Goal: Task Accomplishment & Management: Complete application form

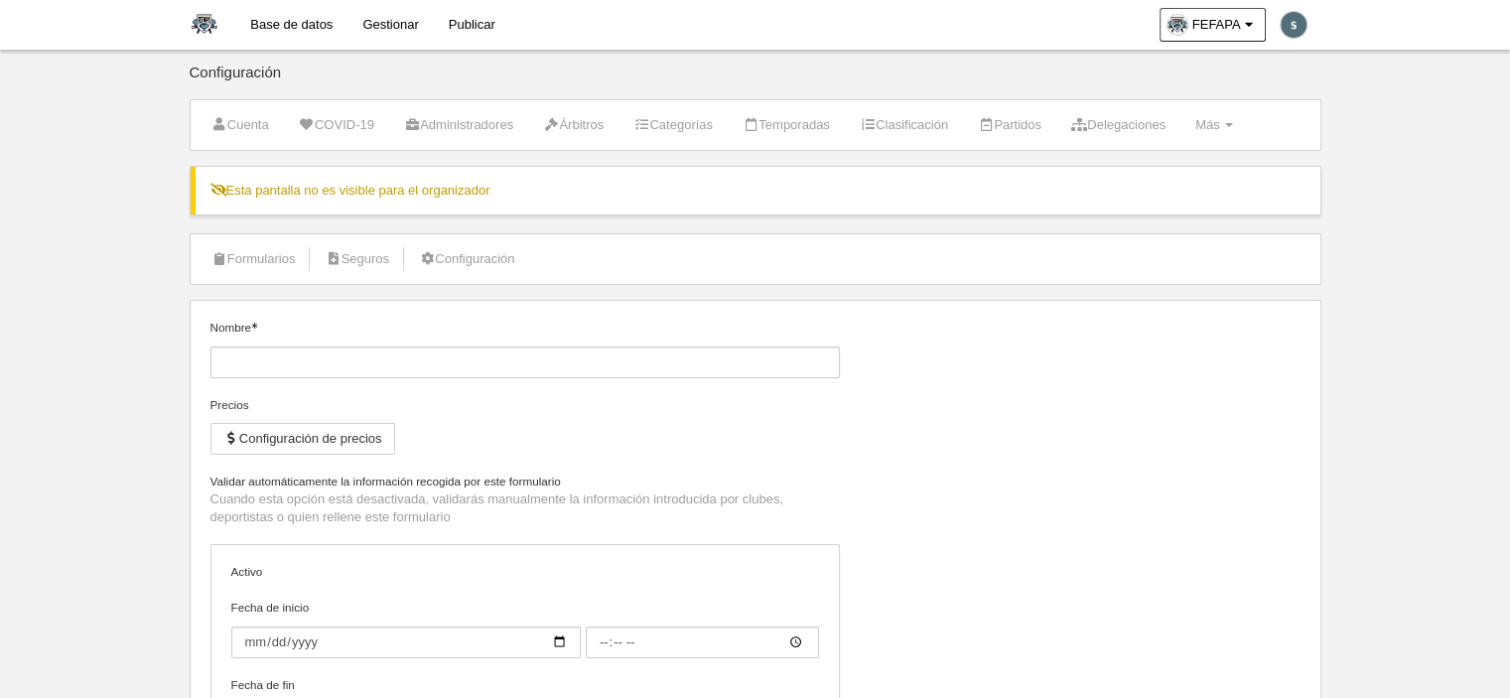
type input "[FEFAPA] Homologación Staff, Árbitra/o, Técnicas/os a jugador/a Mayor de Edad F…"
checkbox input "true"
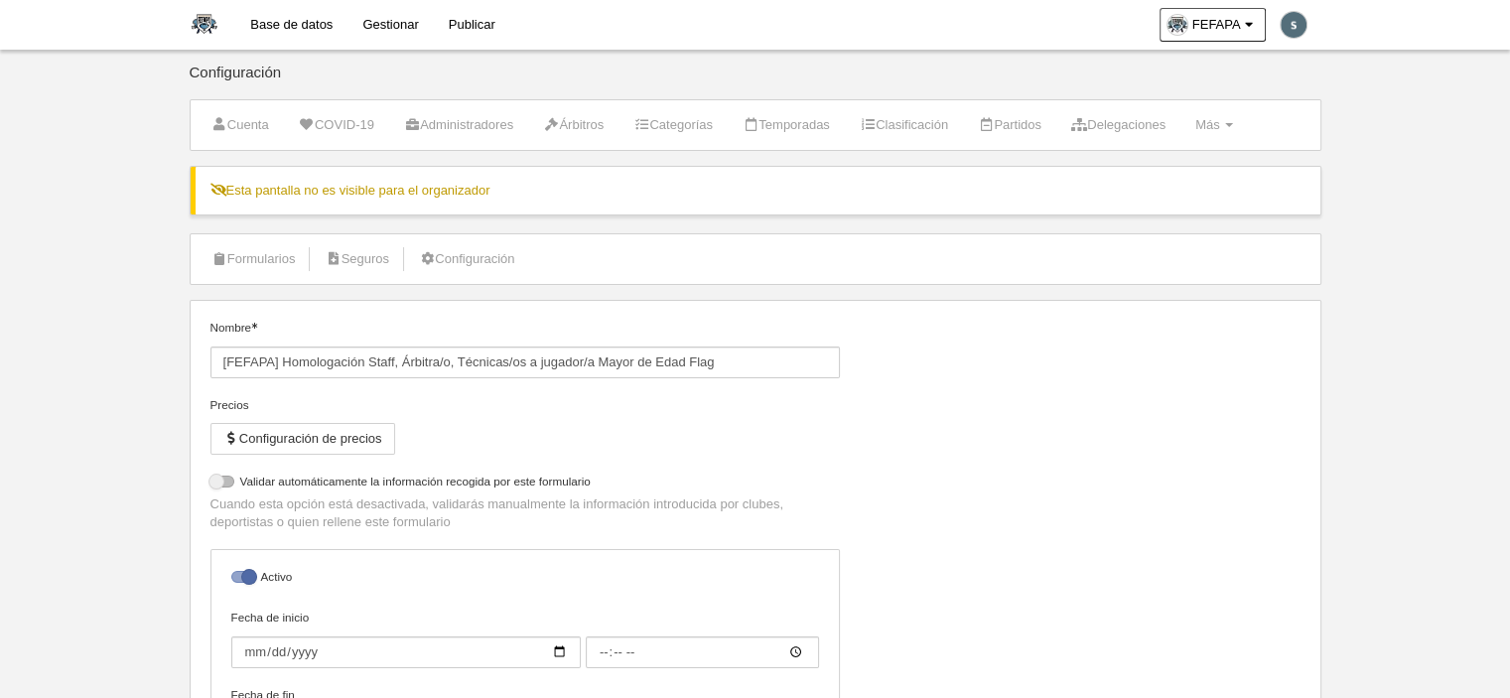
select select "selected"
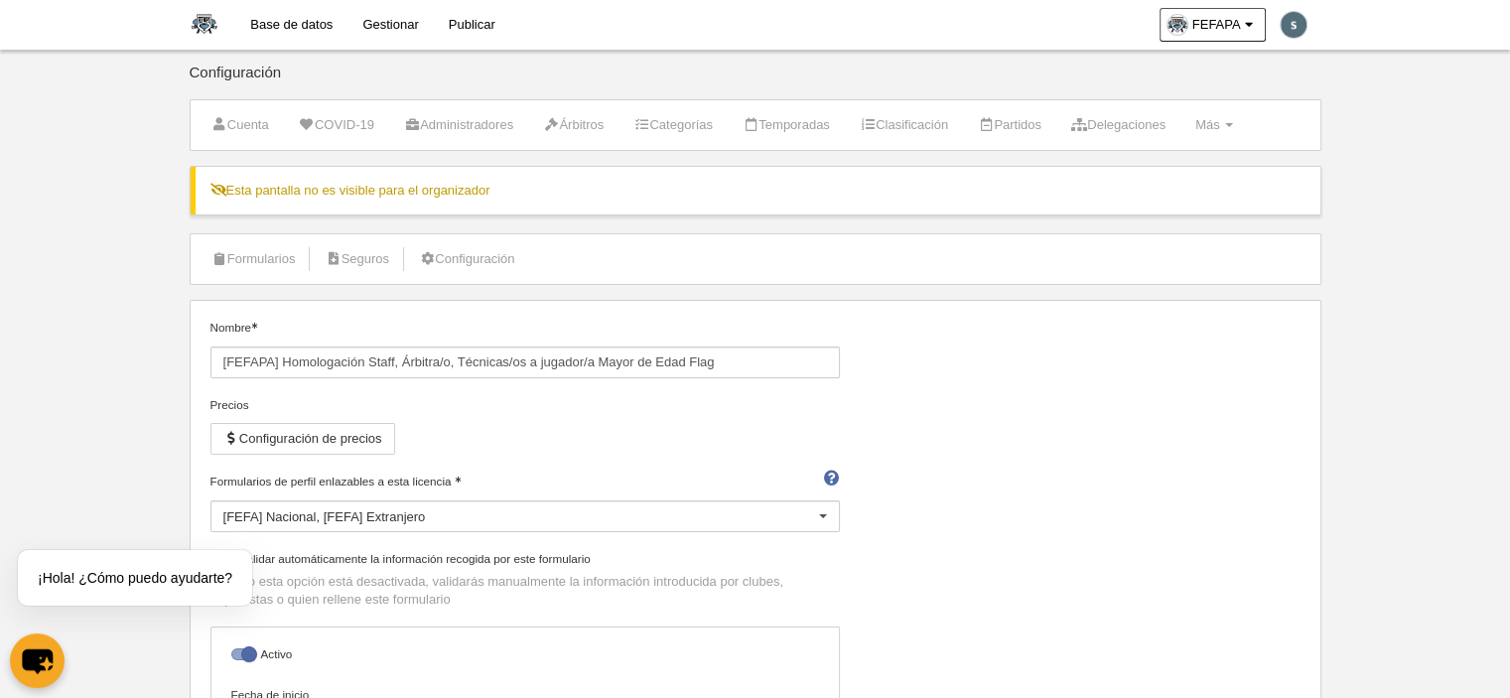
click at [293, 32] on link "Base de datos" at bounding box center [291, 25] width 112 height 50
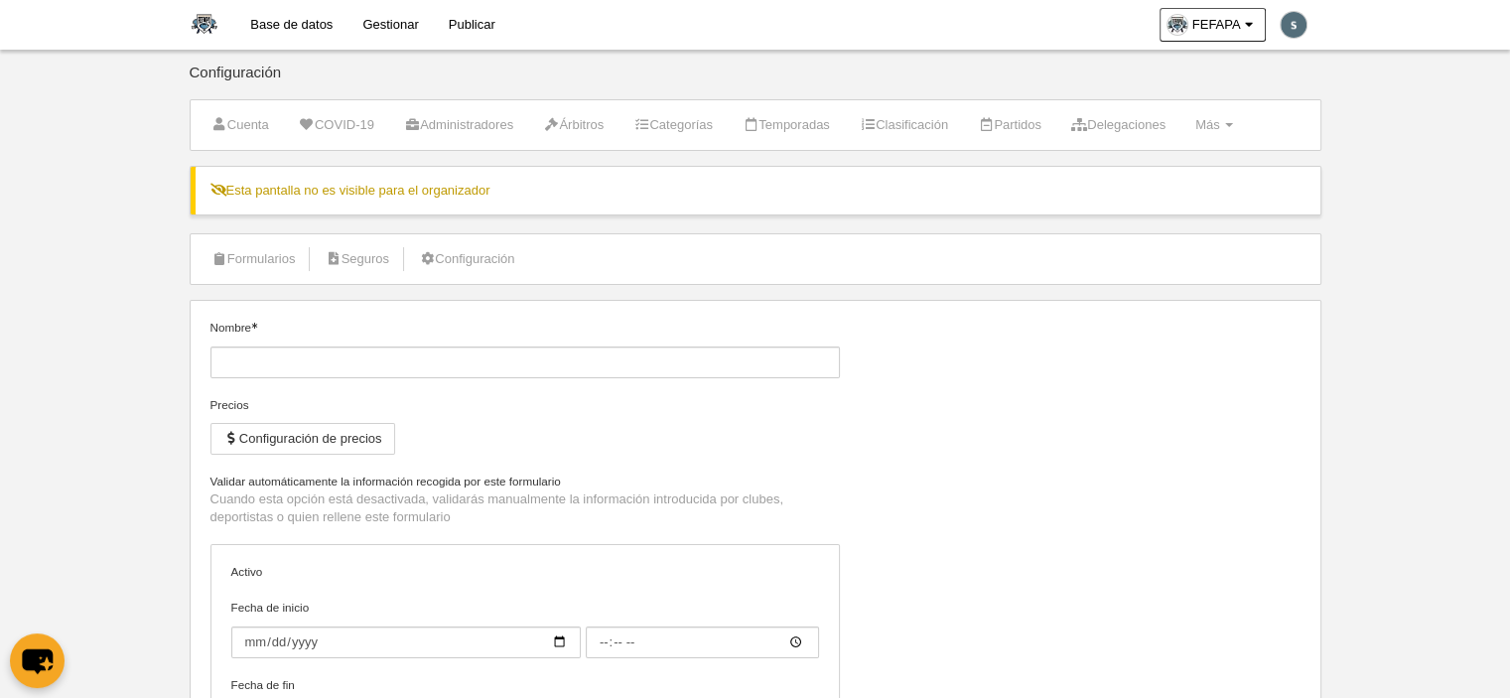
type input "[FEFAPA] Homologación Staff, Árbitra/o, Técnicas/os a jugador/a Mayor de Edad F…"
checkbox input "true"
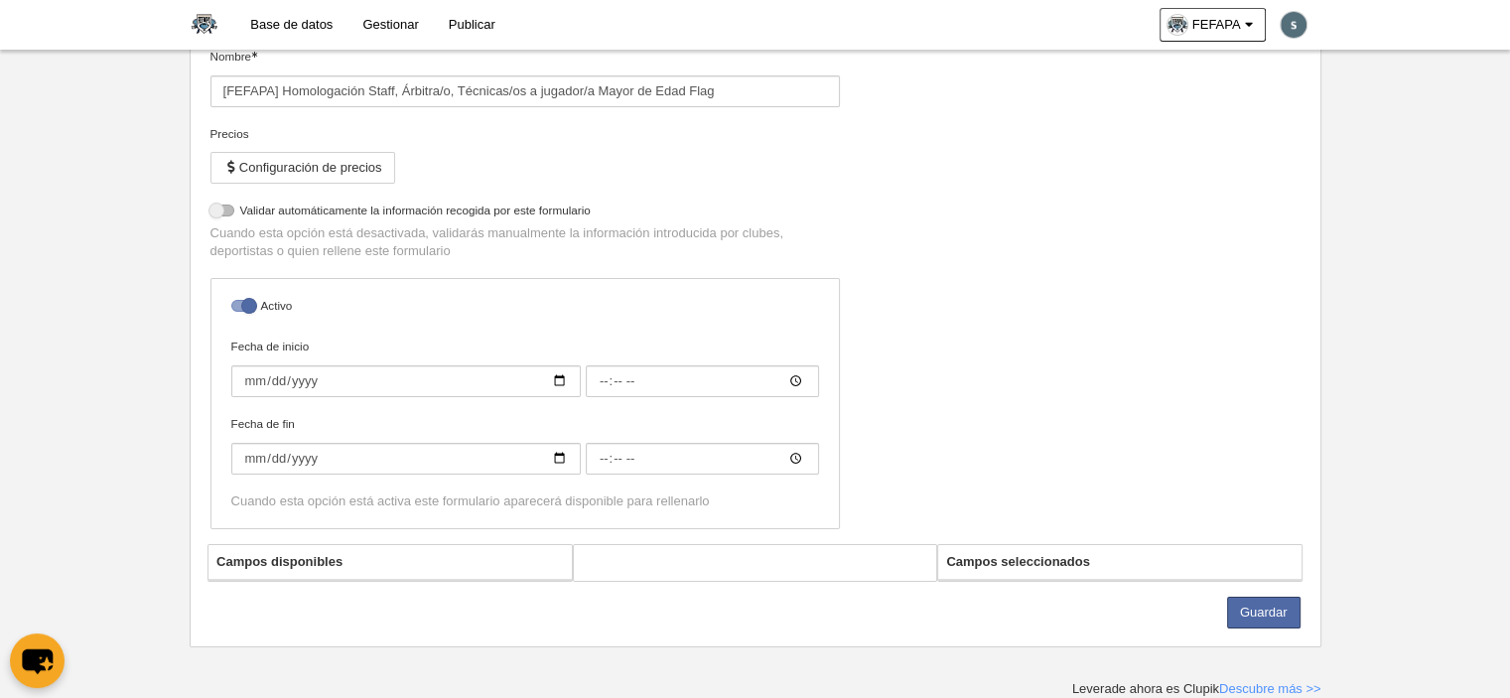
select select "selected"
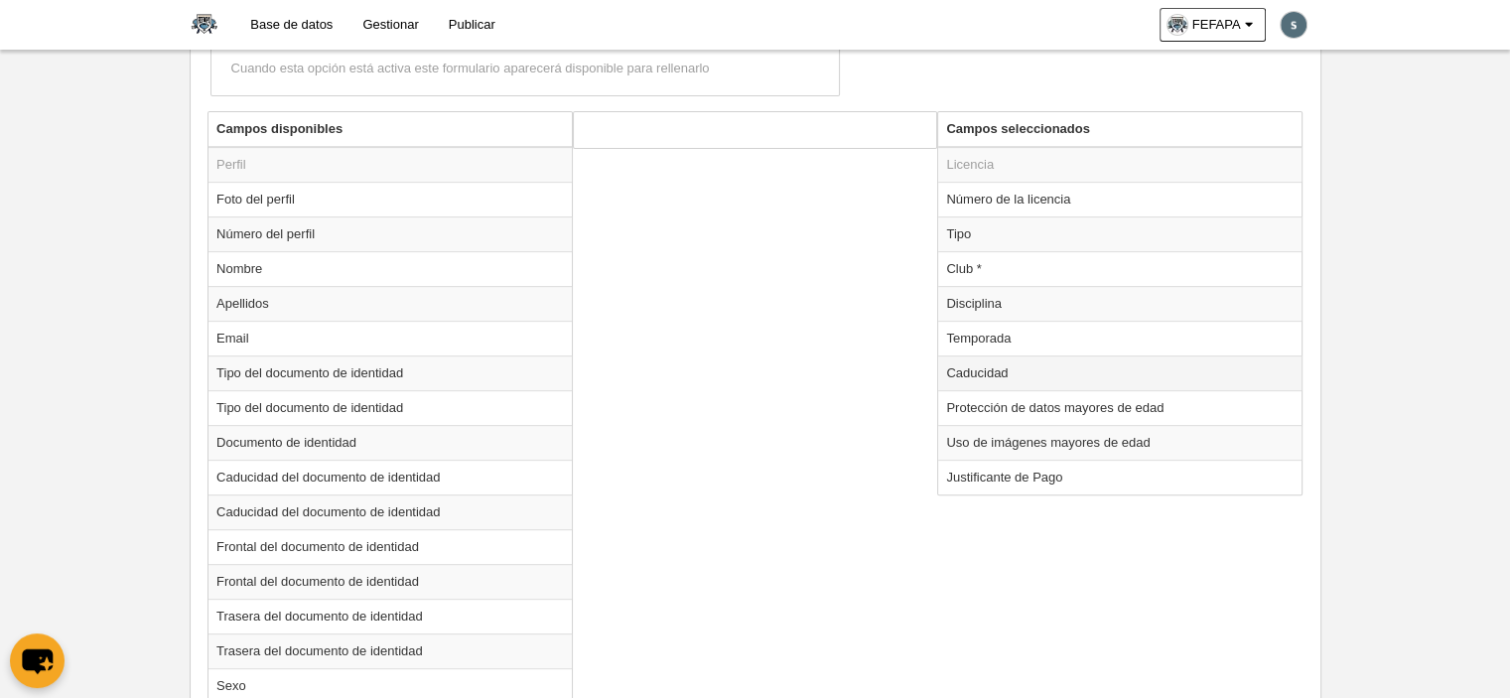
scroll to position [782, 0]
click at [974, 334] on td "Temporada" at bounding box center [1119, 337] width 363 height 35
radio input "true"
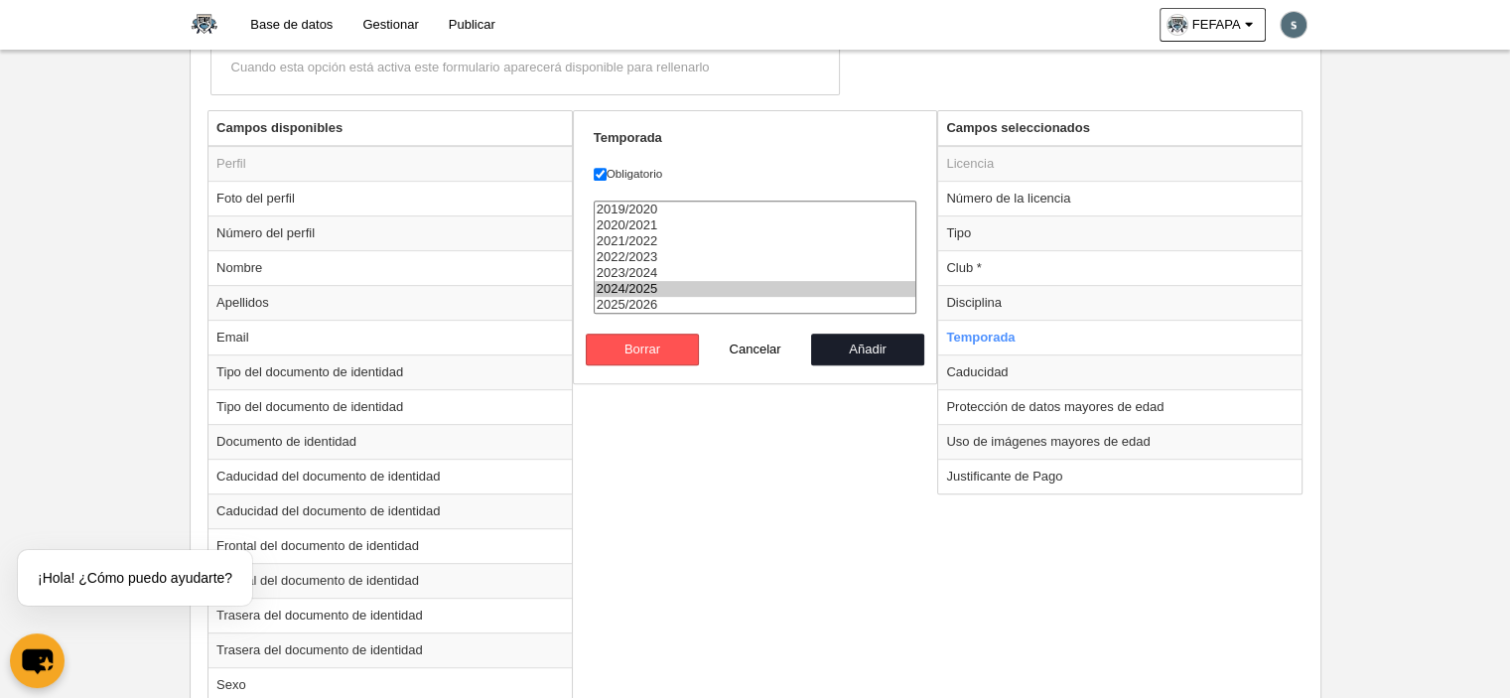
select select "8371"
click at [641, 297] on option "2025/2026" at bounding box center [756, 305] width 322 height 16
click at [850, 341] on button "Añadir" at bounding box center [867, 350] width 113 height 32
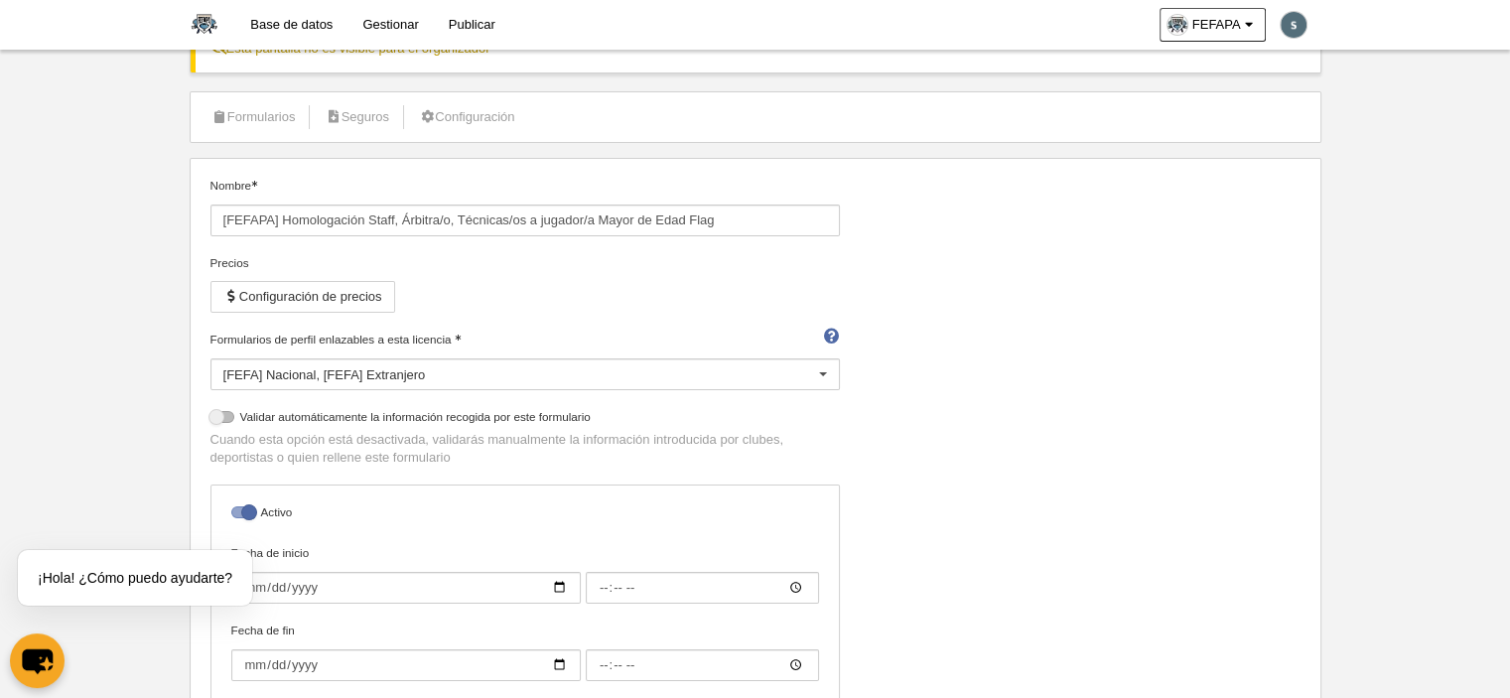
scroll to position [138, 0]
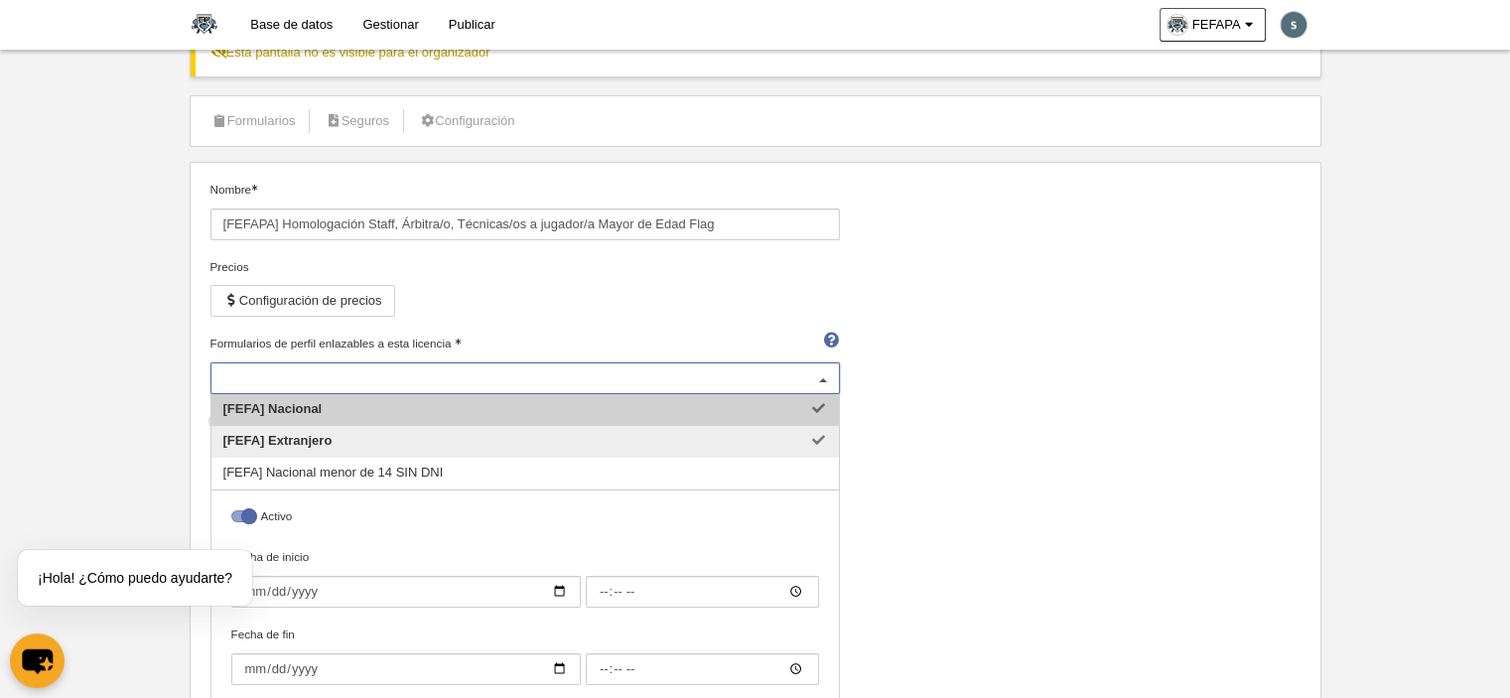
click at [531, 367] on div "[FEFA] Nacional [FEFA] Extranjero" at bounding box center [524, 378] width 629 height 32
click at [504, 401] on span "[FEFA] Nacional" at bounding box center [524, 410] width 627 height 32
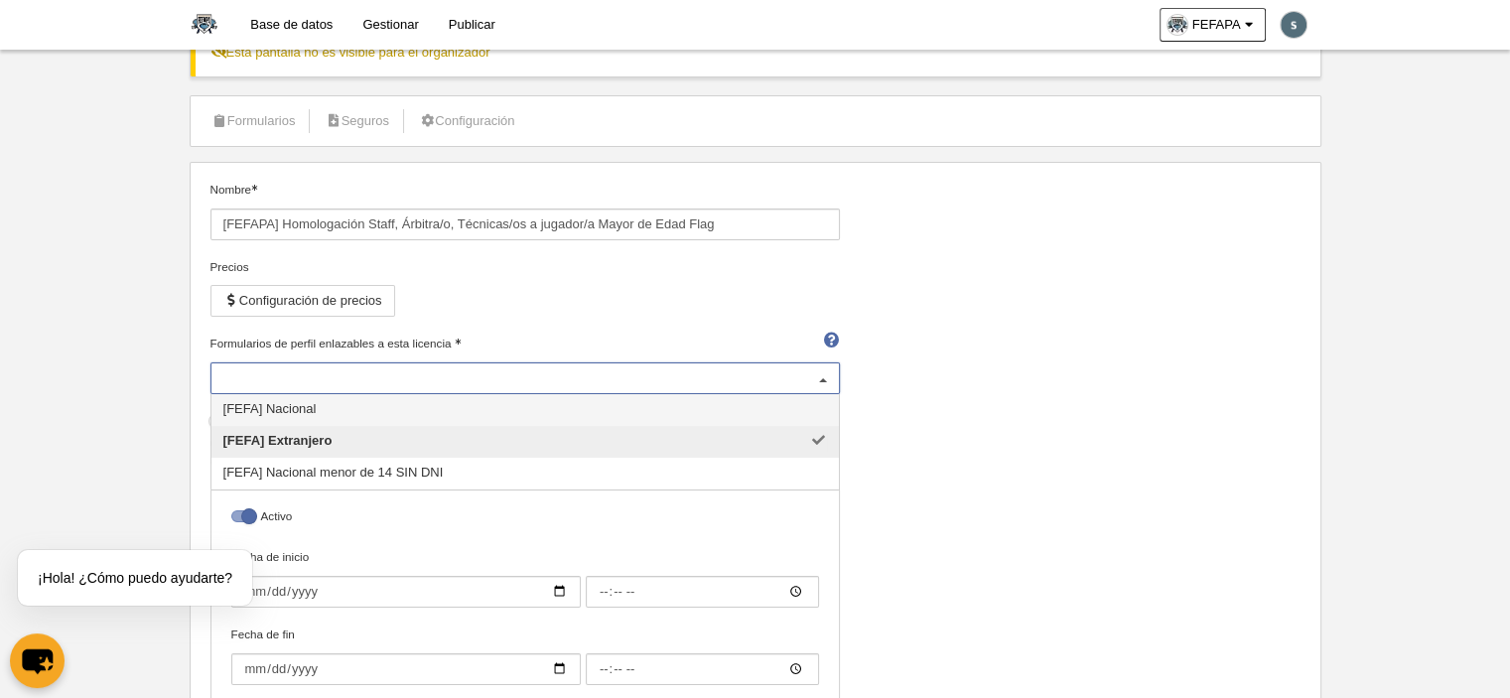
click at [530, 400] on span "[FEFA] Nacional" at bounding box center [524, 410] width 627 height 32
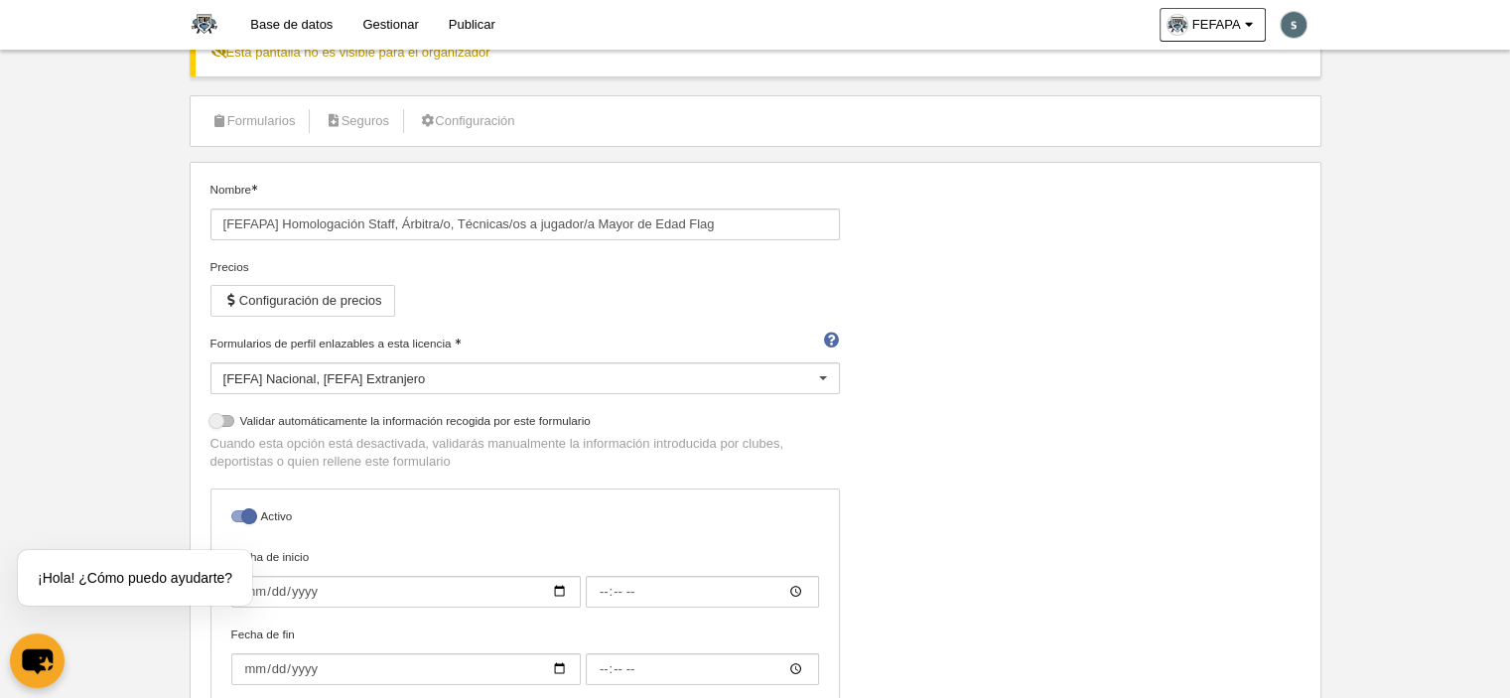
click at [1014, 455] on div "Nombre [FEFAPA] Homologación Staff, Árbitra/o, Técnicas/os a jugador/a Mayor de…" at bounding box center [755, 468] width 1105 height 574
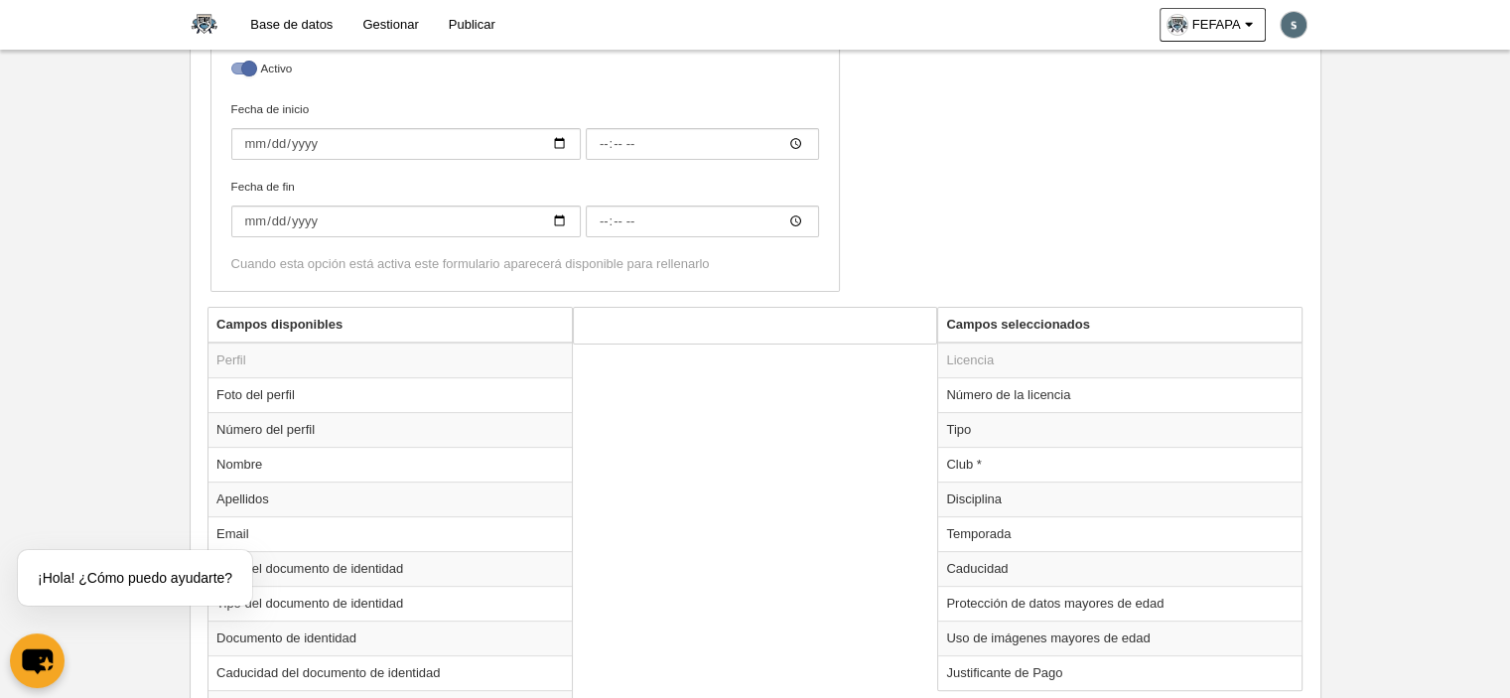
scroll to position [587, 0]
click at [976, 526] on td "Temporada" at bounding box center [1119, 532] width 363 height 35
radio input "true"
select select "8371"
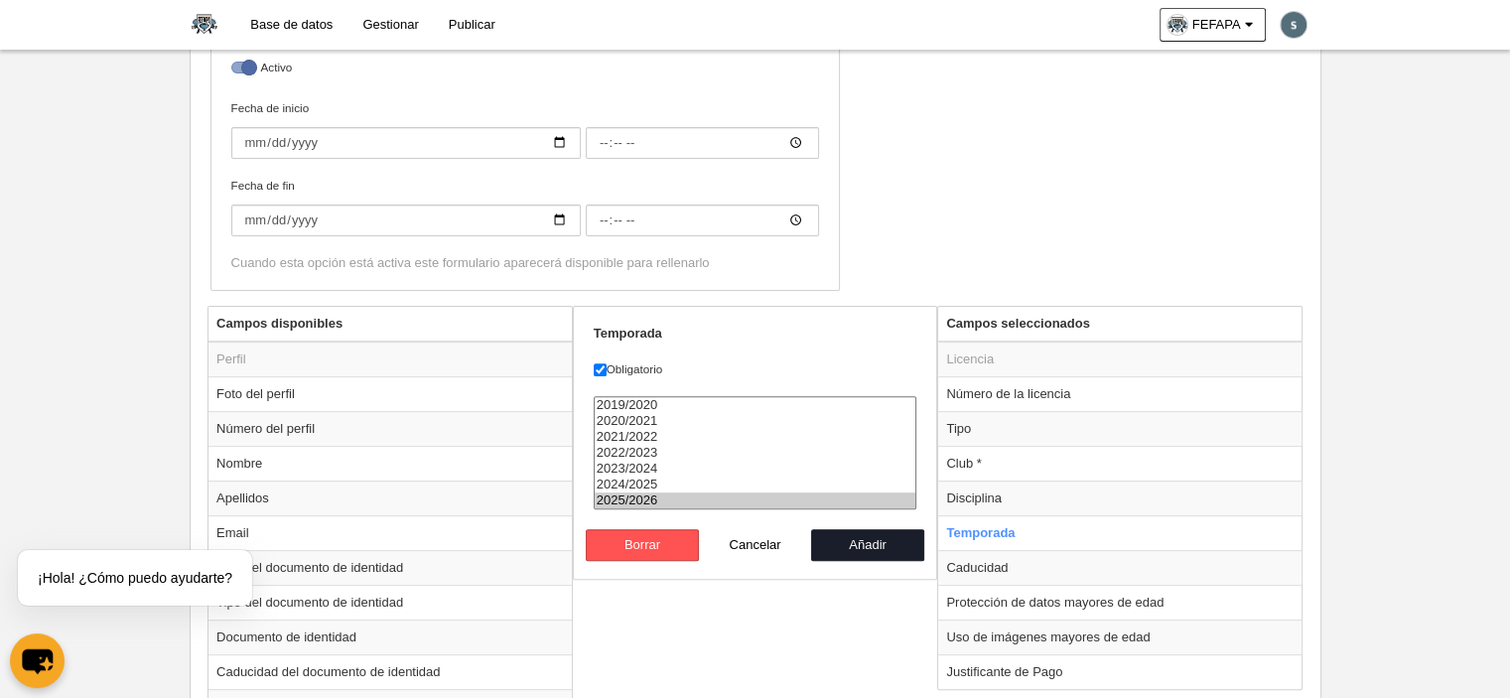
click at [943, 265] on div "Nombre [FEFAPA] Homologación Staff, Árbitra/o, Técnicas/os a jugador/a Mayor de…" at bounding box center [755, 19] width 1105 height 574
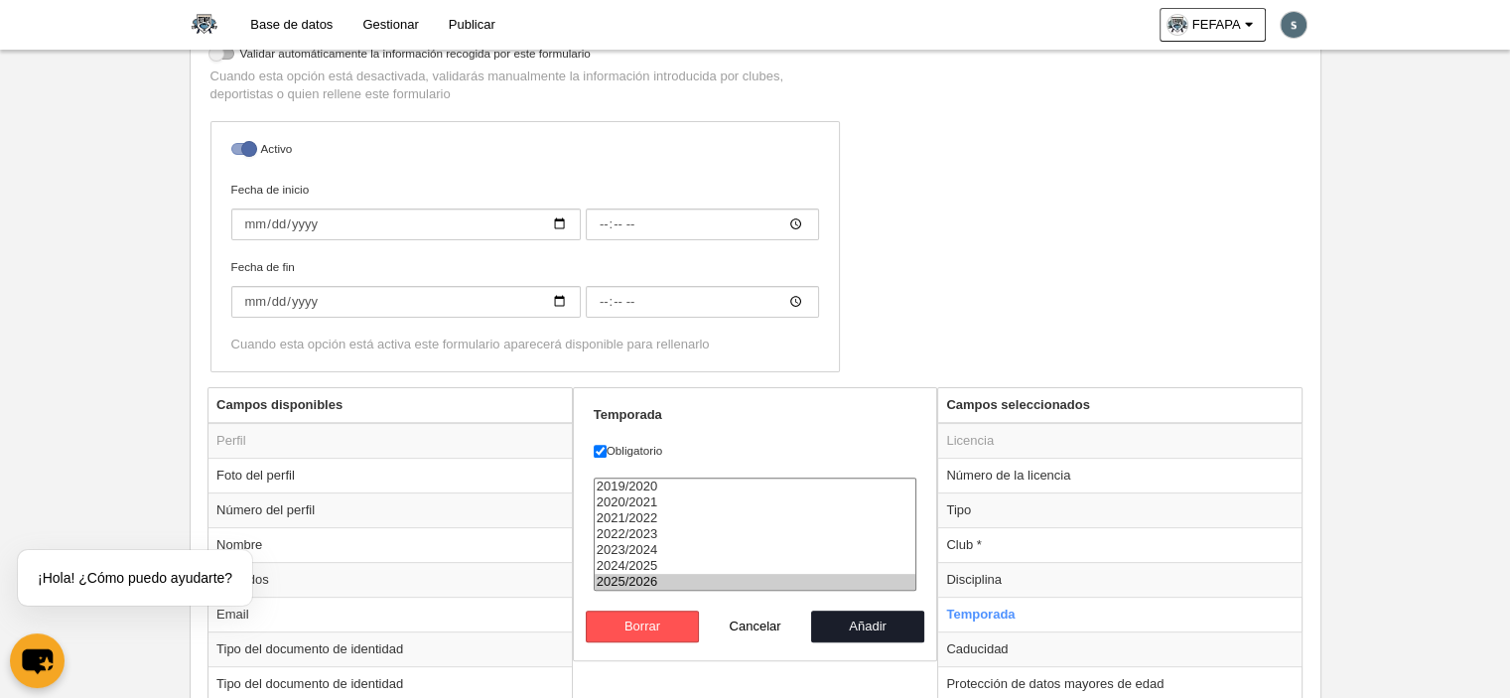
scroll to position [0, 0]
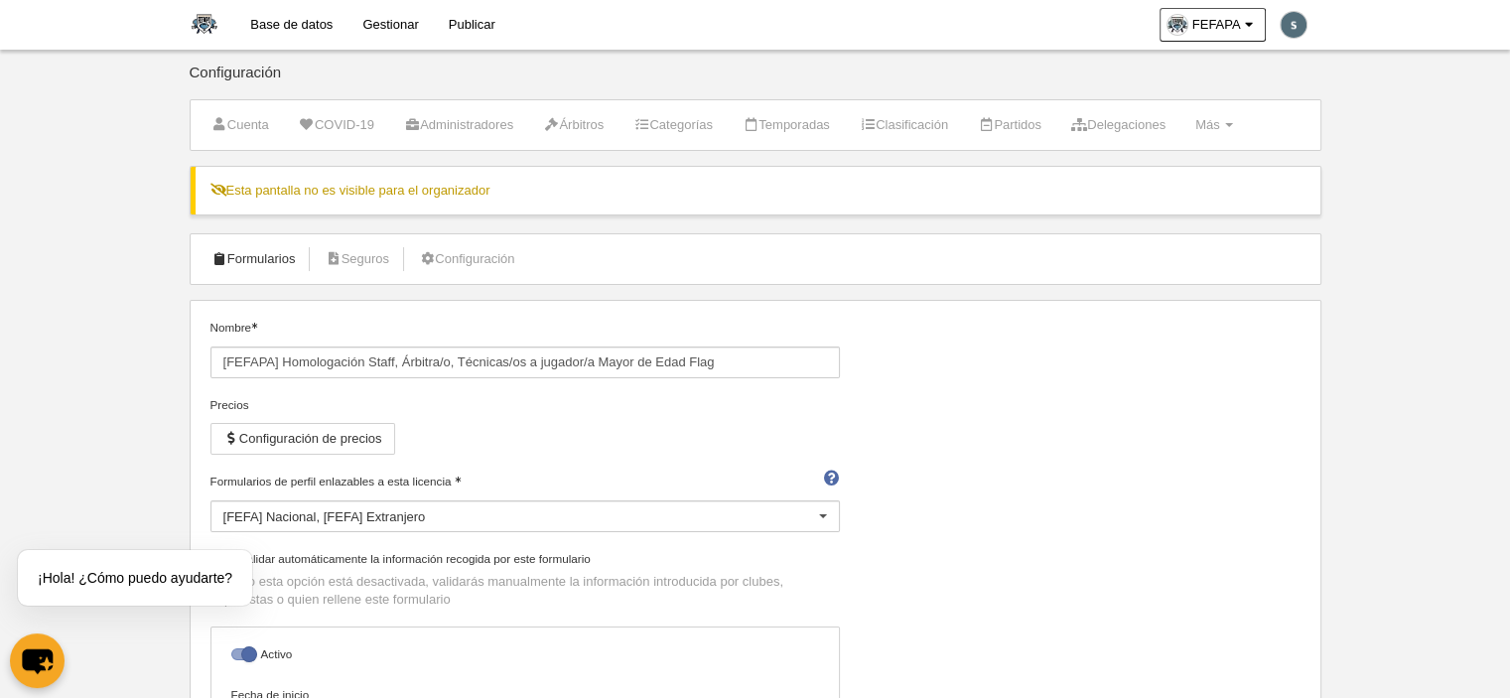
click at [268, 260] on link "Formularios" at bounding box center [254, 259] width 106 height 30
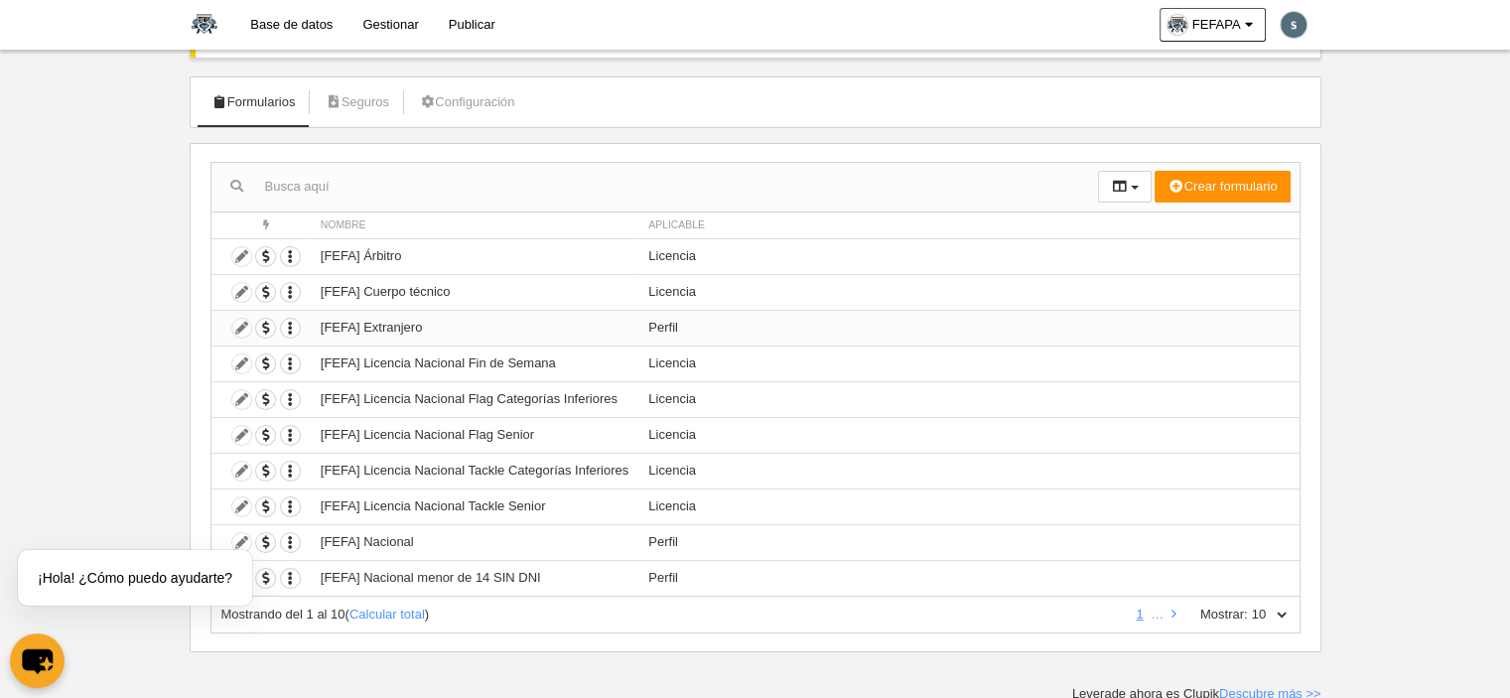
scroll to position [156, 0]
click at [238, 253] on td "Duplicar formulario Borrar formulario" at bounding box center [260, 257] width 99 height 36
click at [234, 255] on td "Duplicar formulario Borrar formulario" at bounding box center [260, 257] width 99 height 36
click at [239, 253] on td "Duplicar formulario Borrar formulario" at bounding box center [260, 257] width 99 height 36
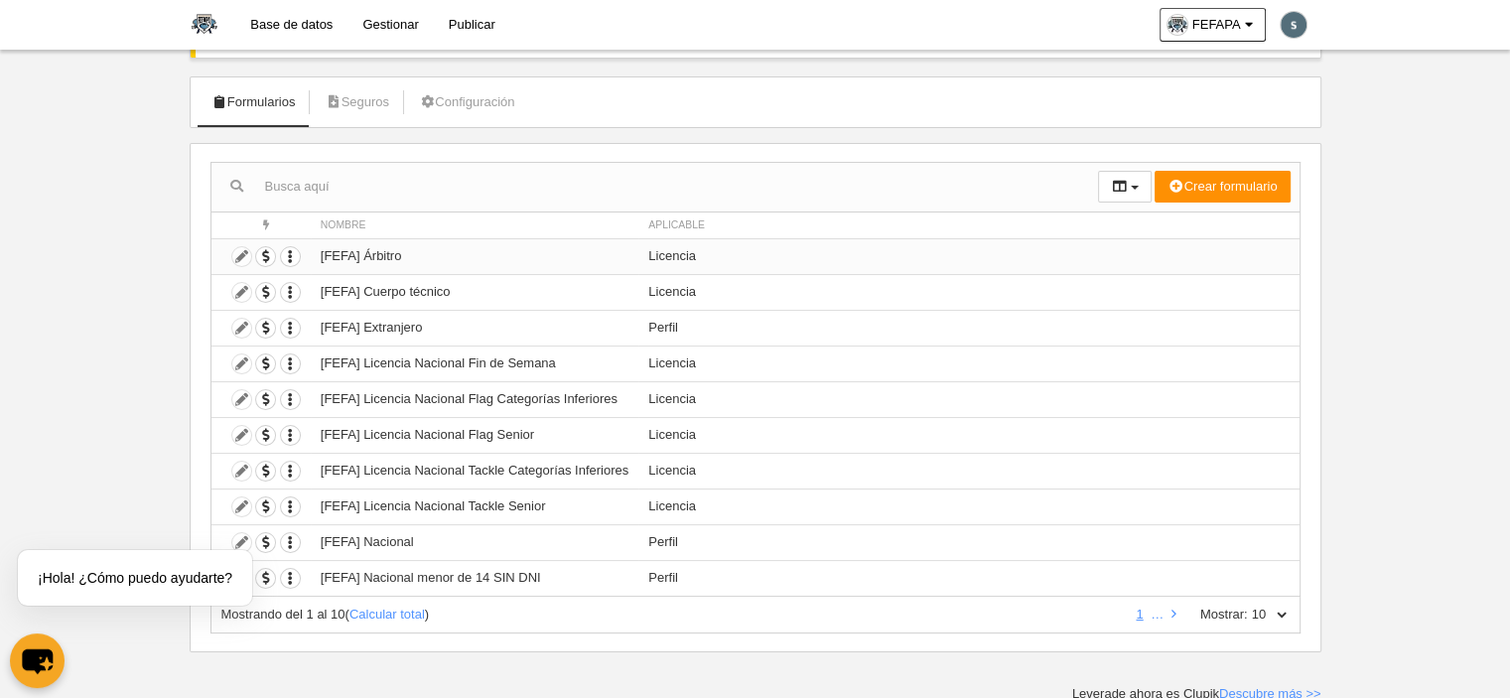
click at [453, 260] on td "[FEFA] Árbitro" at bounding box center [475, 256] width 328 height 36
click at [346, 243] on td "[FEFA] Árbitro" at bounding box center [475, 256] width 328 height 36
click at [237, 251] on td "Duplicar formulario Borrar formulario" at bounding box center [260, 256] width 99 height 36
click at [238, 251] on td "Duplicar formulario Borrar formulario" at bounding box center [260, 256] width 99 height 36
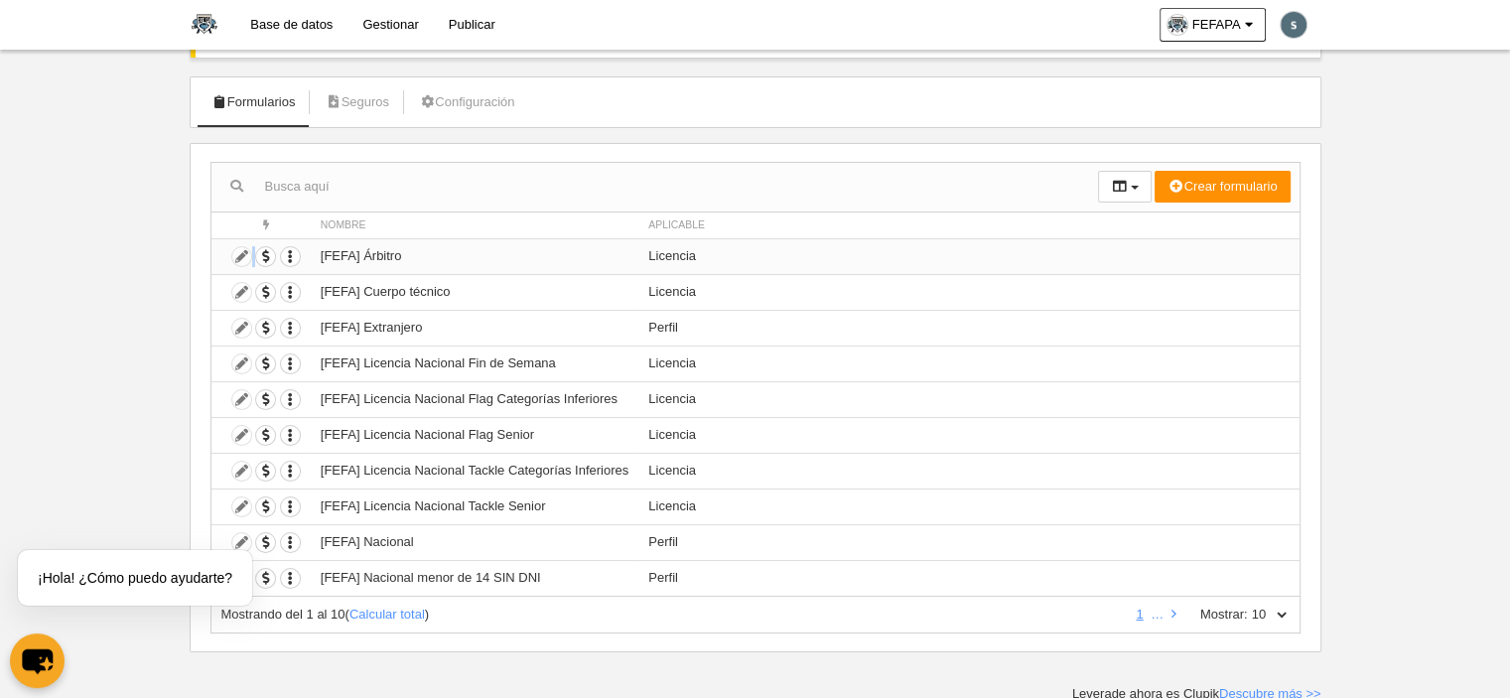
click at [238, 251] on td "Duplicar formulario Borrar formulario" at bounding box center [260, 256] width 99 height 36
click at [266, 250] on span "button" at bounding box center [265, 256] width 19 height 19
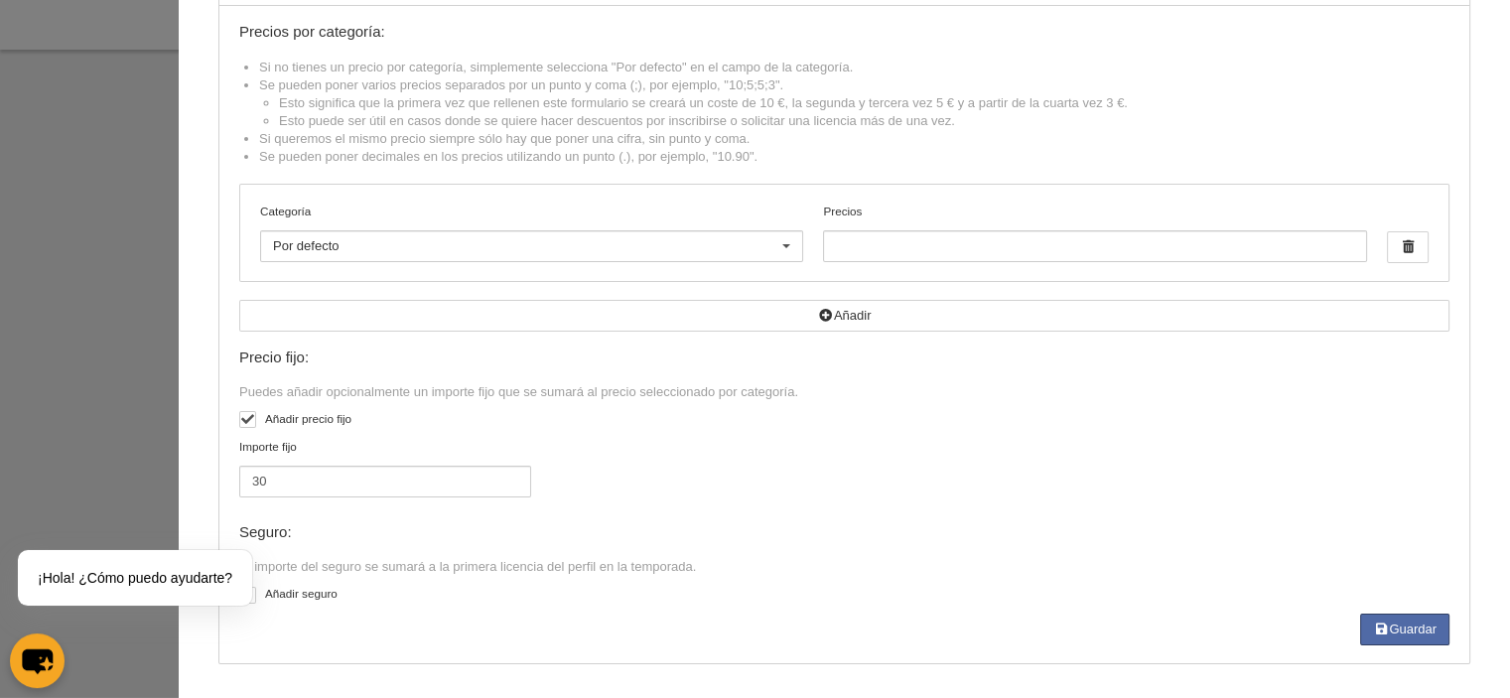
scroll to position [0, 0]
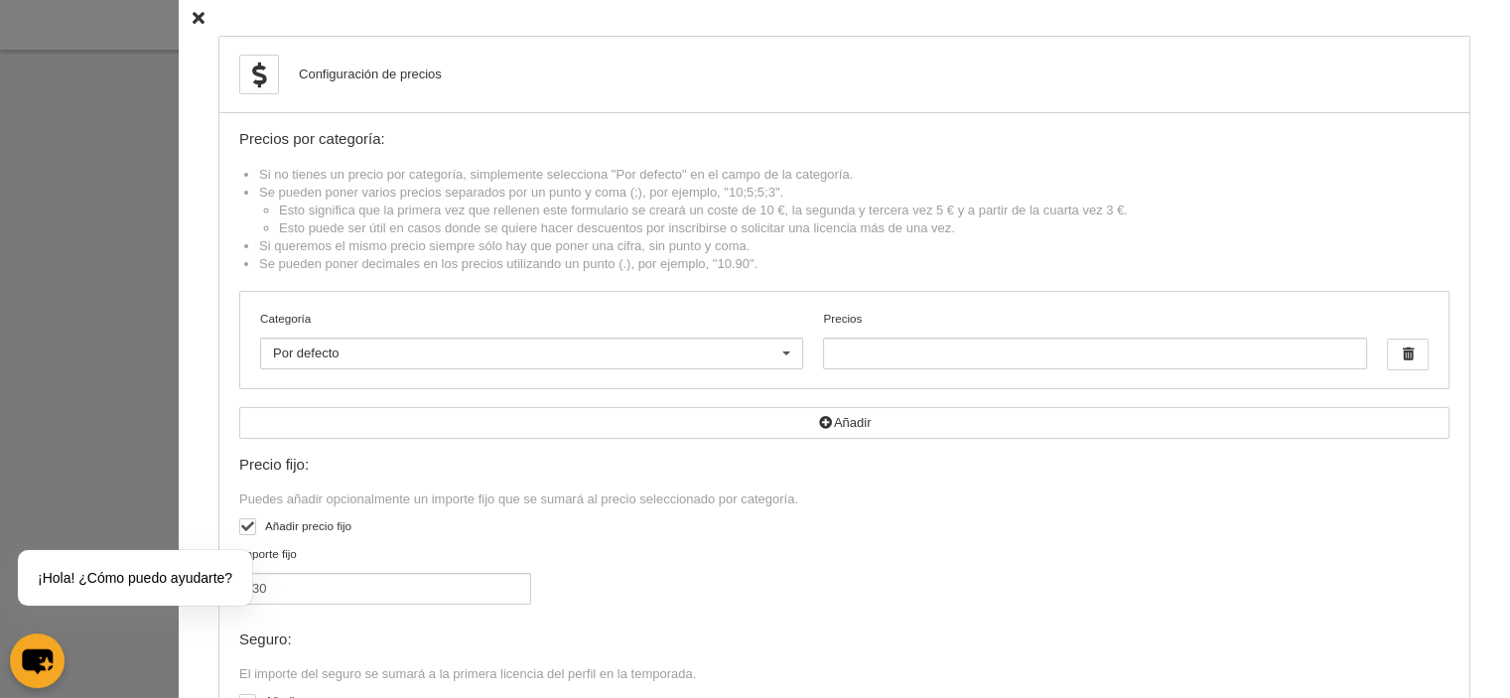
click at [193, 19] on icon at bounding box center [199, 18] width 12 height 13
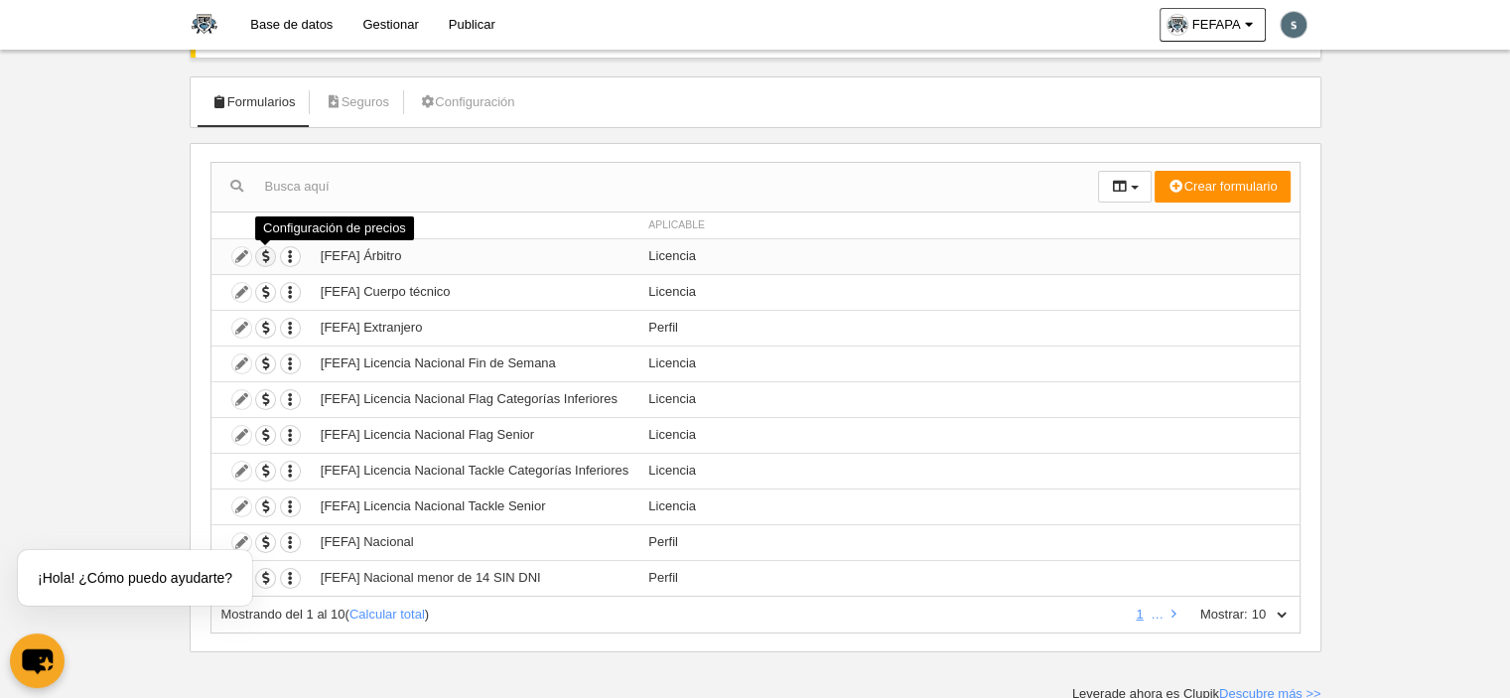
click at [266, 255] on span "button" at bounding box center [265, 256] width 19 height 19
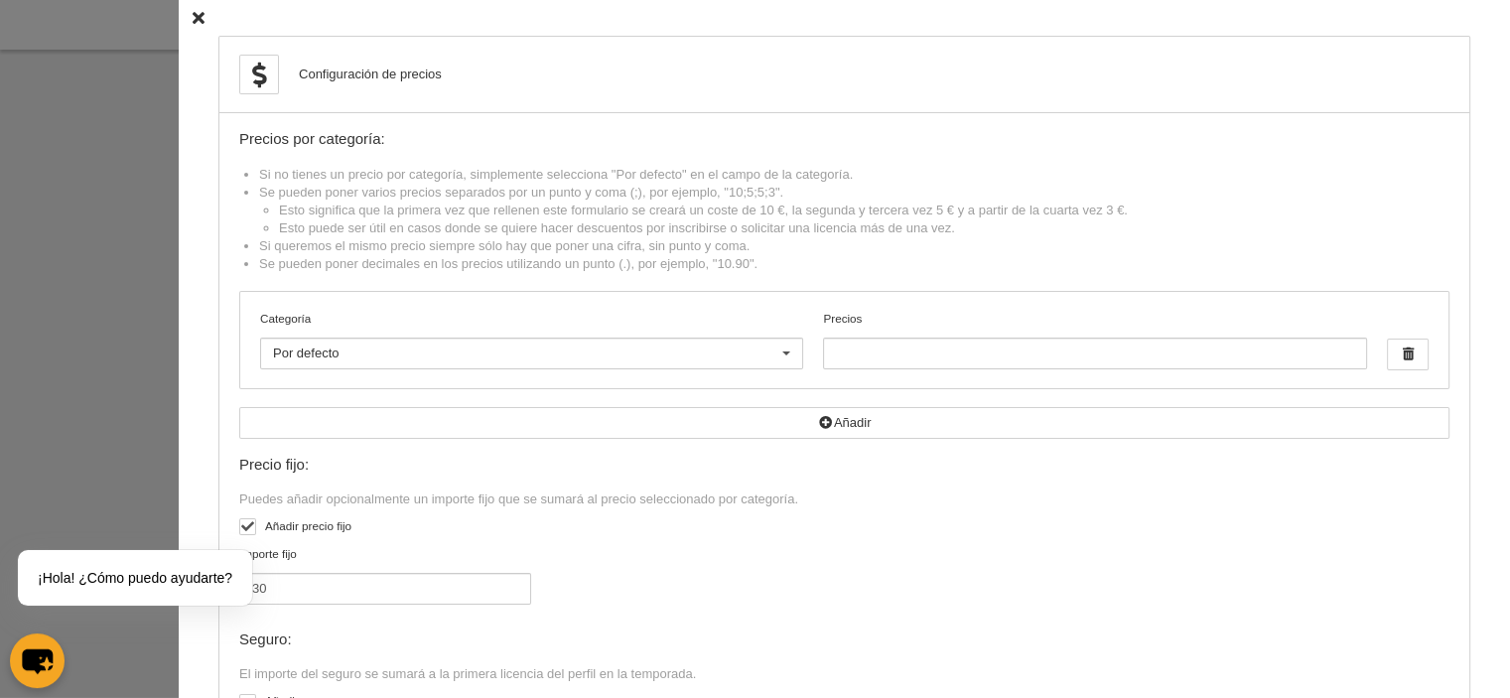
click at [193, 16] on icon at bounding box center [199, 18] width 12 height 13
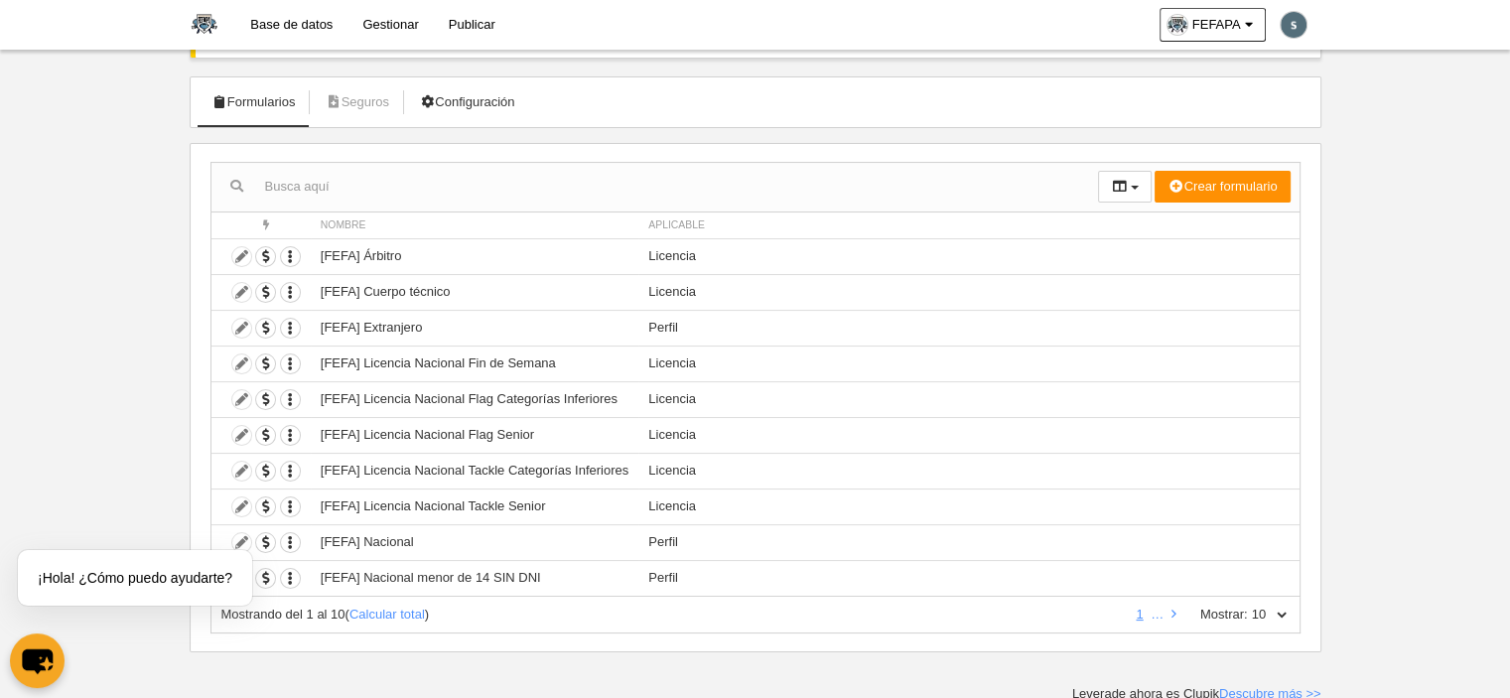
click at [472, 93] on link "Configuración" at bounding box center [466, 102] width 117 height 30
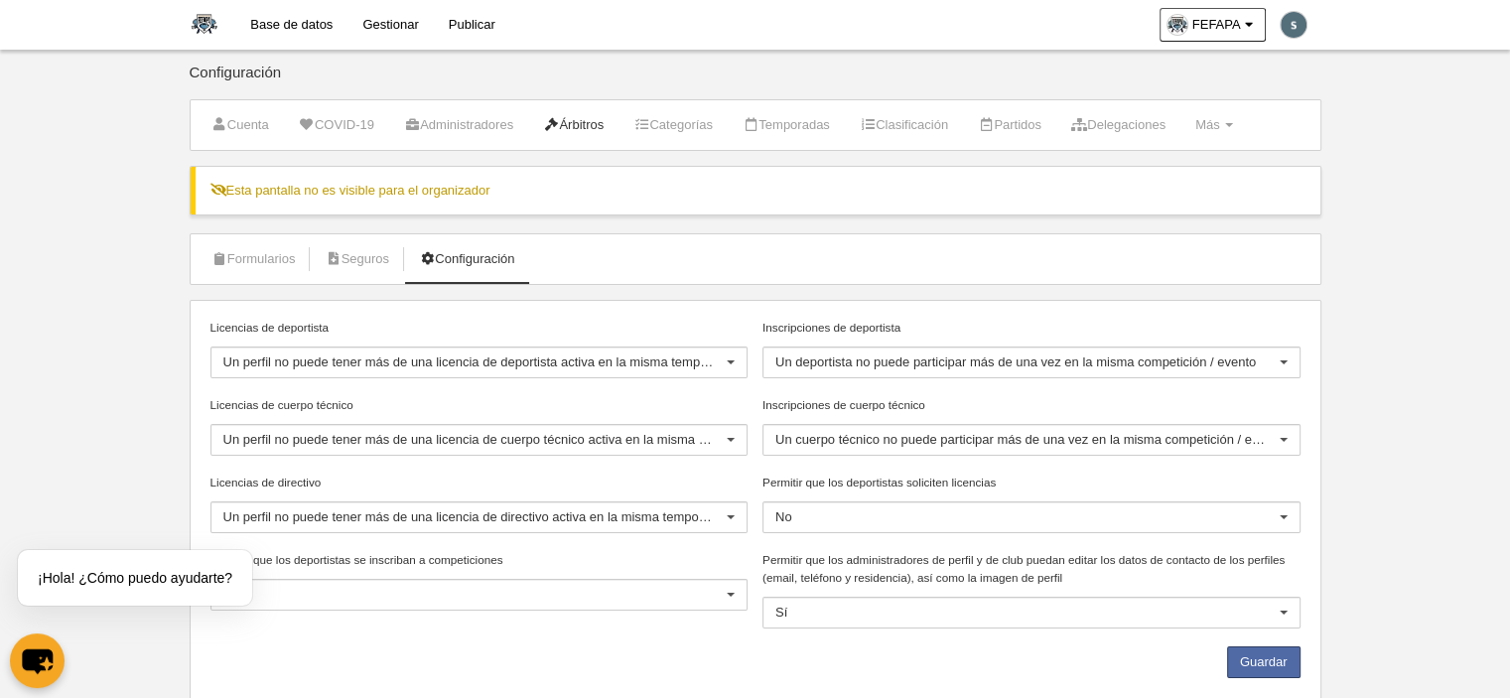
click at [559, 121] on icon at bounding box center [551, 124] width 16 height 13
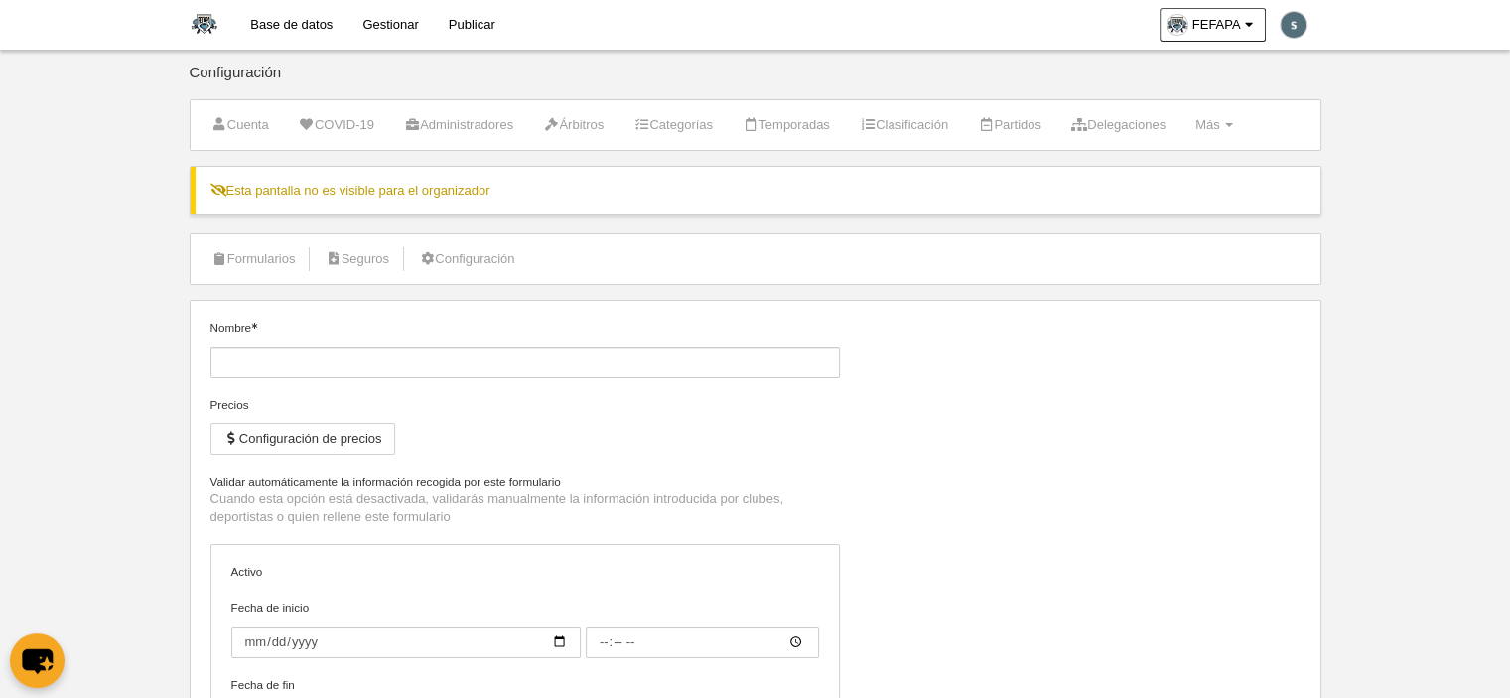
type input "[FEFAPA] Homologación Staff, Árbitra/o, Técnicas/os a jugador/a Mayor de Edad F…"
checkbox input "true"
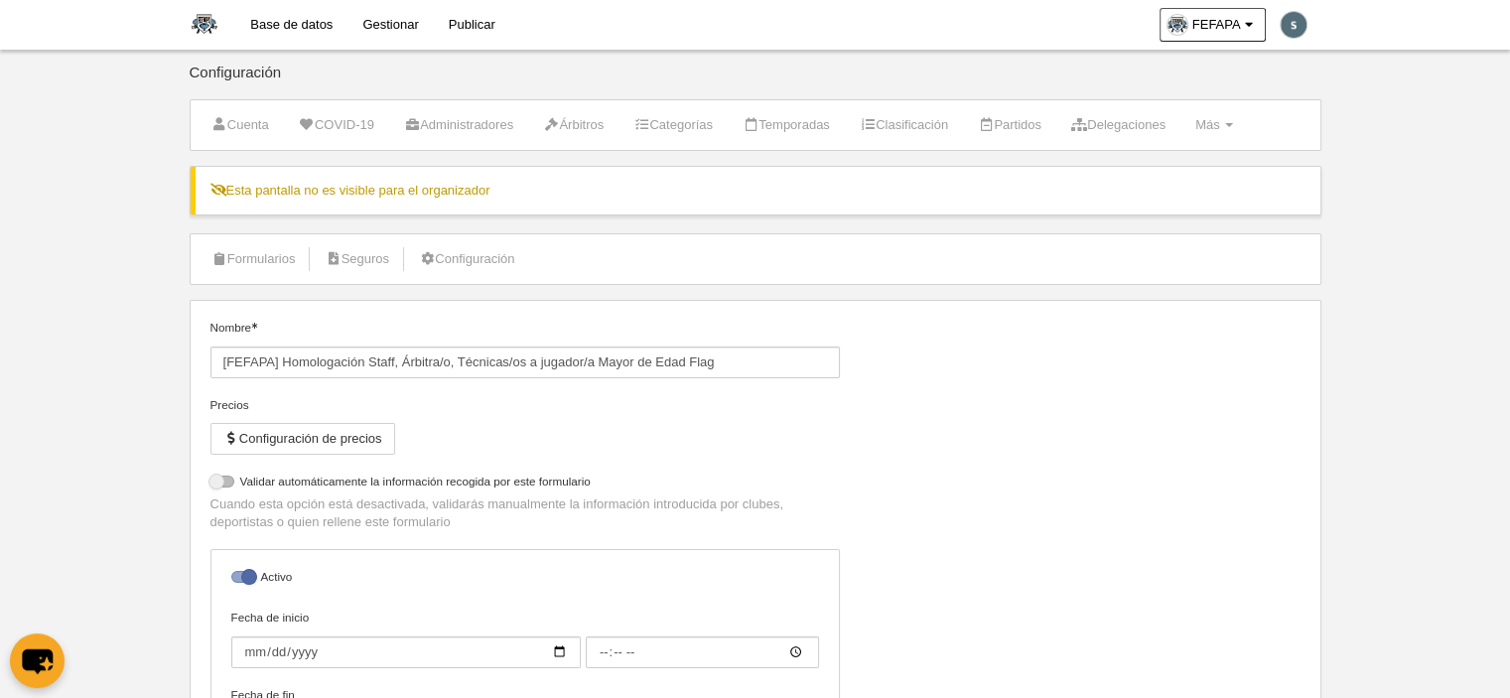
select select "selected"
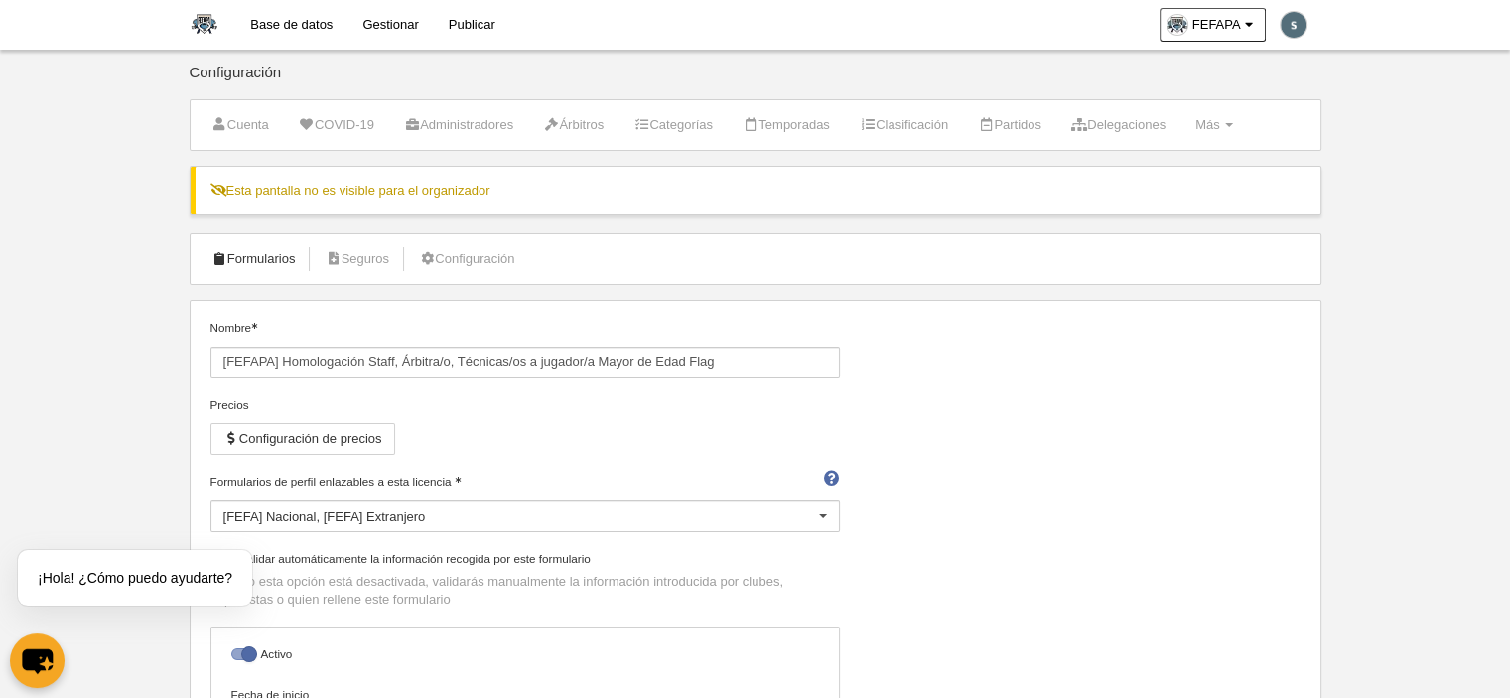
click at [276, 253] on link "Formularios" at bounding box center [254, 259] width 106 height 30
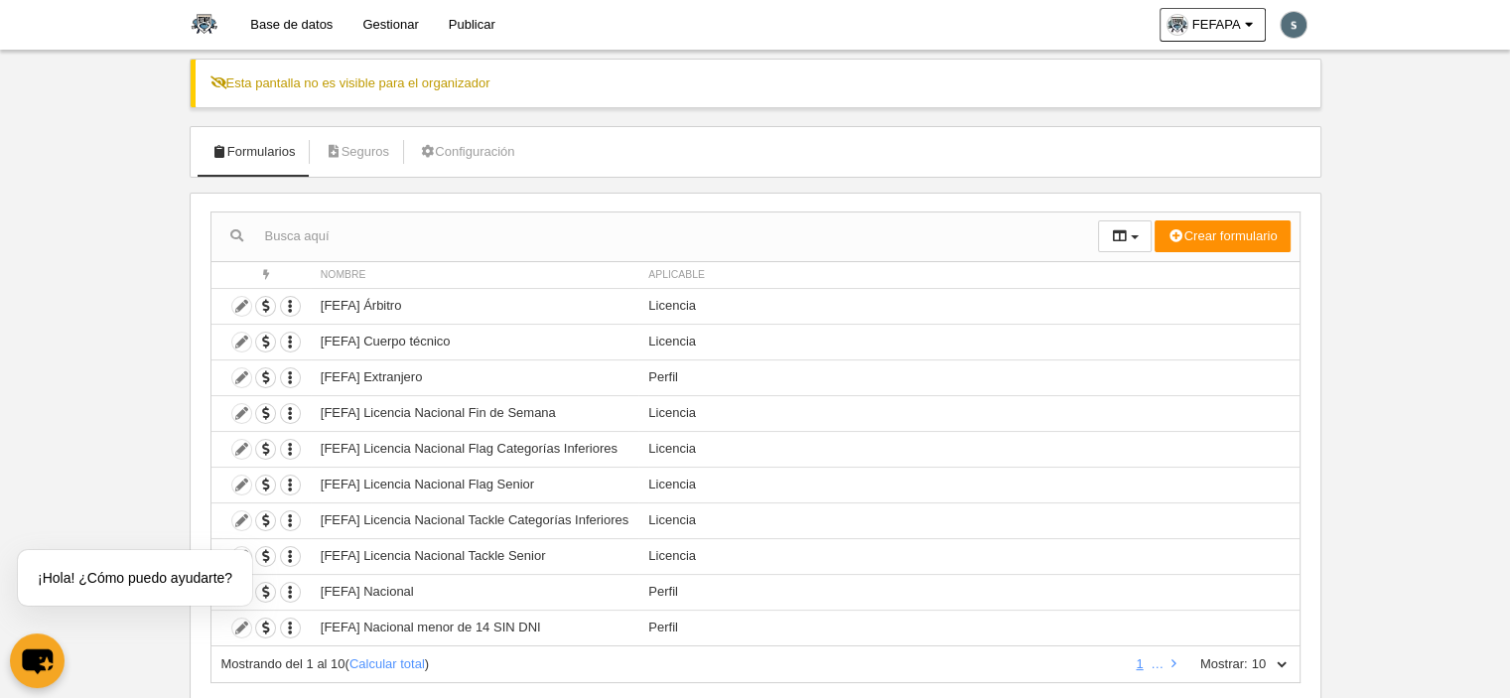
scroll to position [157, 0]
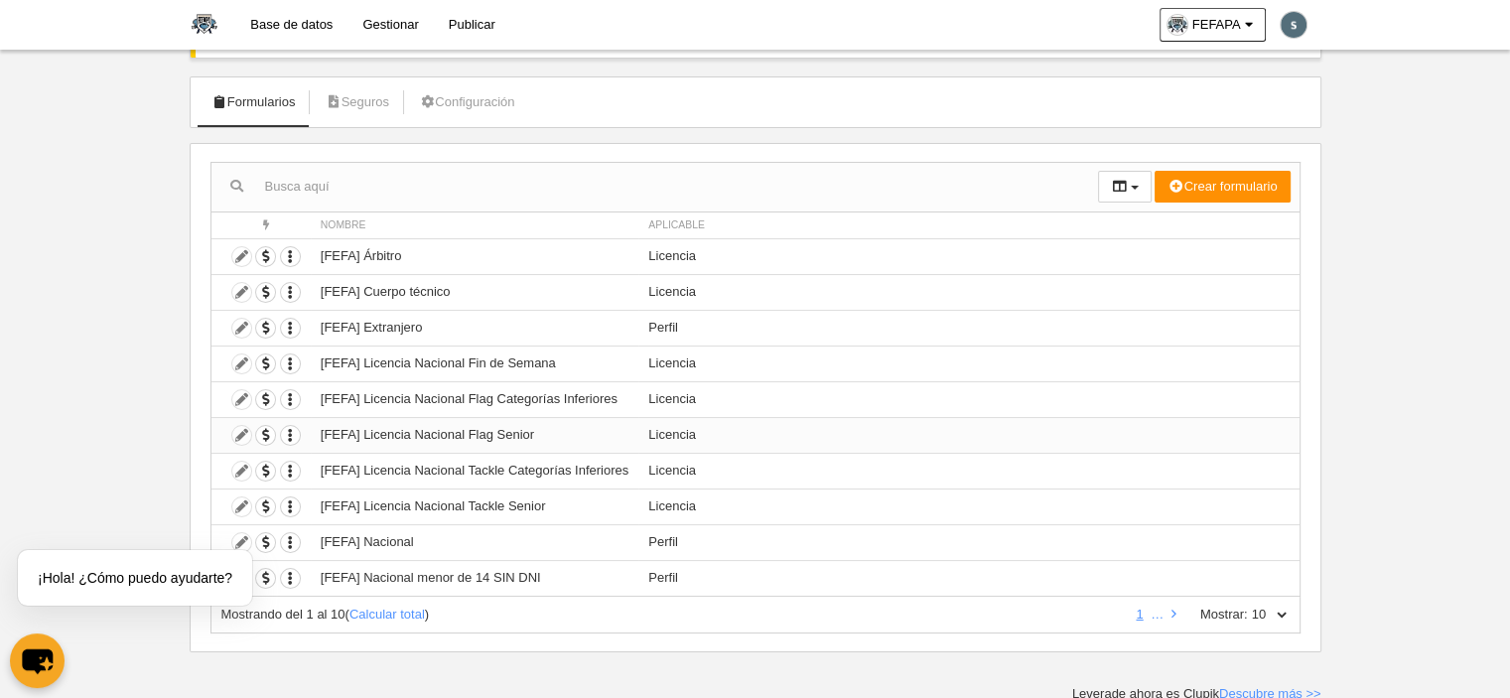
click at [238, 431] on td "Duplicar formulario Borrar formulario" at bounding box center [260, 435] width 99 height 36
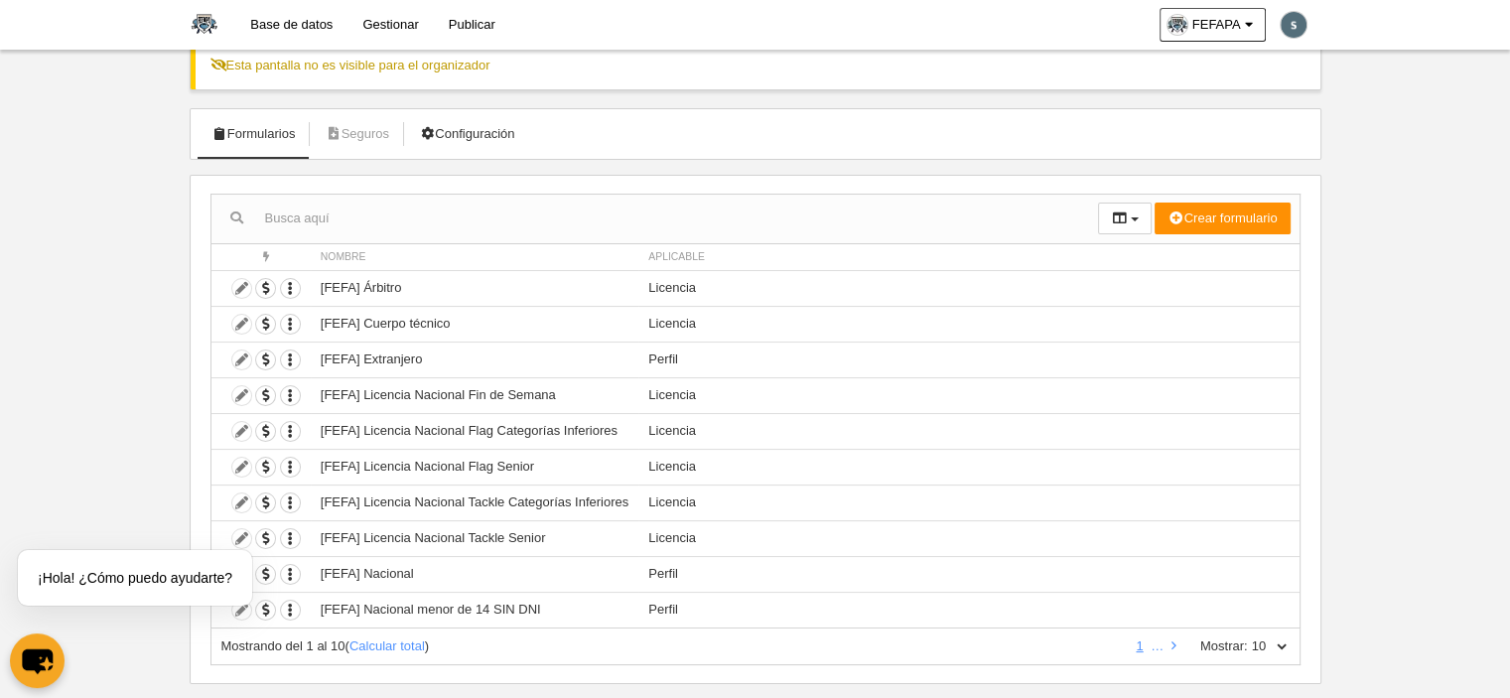
click at [484, 125] on link "Configuración" at bounding box center [466, 134] width 117 height 30
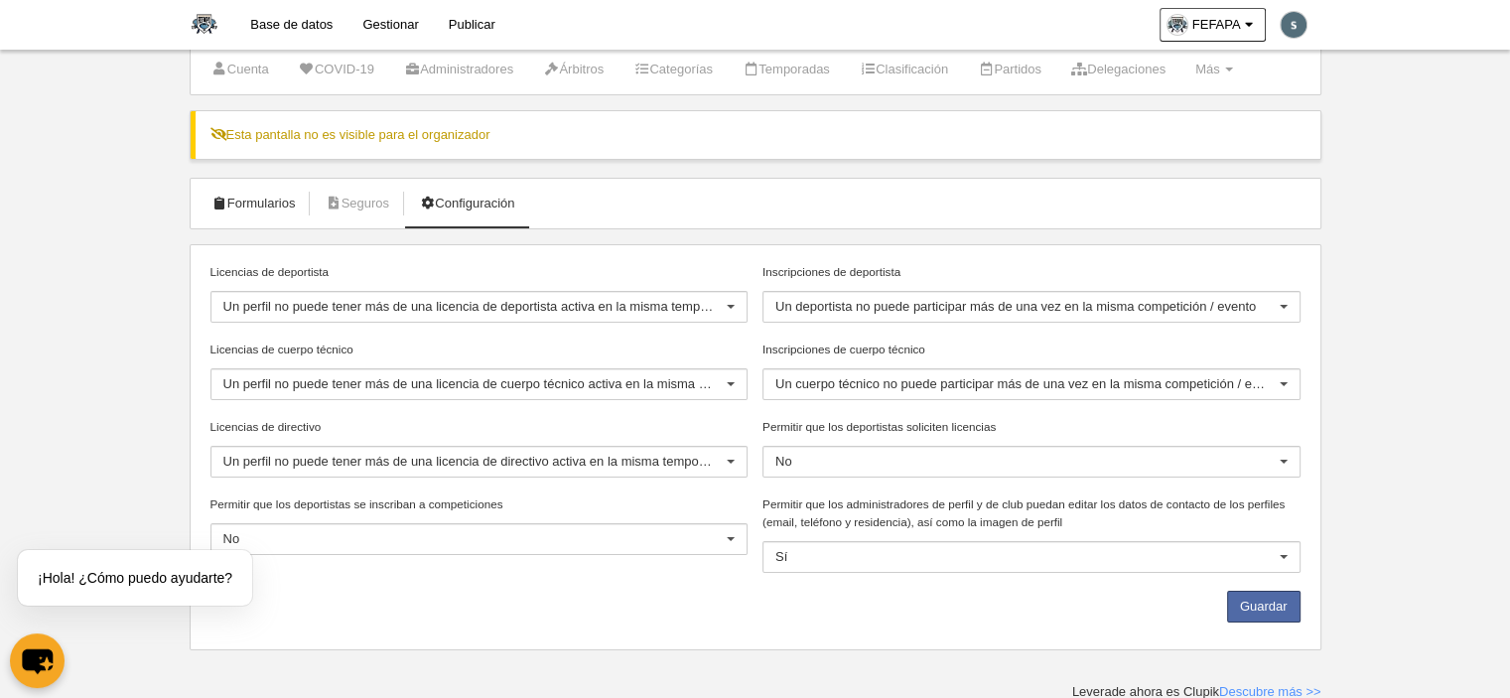
click at [284, 204] on link "Formularios" at bounding box center [254, 204] width 106 height 30
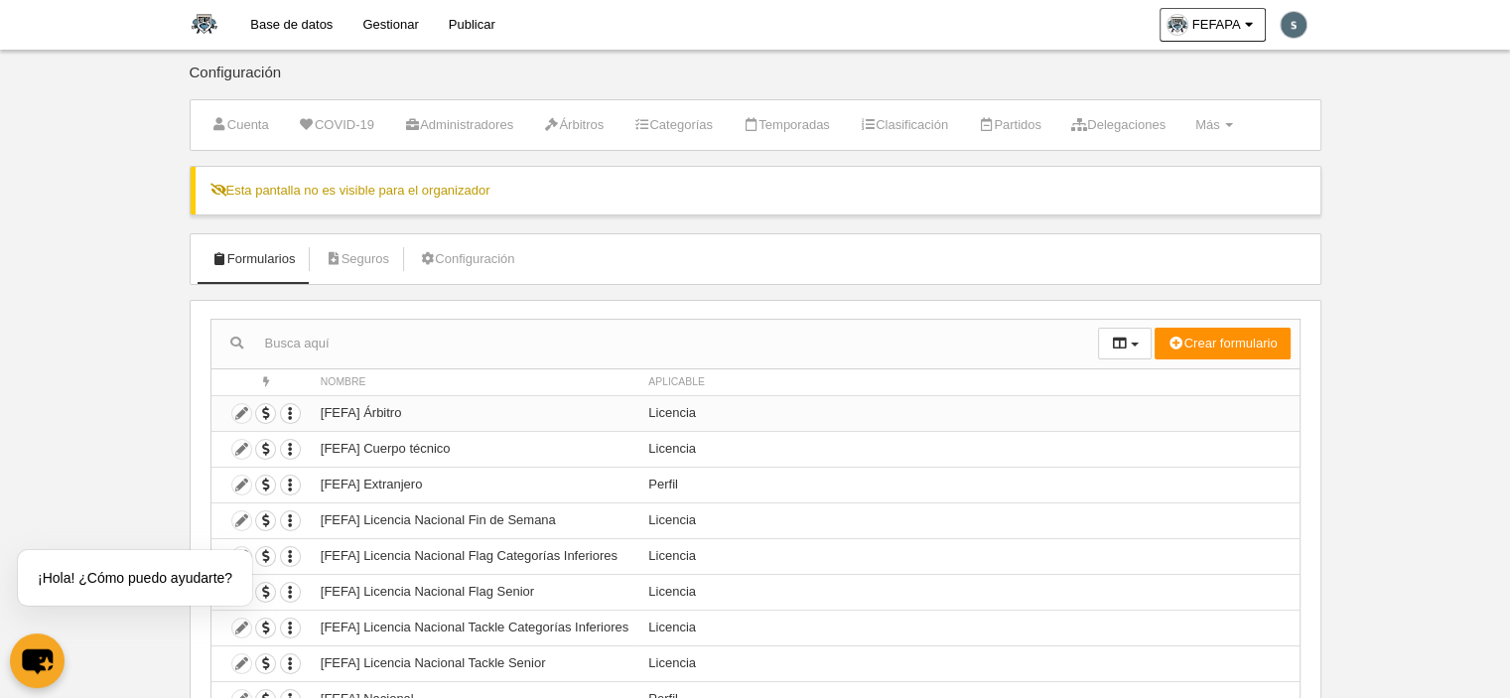
click at [242, 416] on td "Duplicar formulario Borrar formulario" at bounding box center [260, 413] width 99 height 36
click at [242, 414] on td "Duplicar formulario Borrar formulario" at bounding box center [260, 413] width 99 height 36
click at [297, 407] on icon "button" at bounding box center [290, 413] width 19 height 19
click at [238, 401] on td at bounding box center [260, 413] width 99 height 36
click at [134, 407] on body "Base de datos Gestionar Publicar FEFAPA Ajustes generales Ir a mi dominio Secre…" at bounding box center [755, 349] width 1510 height 698
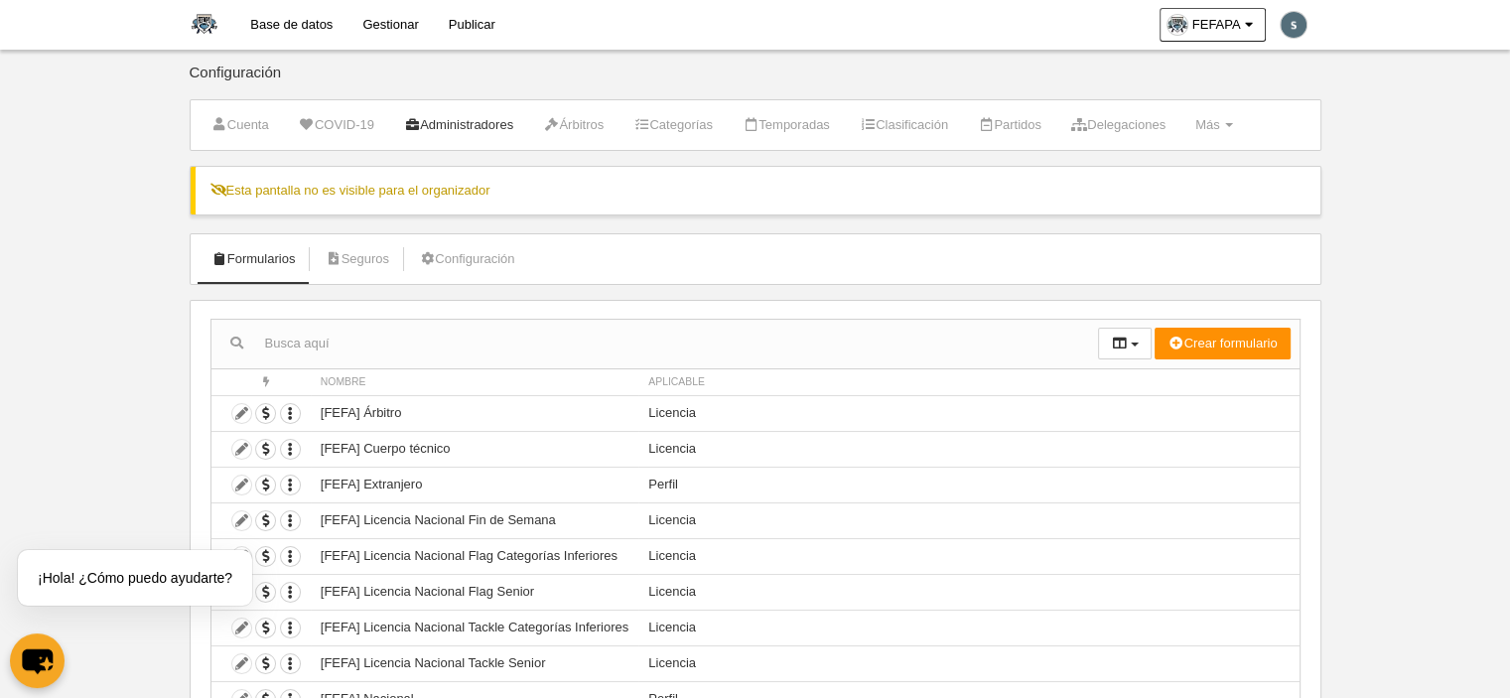
click at [466, 126] on link "Administradores" at bounding box center [458, 125] width 131 height 30
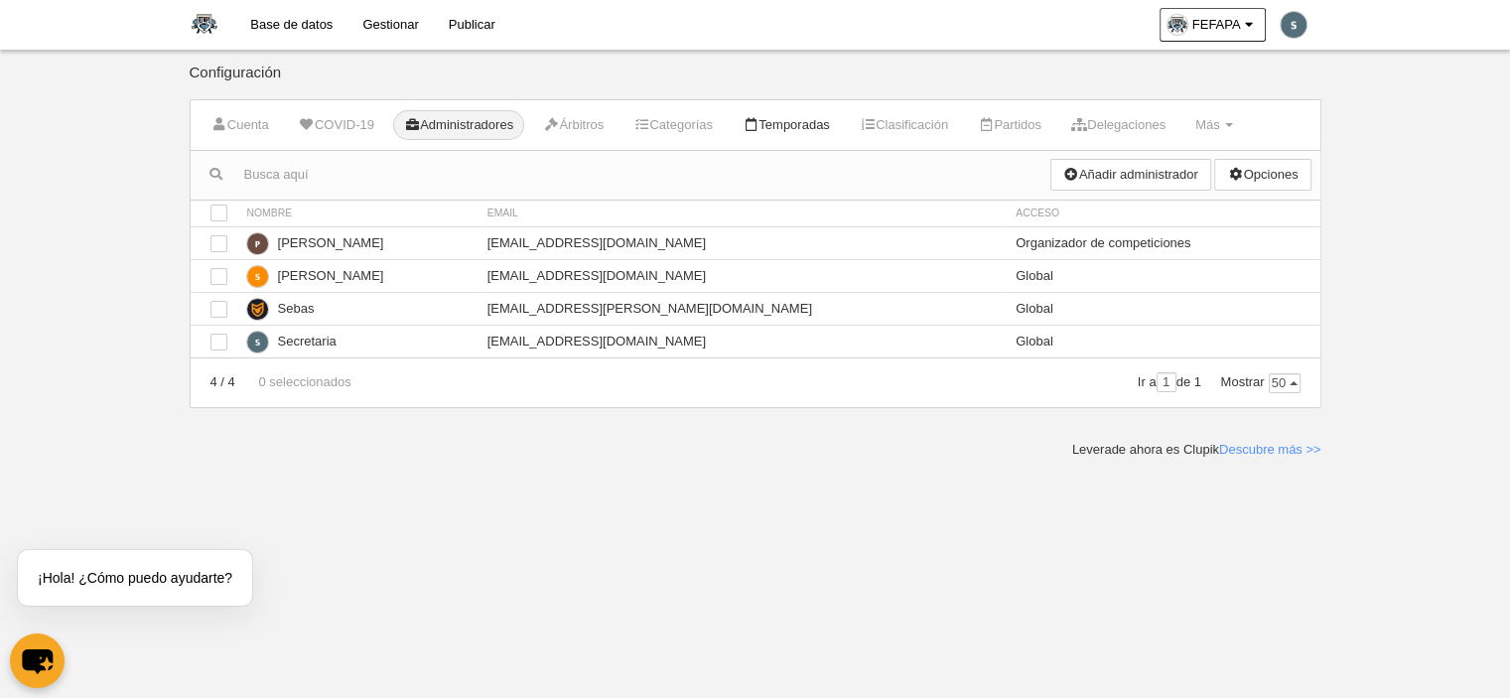
click at [792, 130] on link "Temporadas" at bounding box center [786, 125] width 109 height 30
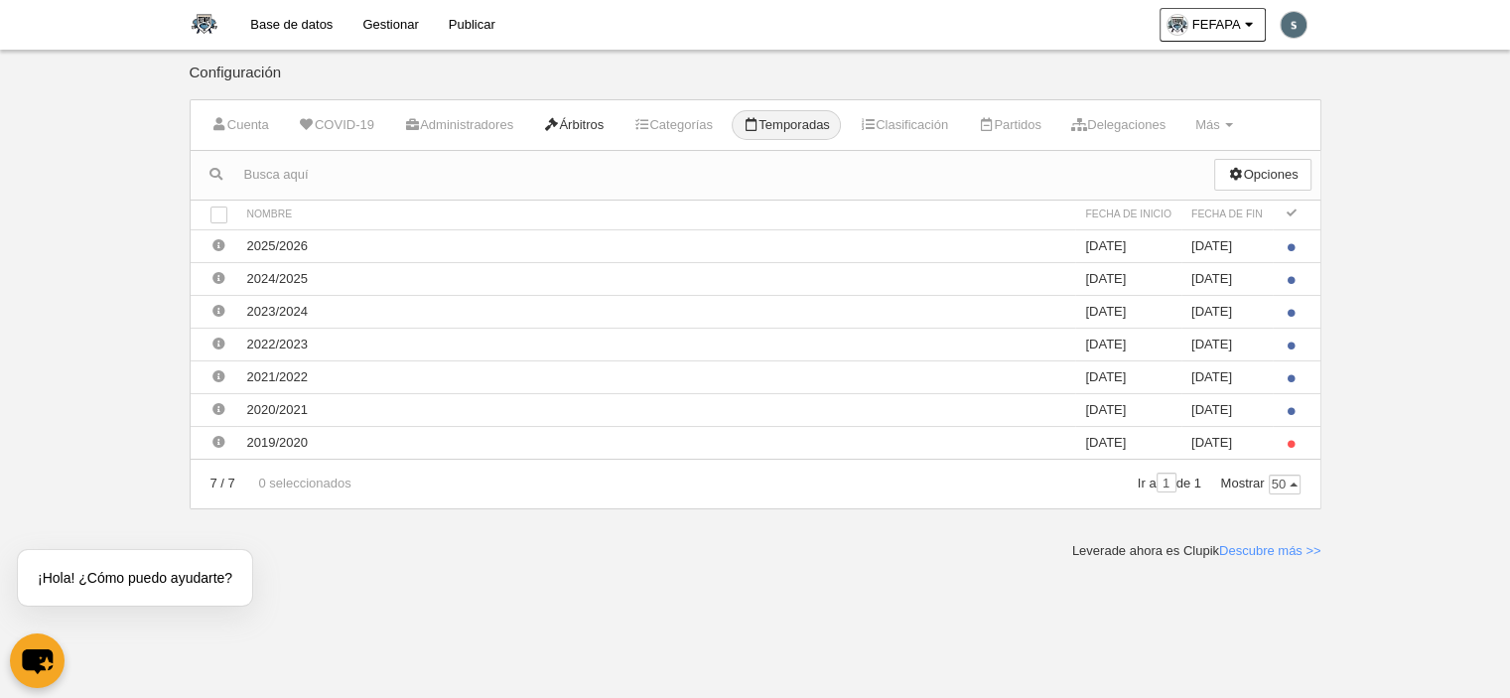
click at [600, 125] on link "Árbitros" at bounding box center [573, 125] width 82 height 30
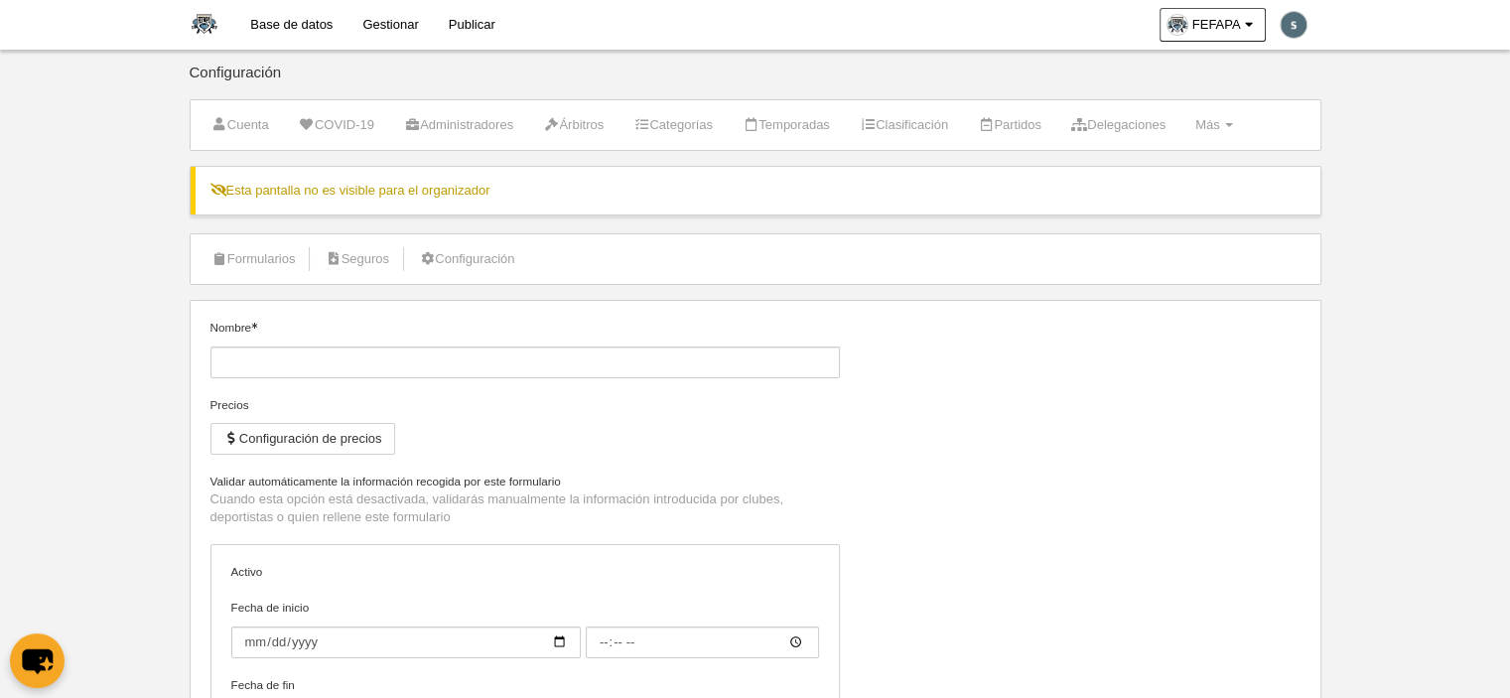
type input "[FEFAPA] Homologación Staff, Árbitra/o, Técnicas/os a jugador/a Mayor de Edad F…"
checkbox input "true"
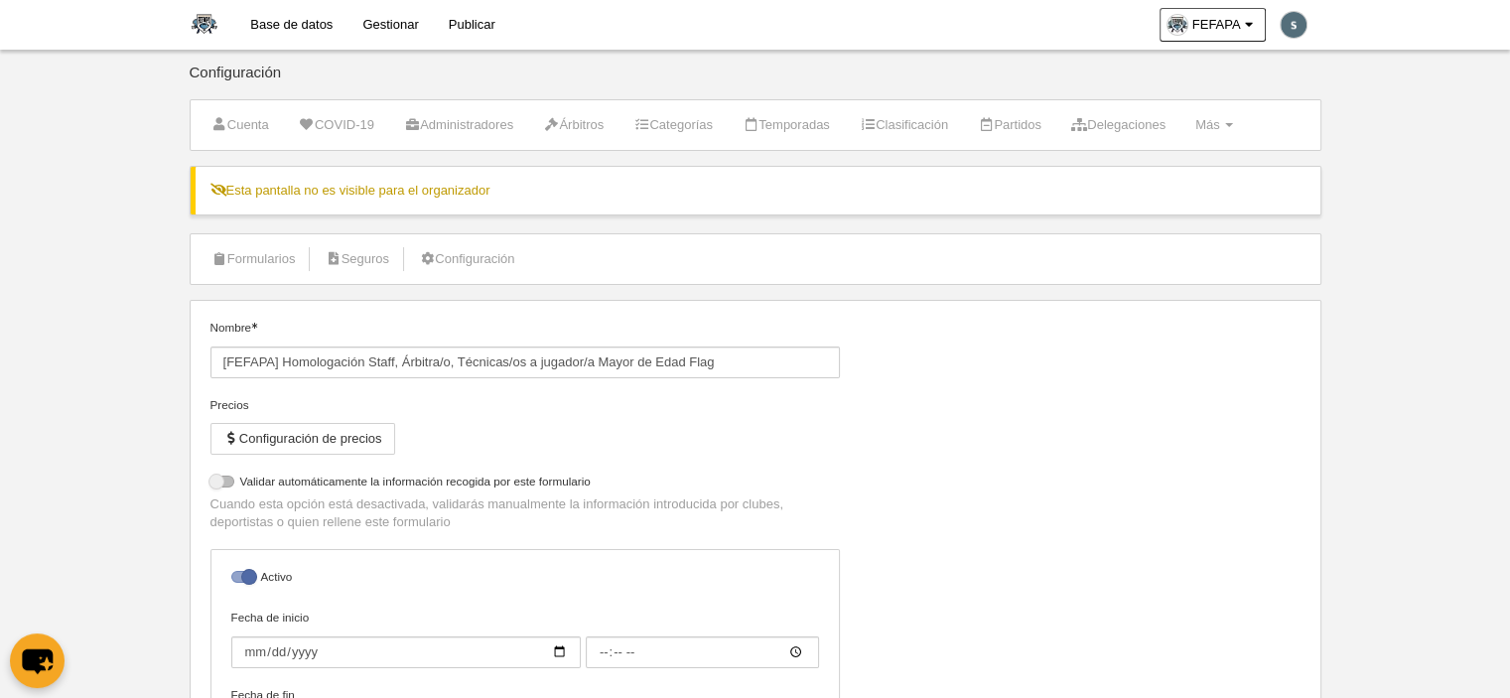
select select "selected"
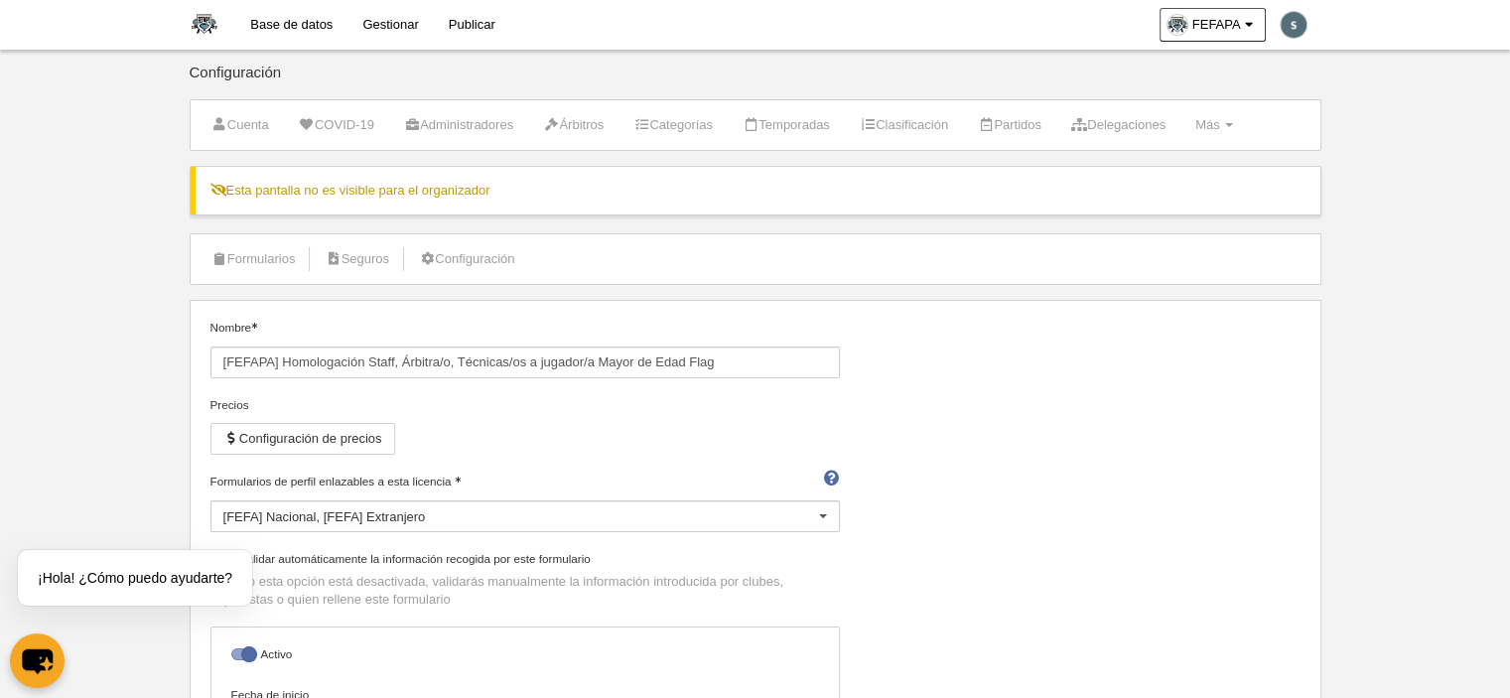
click at [274, 20] on link "Base de datos" at bounding box center [291, 25] width 112 height 50
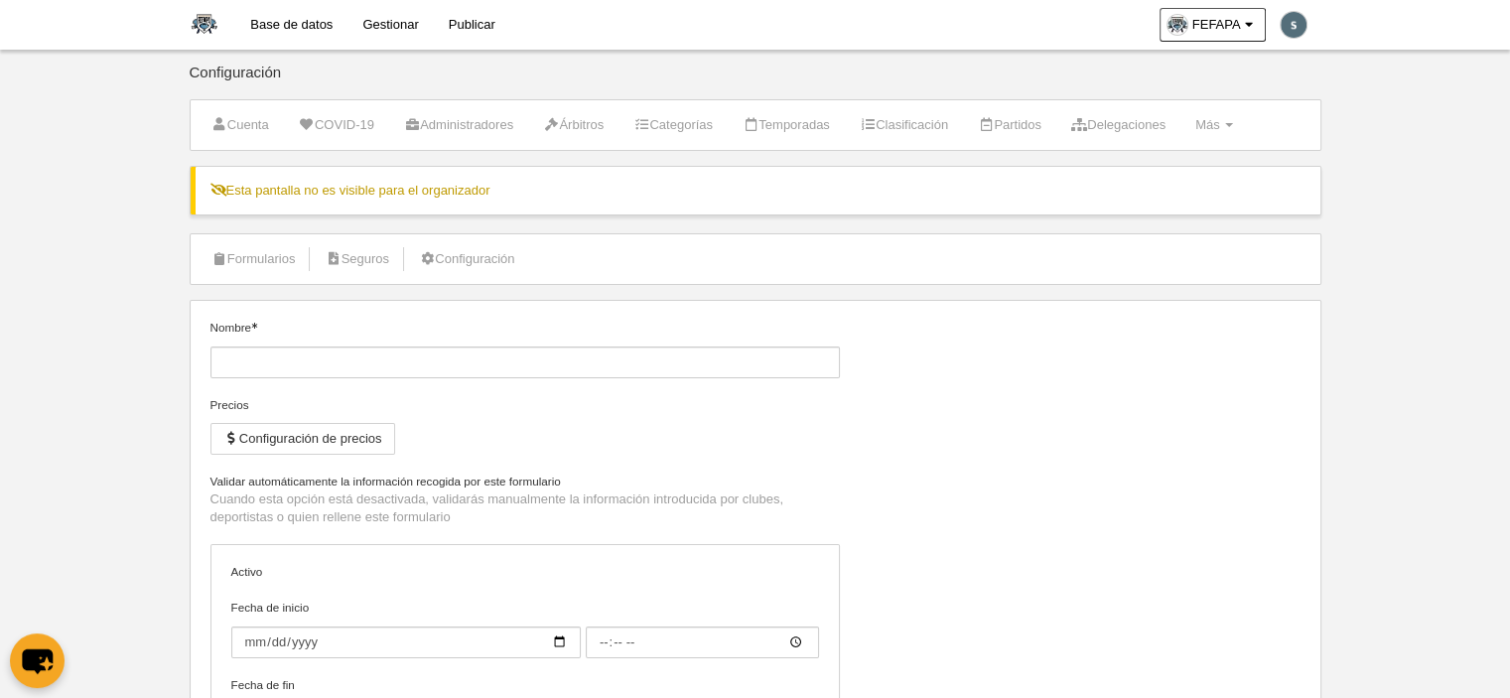
type input "[FEFAPA] Homologación Staff, Árbitra/o, Técnicas/os a jugador/a Mayor de Edad F…"
checkbox input "true"
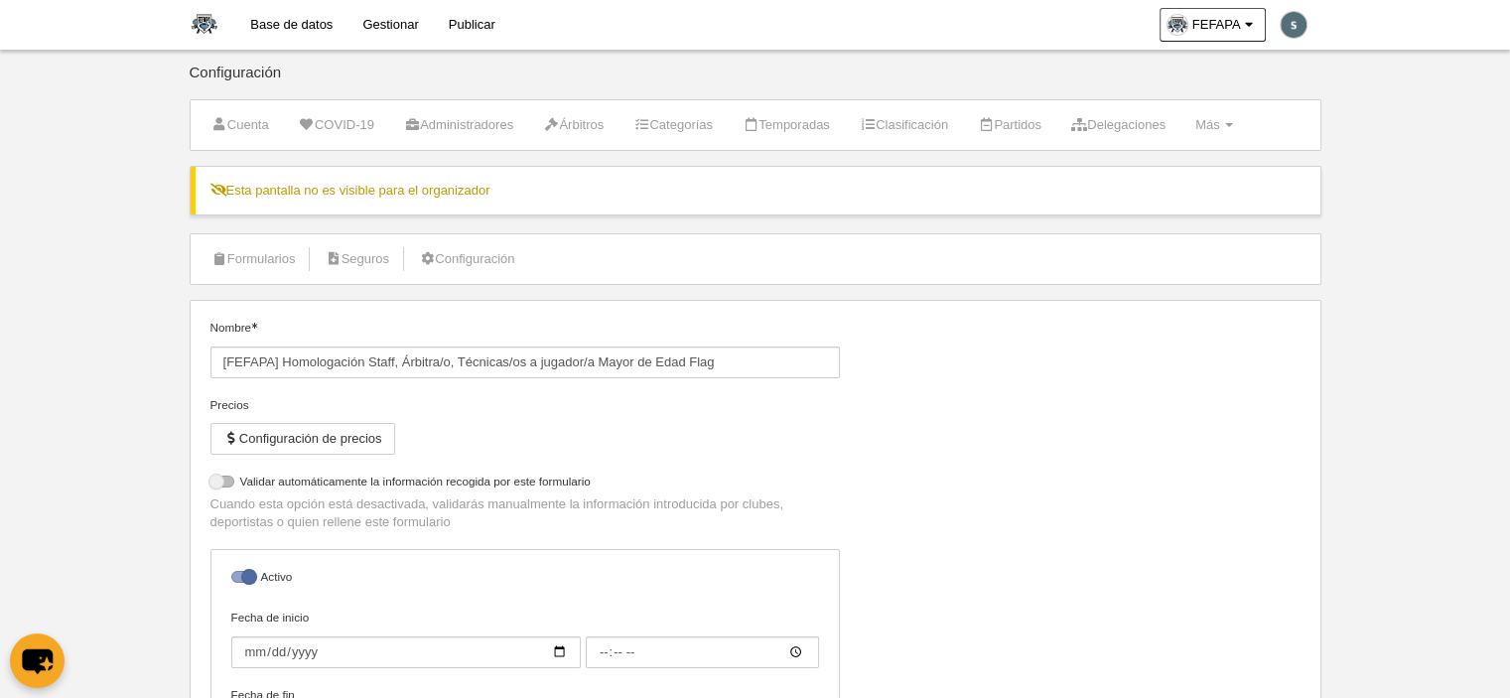
select select "selected"
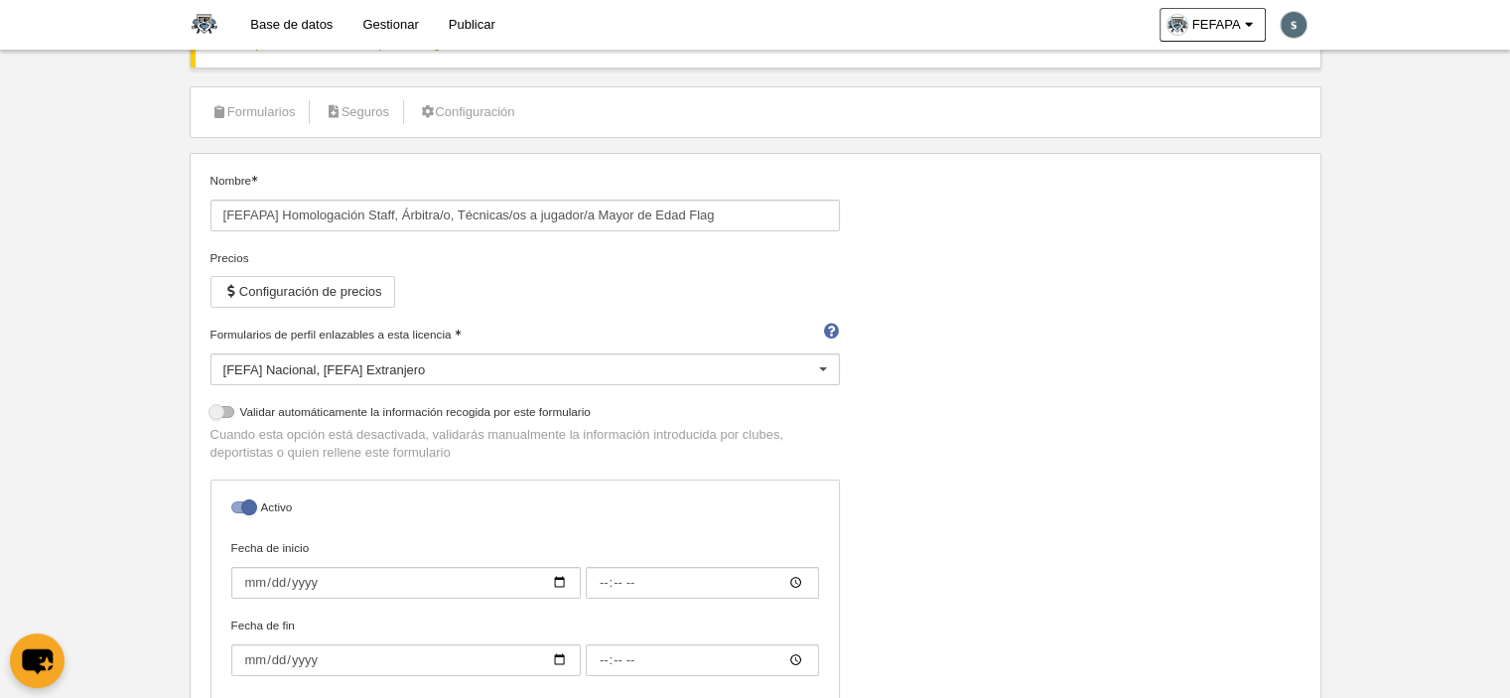
scroll to position [195, 0]
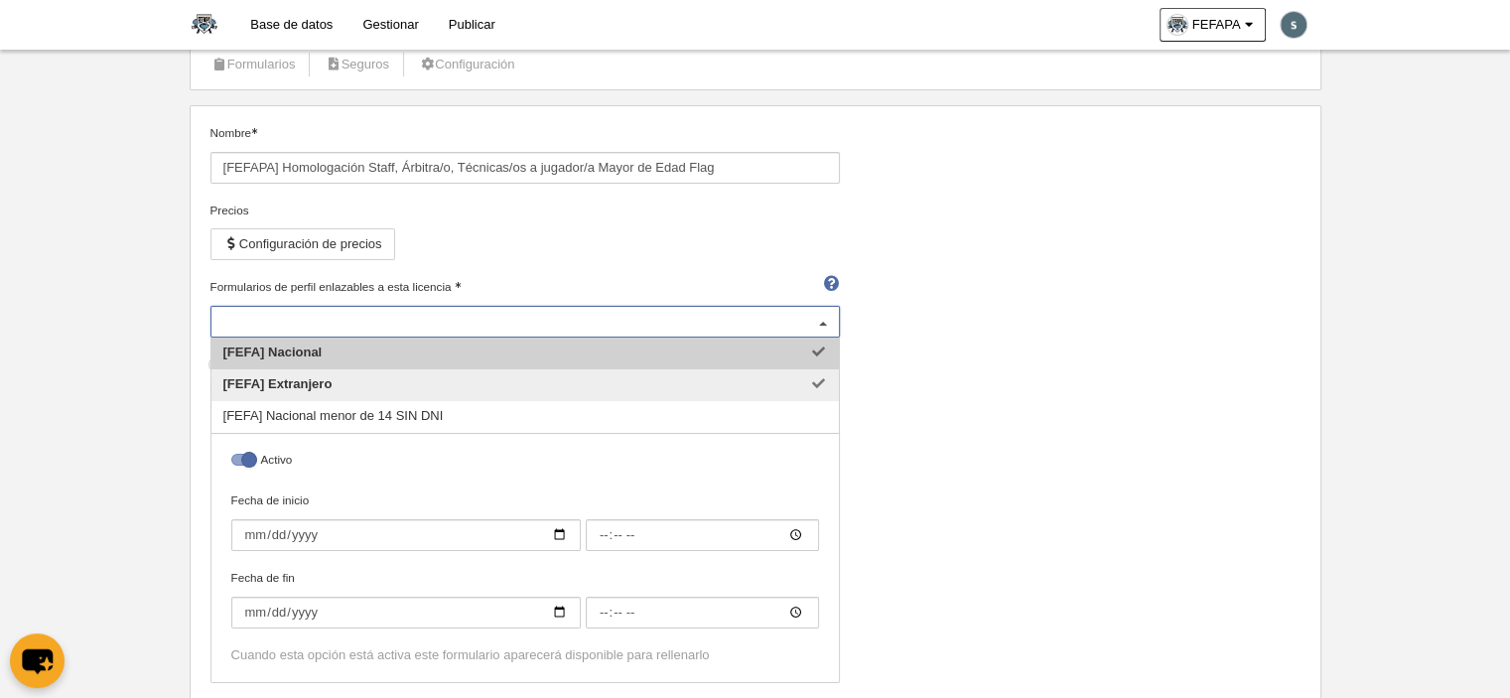
click at [714, 322] on div "[FEFA] Nacional [FEFA] Extranjero" at bounding box center [524, 322] width 629 height 32
click at [340, 351] on span "[FEFA] Nacional" at bounding box center [524, 354] width 627 height 32
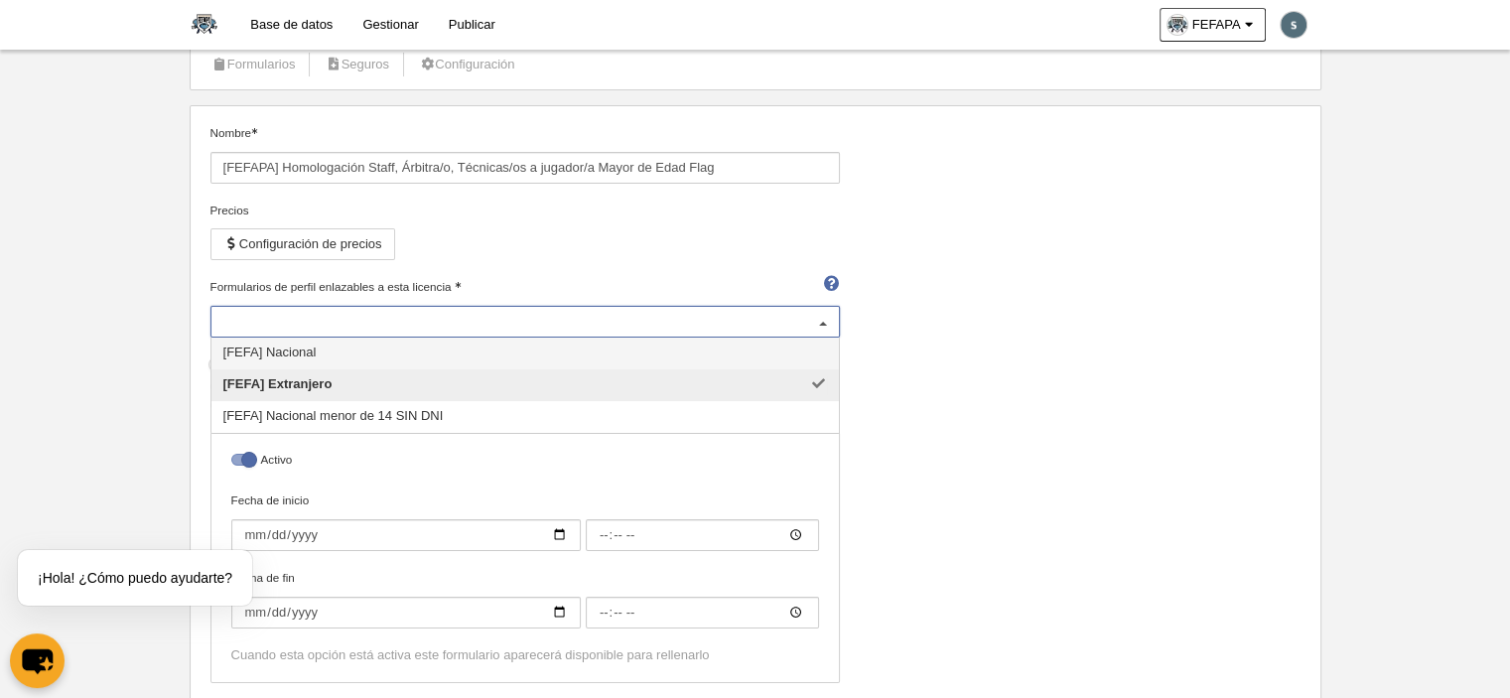
click at [339, 350] on span "[FEFA] Nacional" at bounding box center [524, 354] width 627 height 32
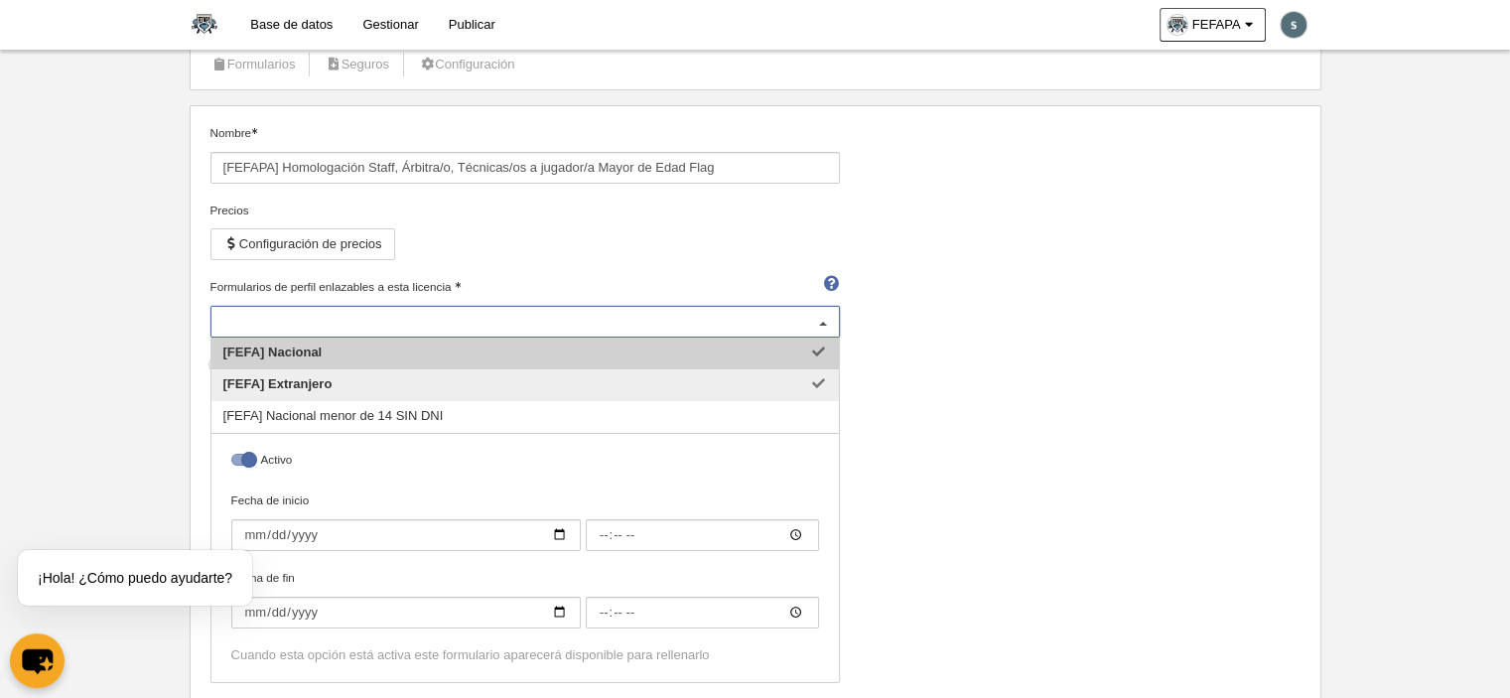
click at [929, 382] on div "Nombre [FEFAPA] Homologación Staff, Árbitra/o, Técnicas/os a jugador/a Mayor de…" at bounding box center [755, 411] width 1105 height 574
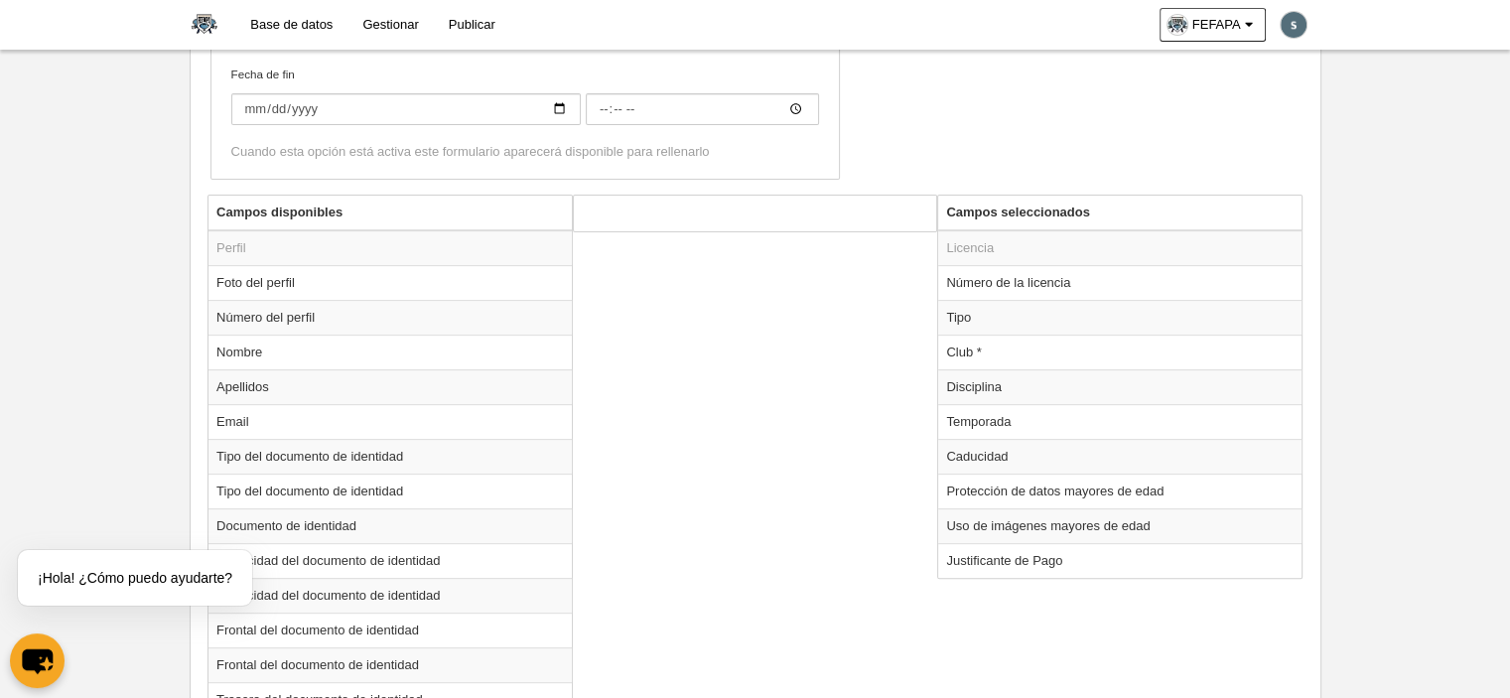
scroll to position [701, 0]
click at [979, 416] on td "Temporada" at bounding box center [1119, 418] width 363 height 35
radio input "true"
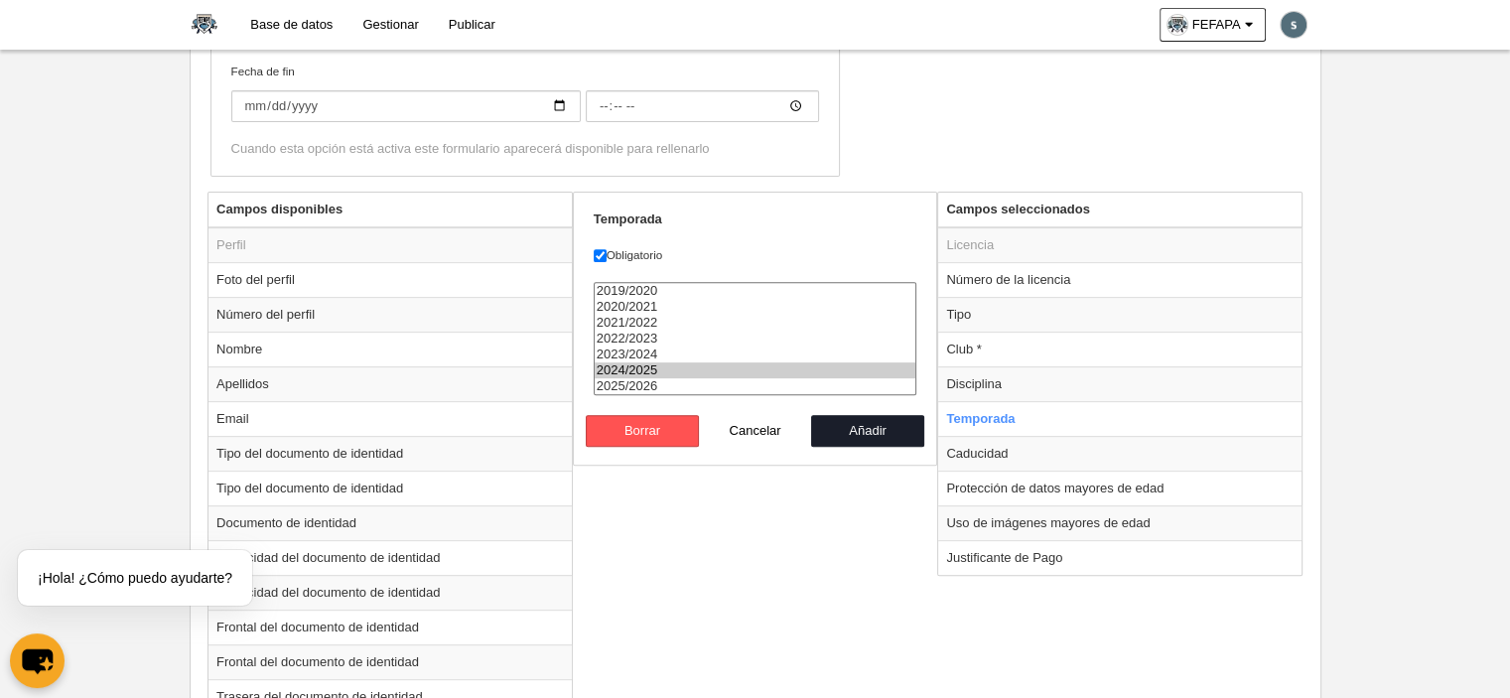
select select "8371"
click at [639, 378] on option "2025/2026" at bounding box center [756, 386] width 322 height 16
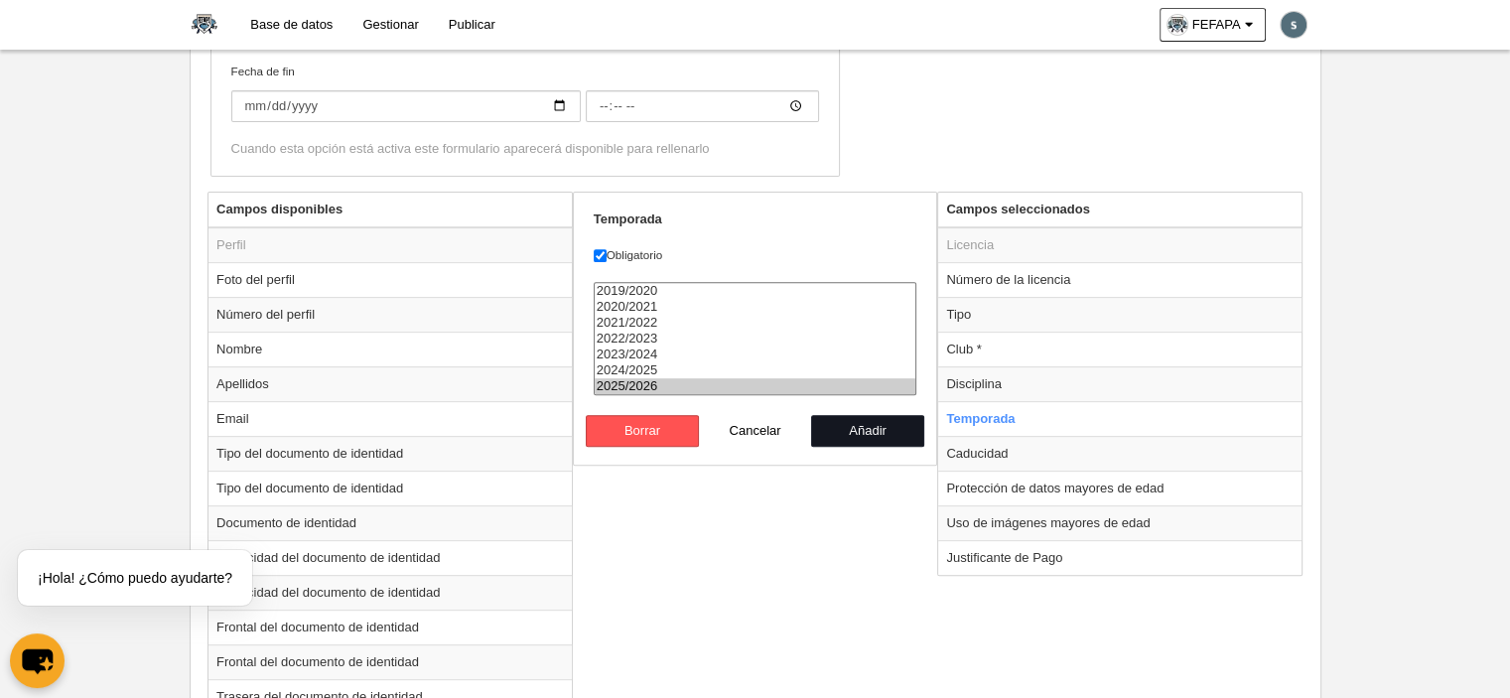
click at [830, 424] on button "Añadir" at bounding box center [867, 431] width 113 height 32
radio input "false"
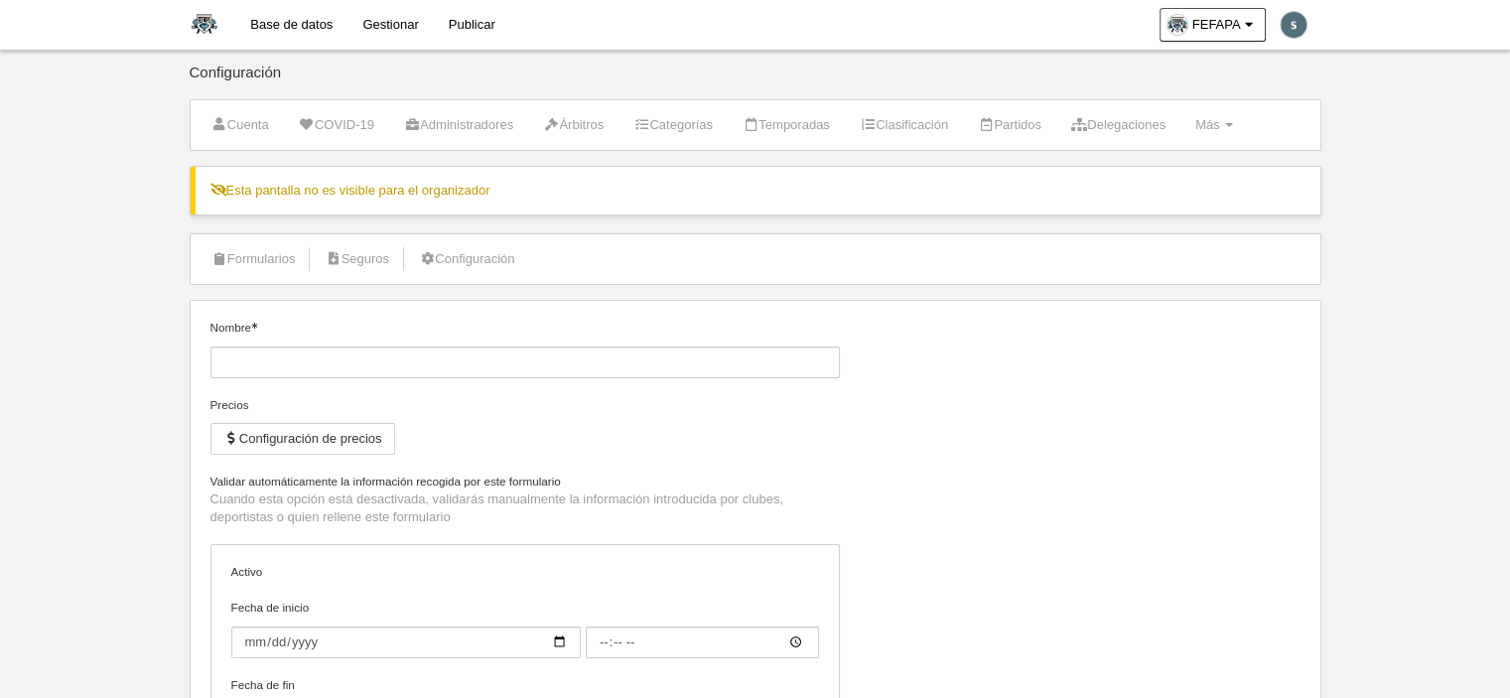
type input "[FEFAPA] Homologación Staff, Árbitra/o, Técnicas/os a jugador/a Mayor de Edad F…"
checkbox input "true"
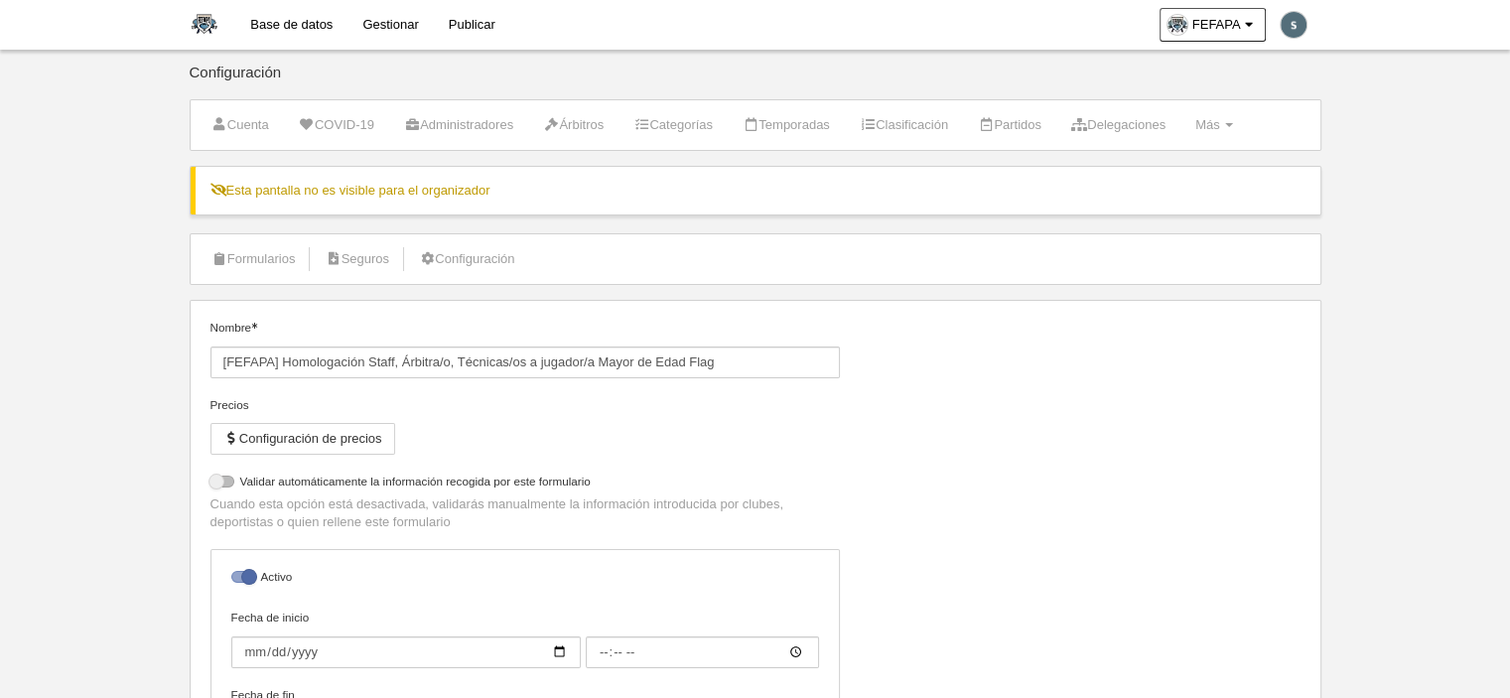
select select "selected"
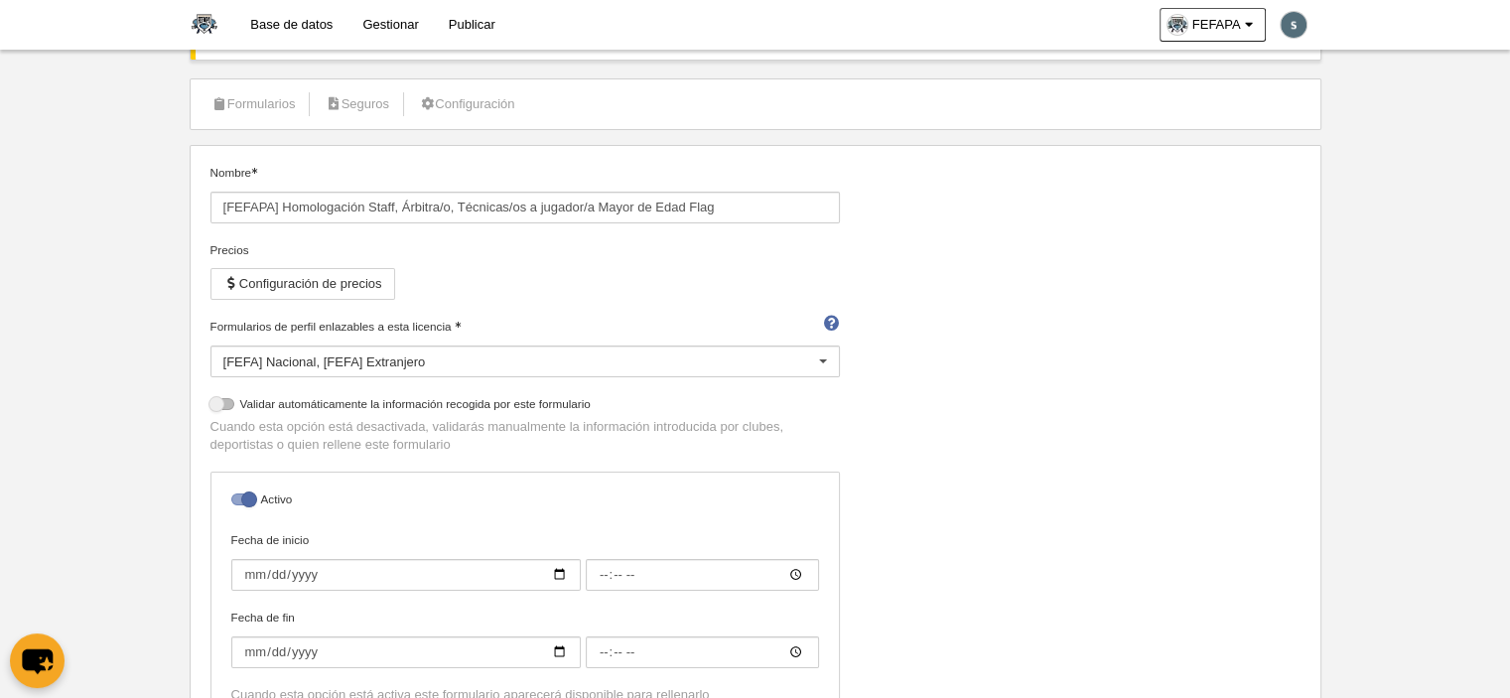
scroll to position [157, 0]
click at [816, 356] on div at bounding box center [823, 360] width 32 height 32
click at [939, 394] on div "Nombre [FEFAPA] Homologación Staff, Árbitra/o, Técnicas/os a jugador/a Mayor de…" at bounding box center [755, 449] width 1105 height 574
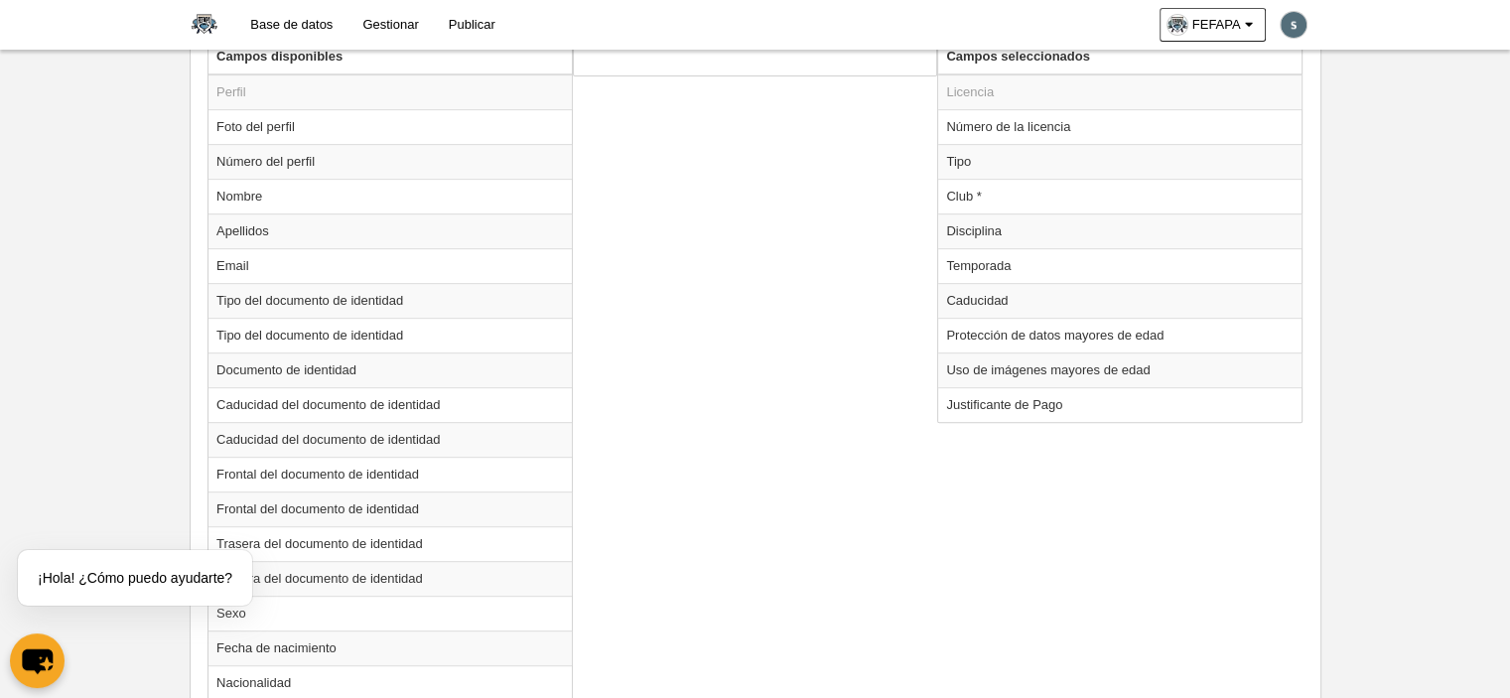
scroll to position [856, 0]
click at [965, 266] on td "Temporada" at bounding box center [1119, 263] width 363 height 35
radio input "true"
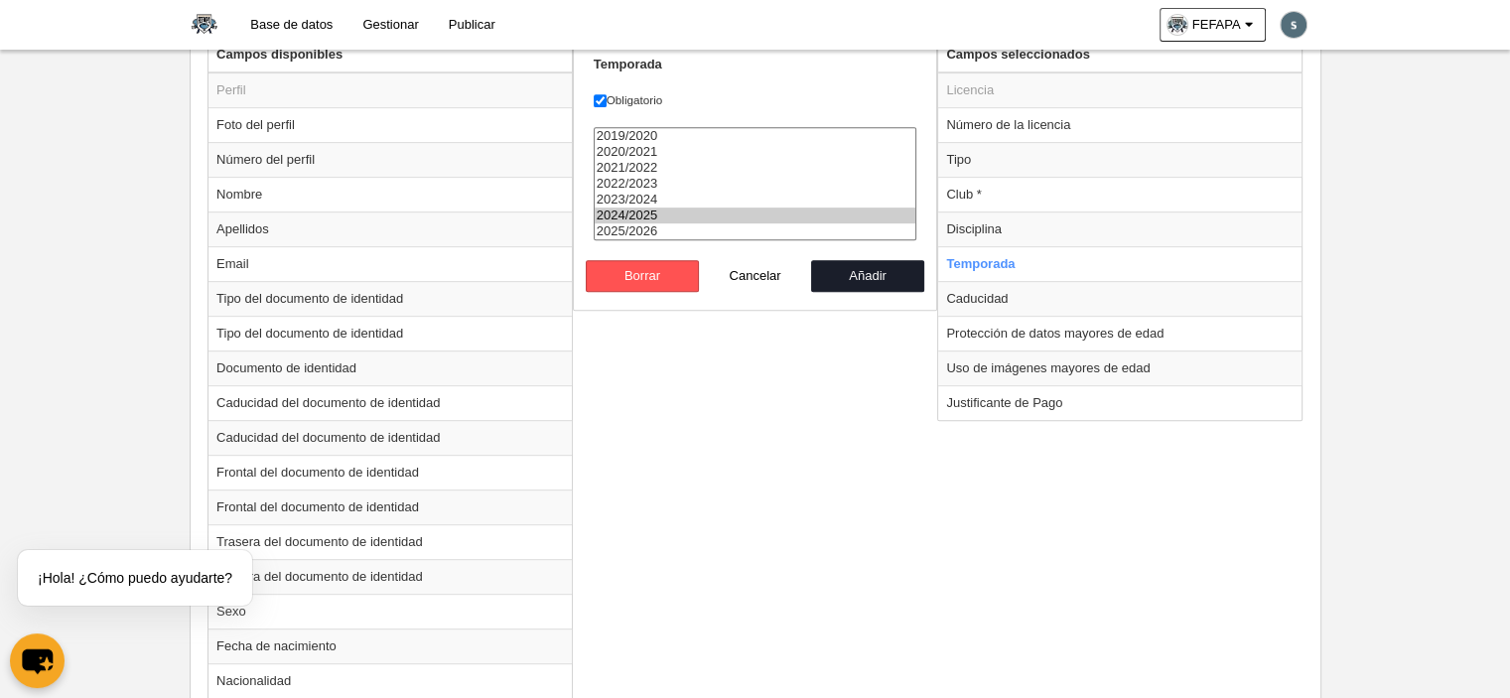
select select "8371"
click at [642, 229] on option "2025/2026" at bounding box center [756, 231] width 322 height 16
click at [849, 283] on button "Añadir" at bounding box center [867, 276] width 113 height 32
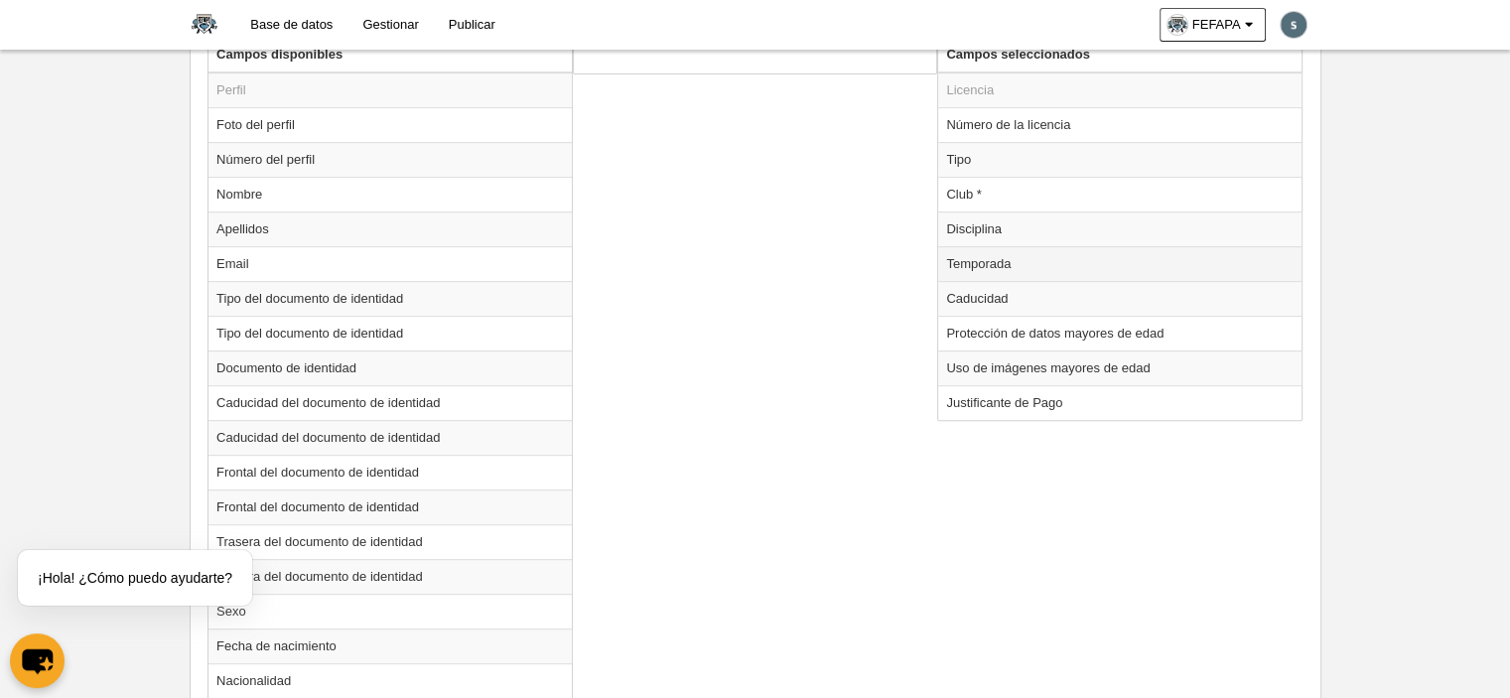
click at [943, 270] on td "Temporada" at bounding box center [1119, 263] width 363 height 35
radio input "true"
select select "8371"
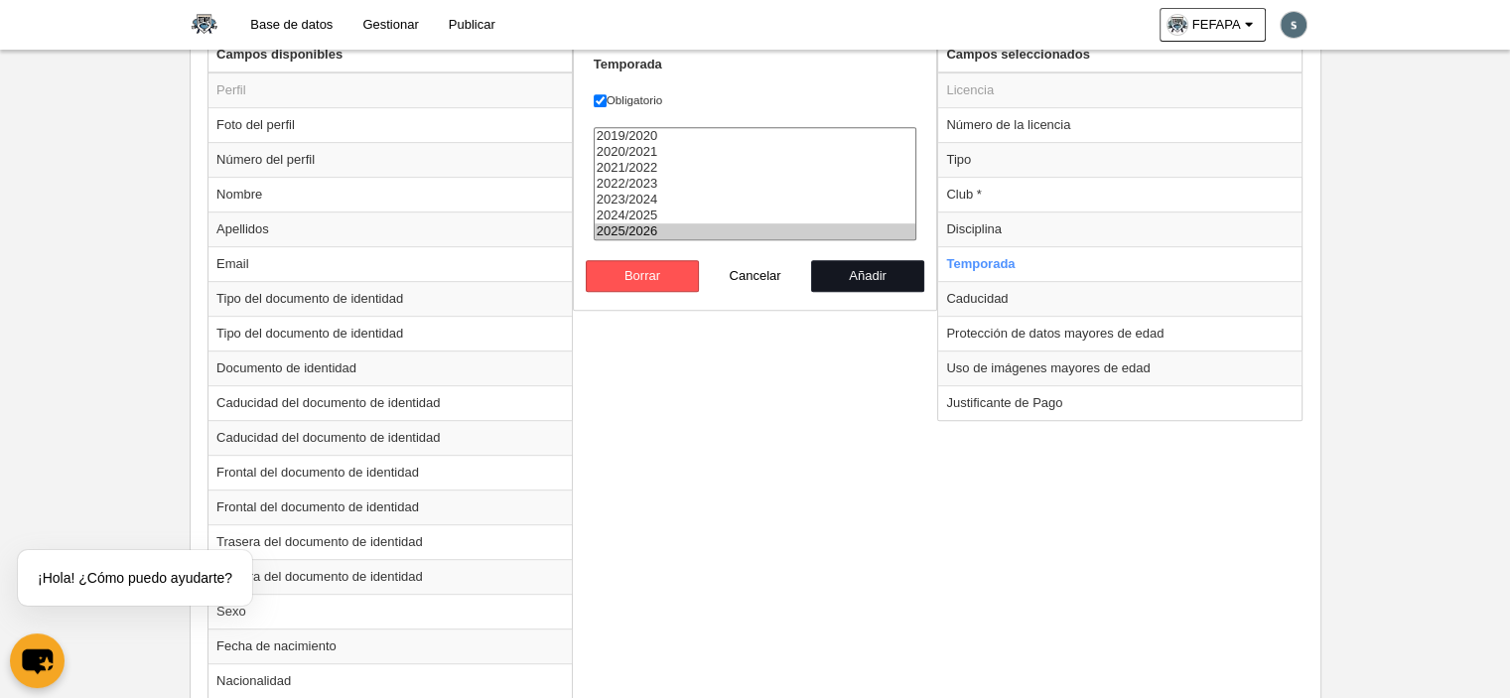
click at [839, 266] on button "Añadir" at bounding box center [867, 276] width 113 height 32
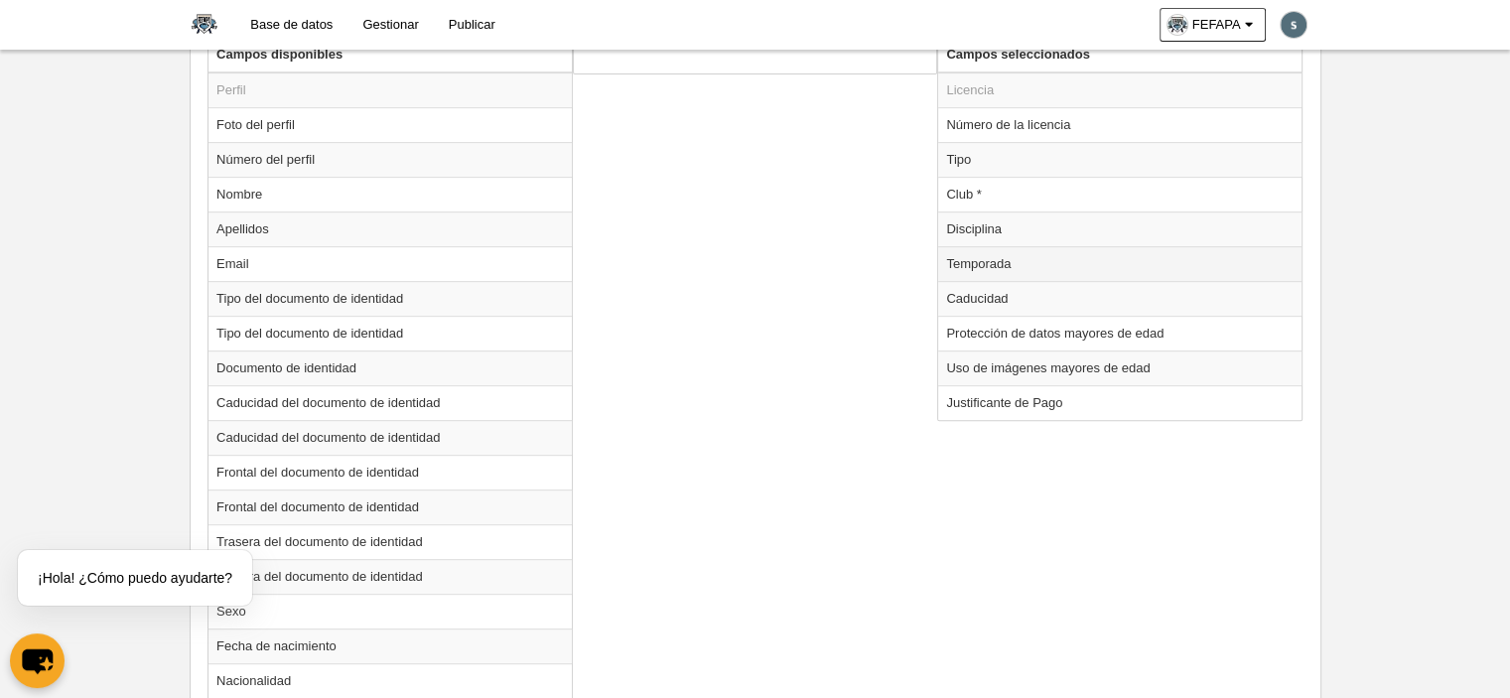
click at [991, 260] on td "Temporada" at bounding box center [1119, 263] width 363 height 35
radio input "true"
select select "8371"
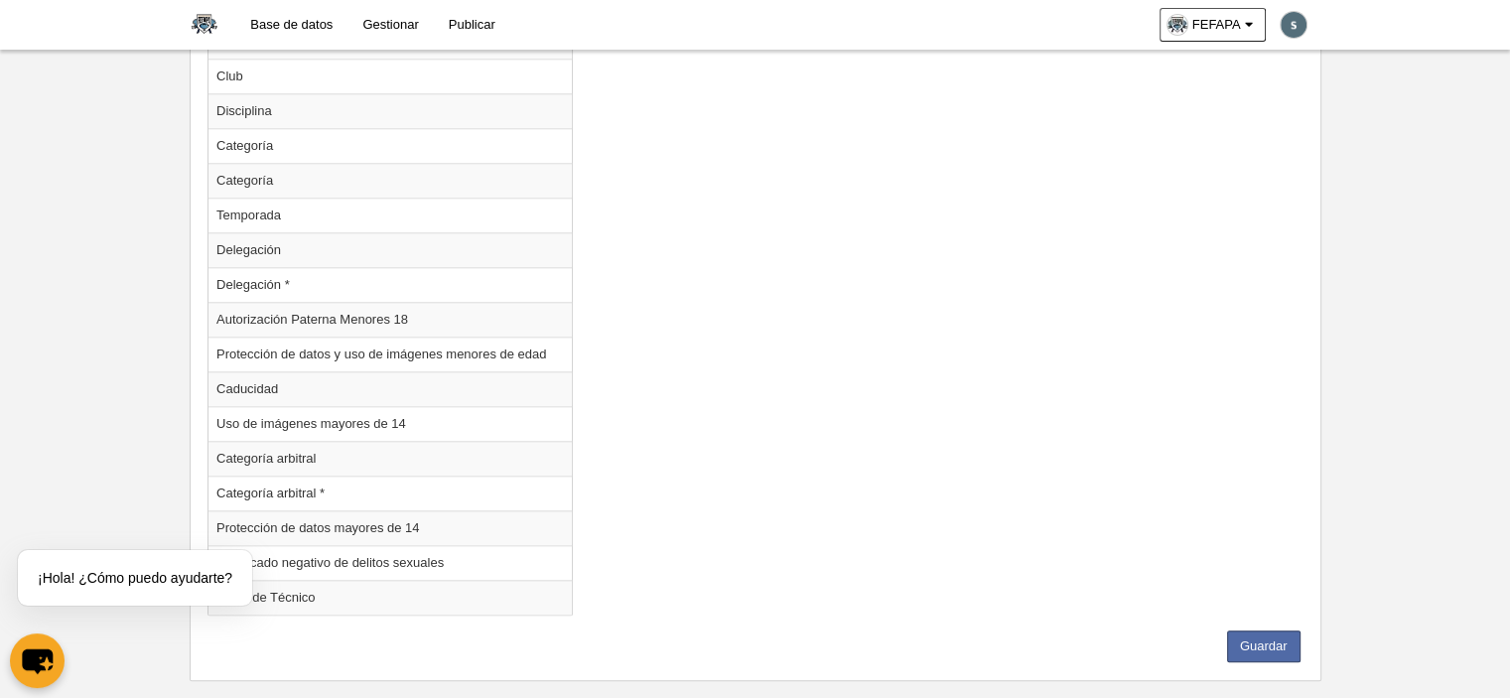
scroll to position [2105, 0]
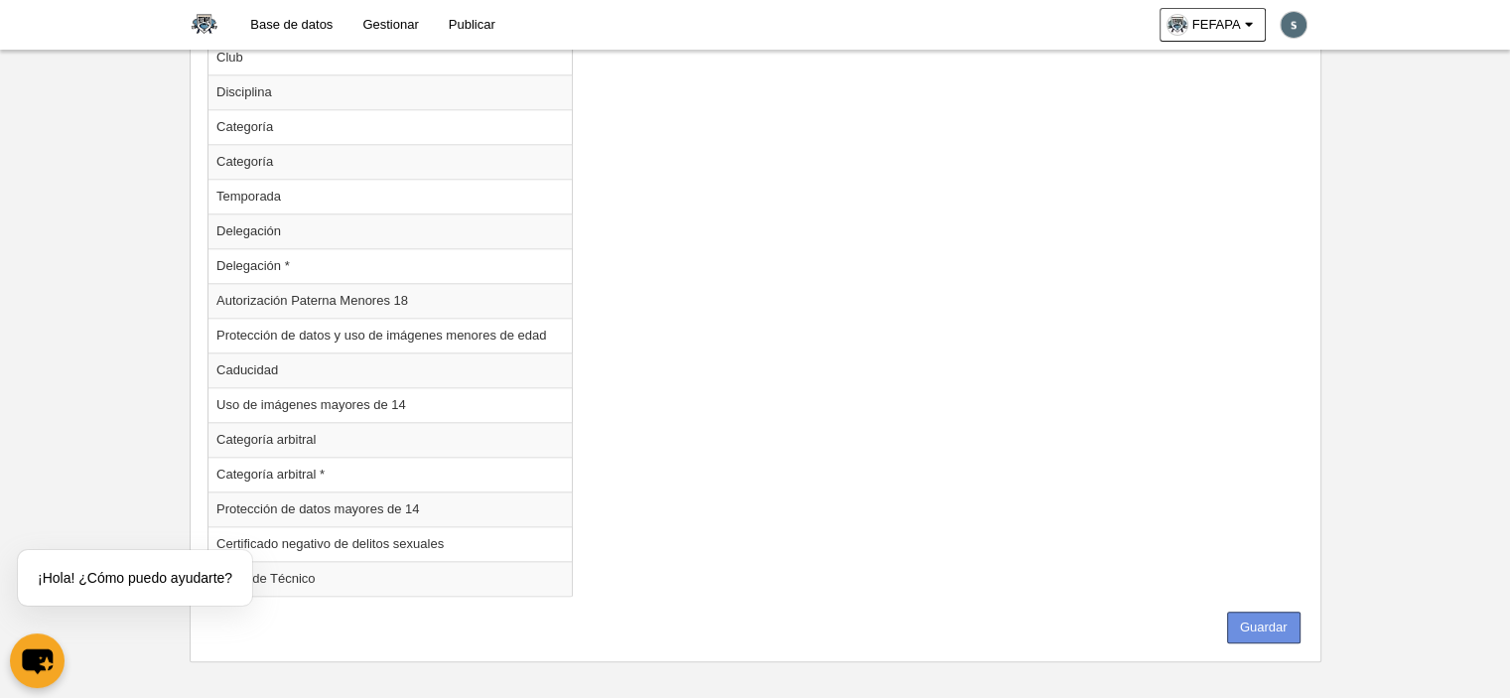
click at [1259, 611] on button "Guardar" at bounding box center [1263, 627] width 73 height 32
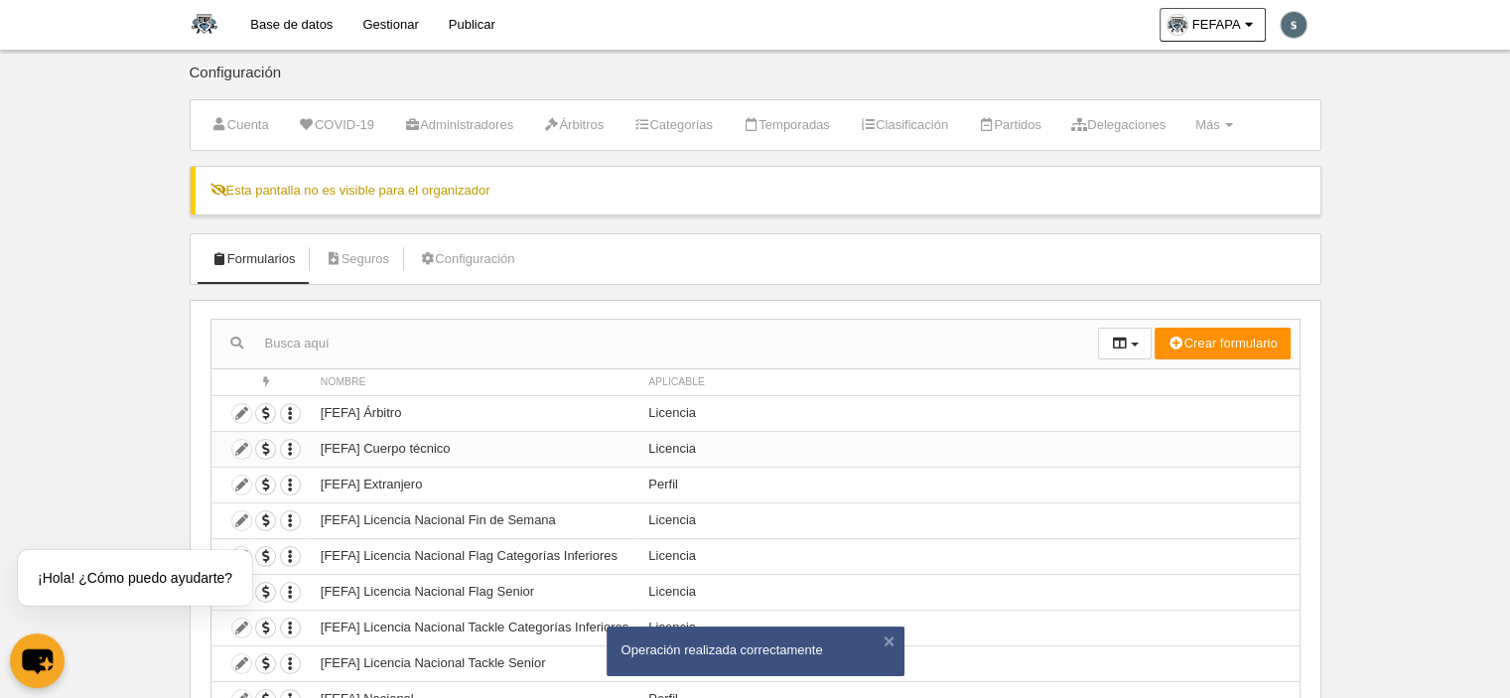
click at [238, 448] on td "Duplicar formulario Borrar formulario" at bounding box center [260, 449] width 99 height 36
click at [211, 454] on td "Duplicar formulario Borrar formulario" at bounding box center [260, 449] width 99 height 36
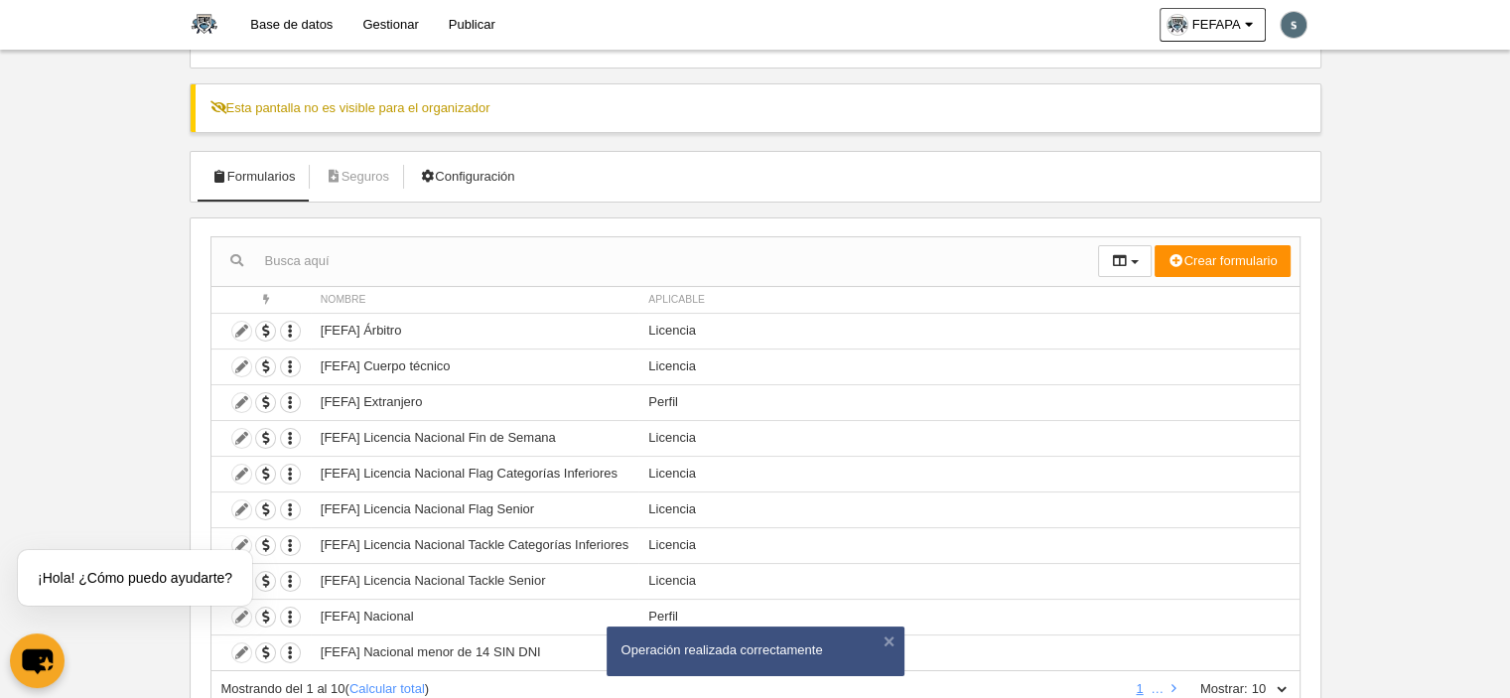
click at [496, 182] on link "Configuración" at bounding box center [466, 177] width 117 height 30
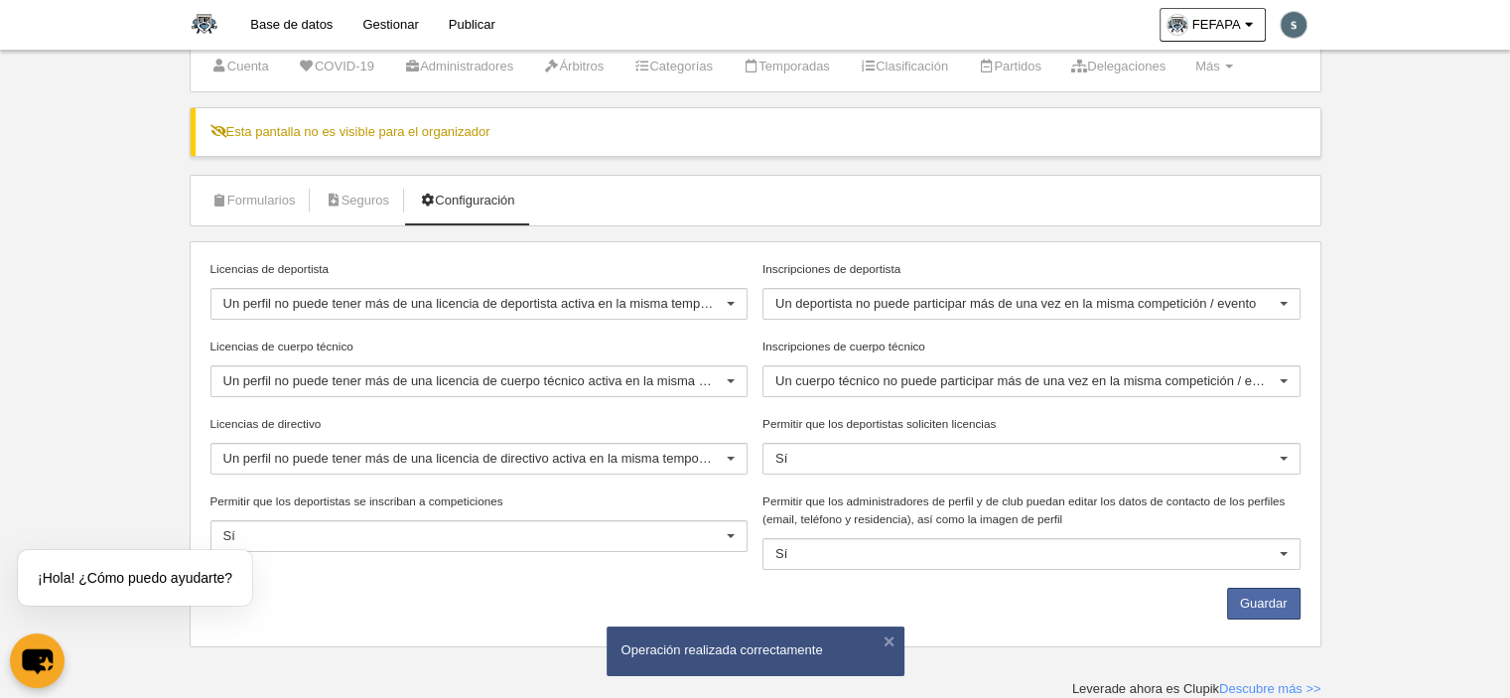
scroll to position [56, 0]
click at [266, 211] on link "Formularios" at bounding box center [254, 204] width 106 height 30
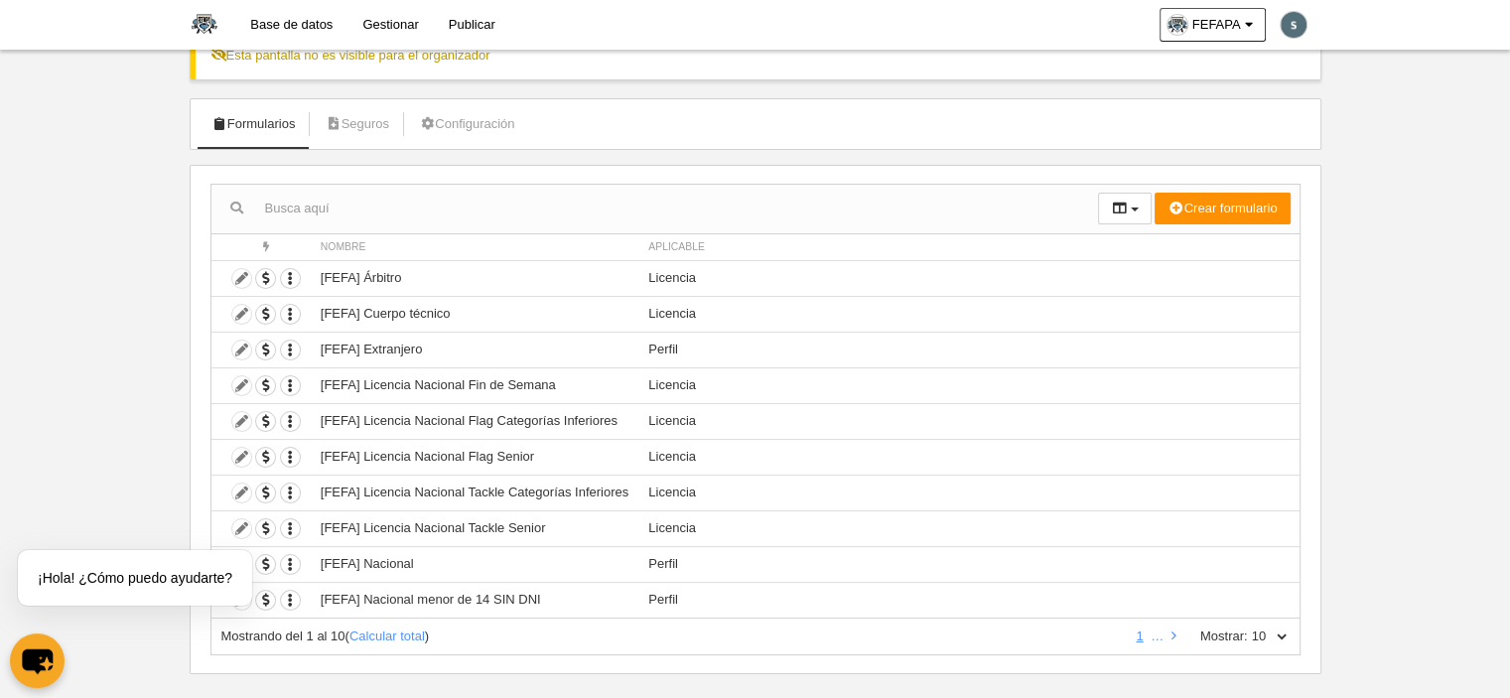
scroll to position [142, 0]
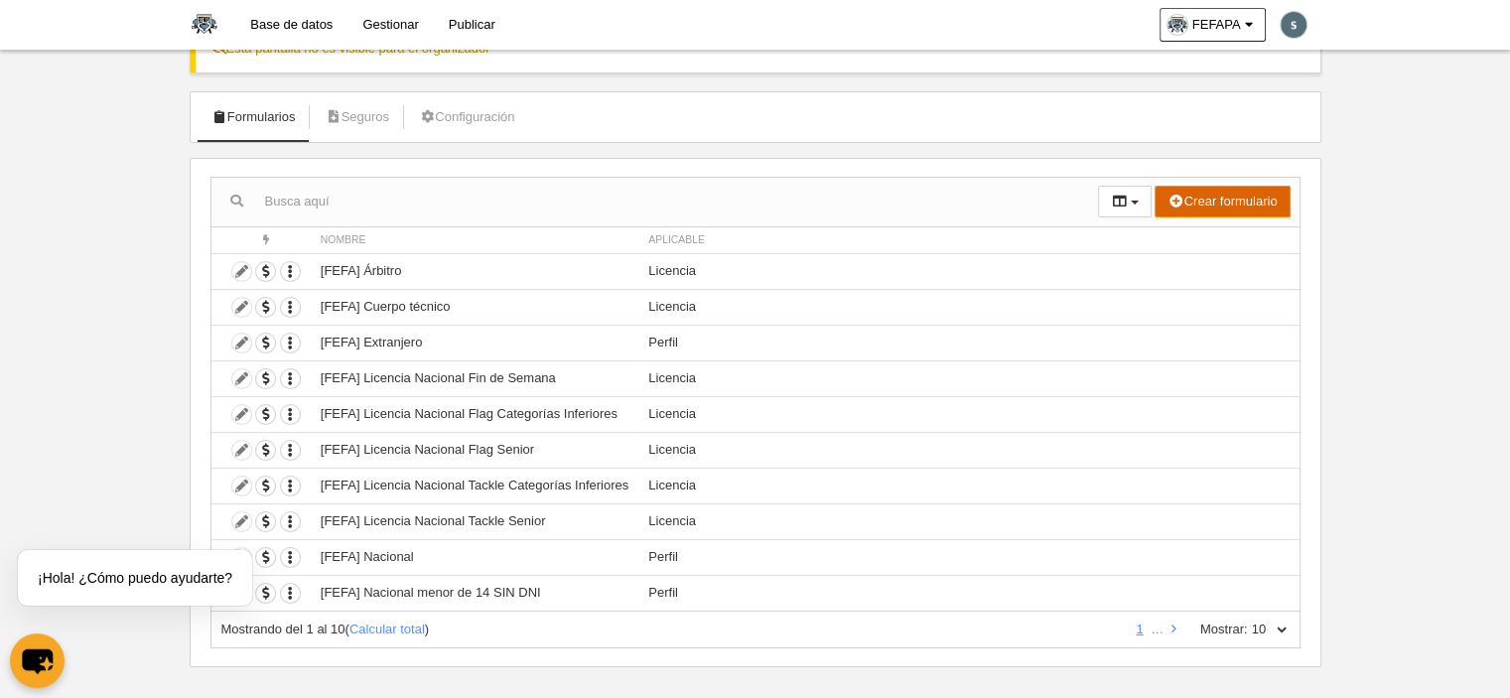
click at [1186, 204] on button "Crear formulario" at bounding box center [1221, 202] width 135 height 32
click at [1185, 204] on button "Crear formulario" at bounding box center [1221, 202] width 135 height 32
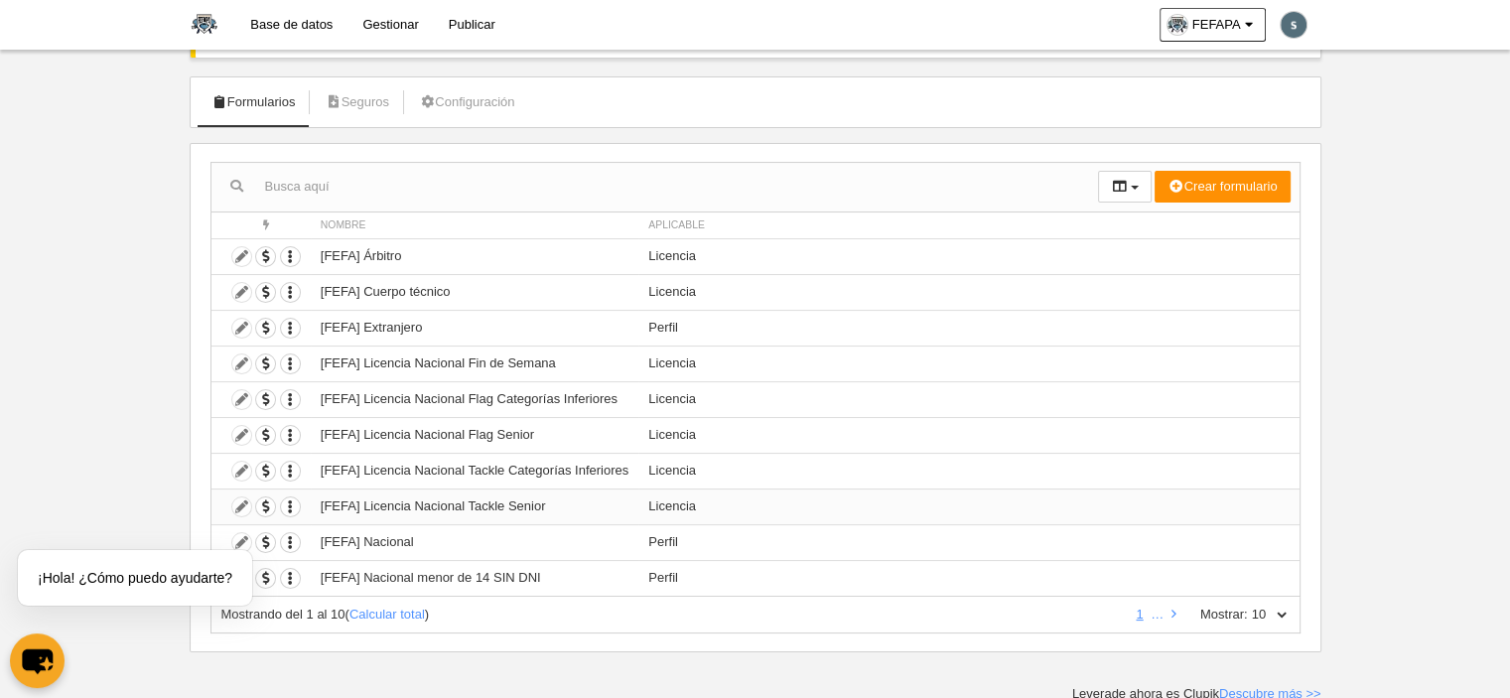
click at [240, 499] on td "Duplicar formulario Borrar formulario" at bounding box center [260, 506] width 99 height 36
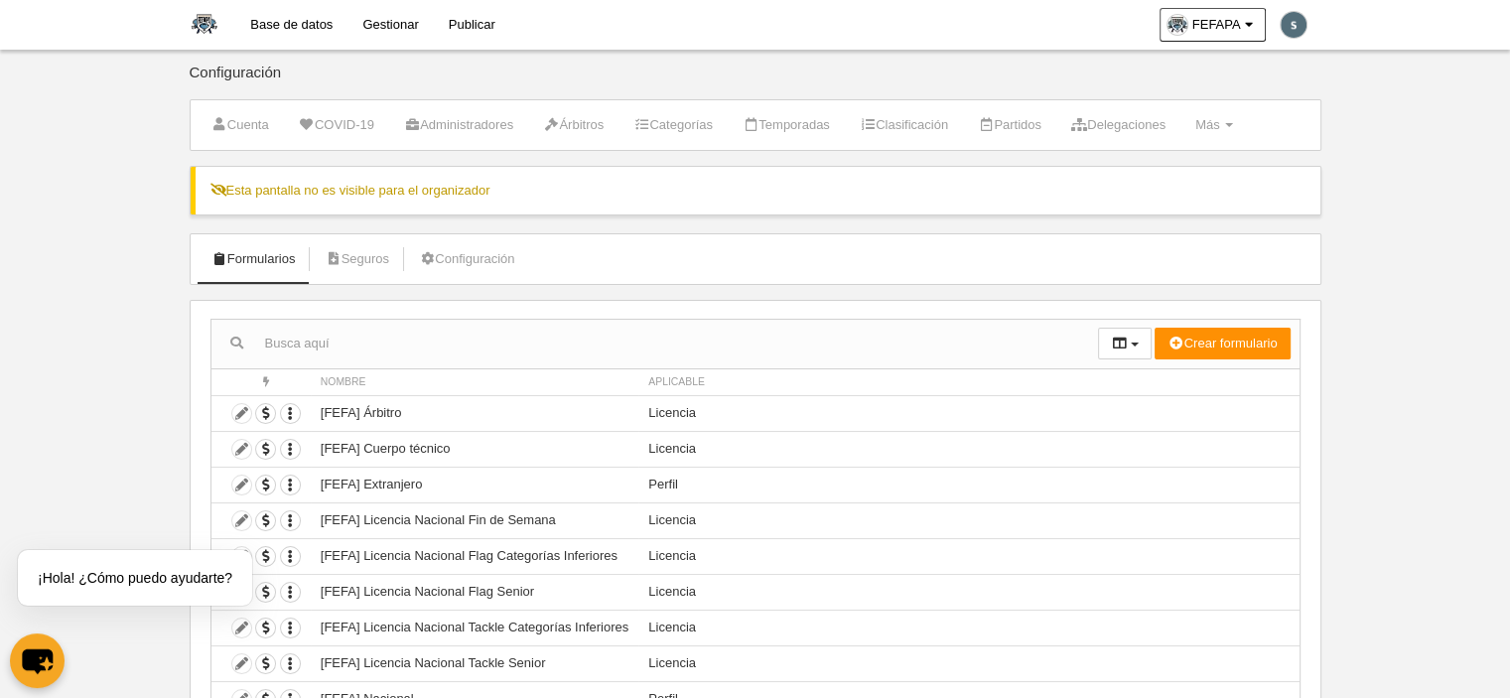
click at [262, 28] on link "Base de datos" at bounding box center [291, 25] width 112 height 50
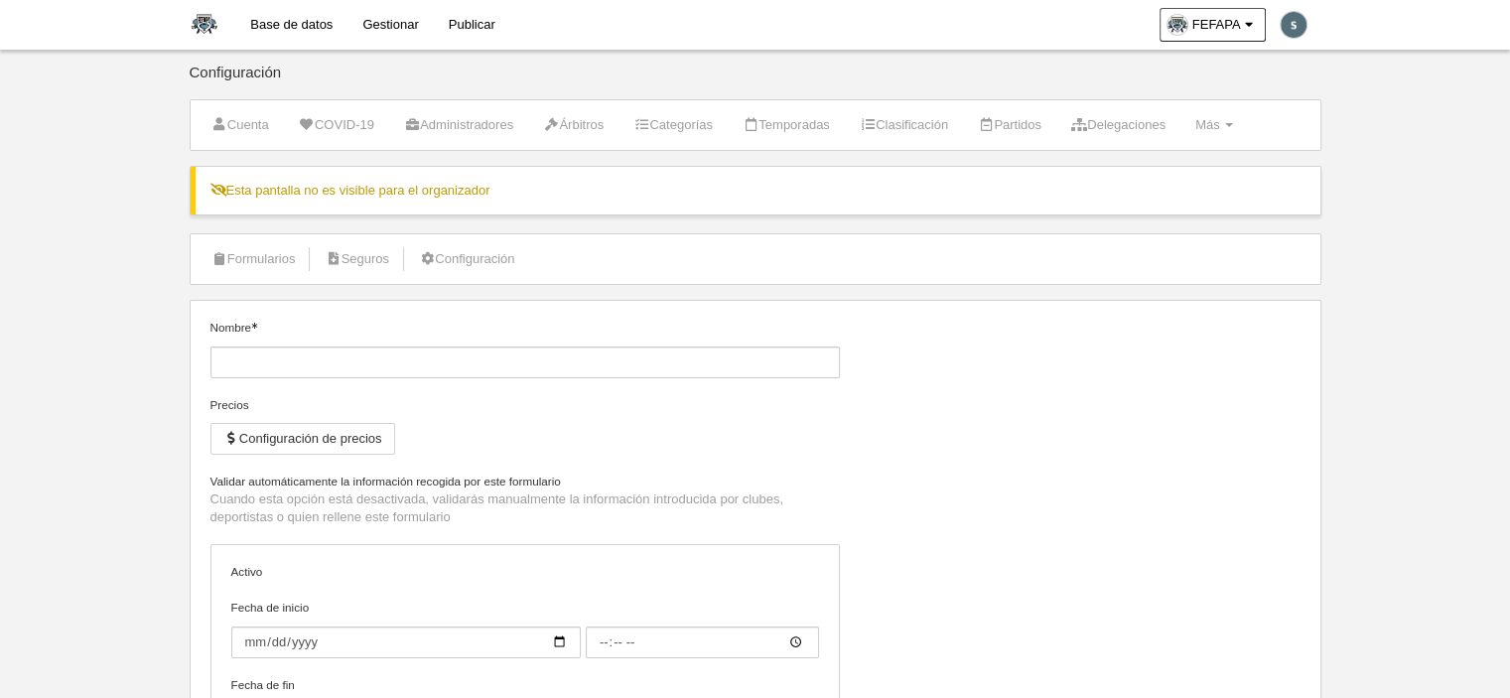
type input "[FEFAPA] Homologación Staff, Árbitra/o, Técnicas/os a jugador/a Mayor de Edad F…"
checkbox input "true"
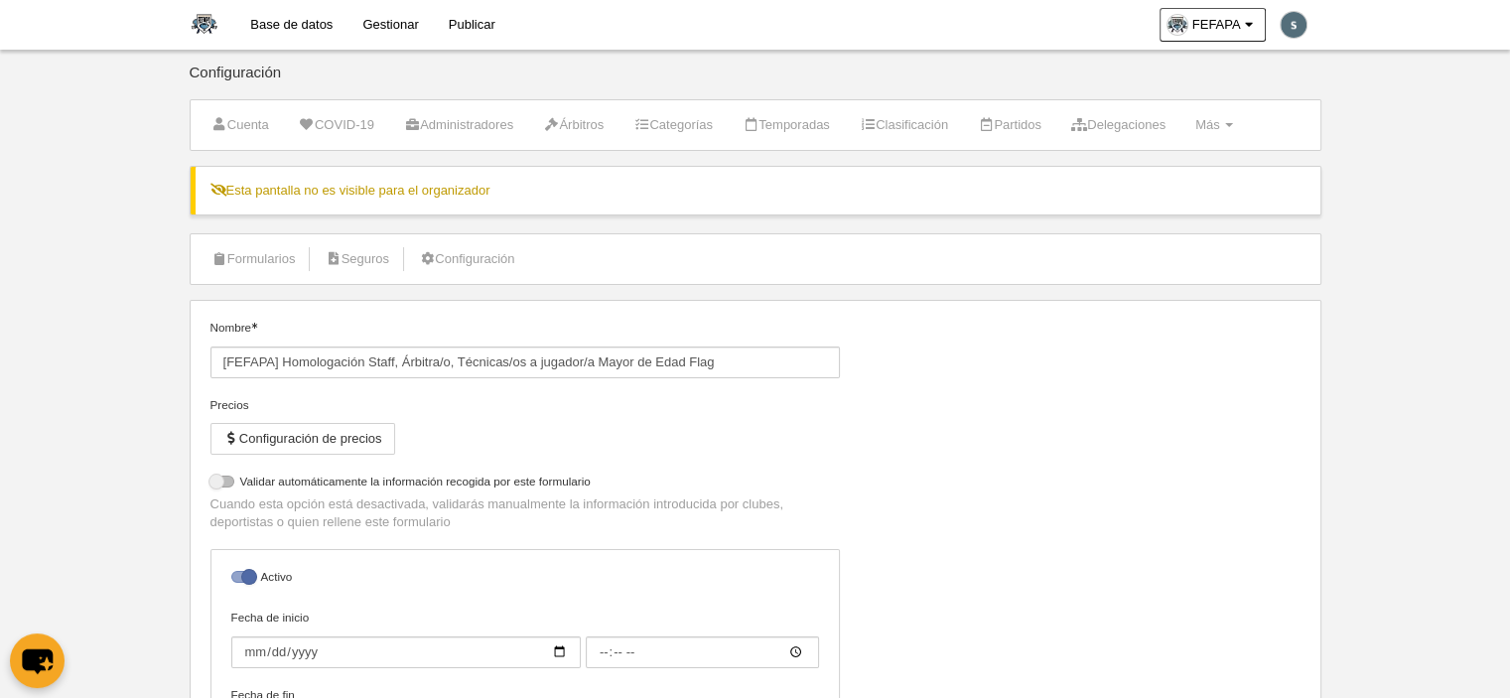
select select "selected"
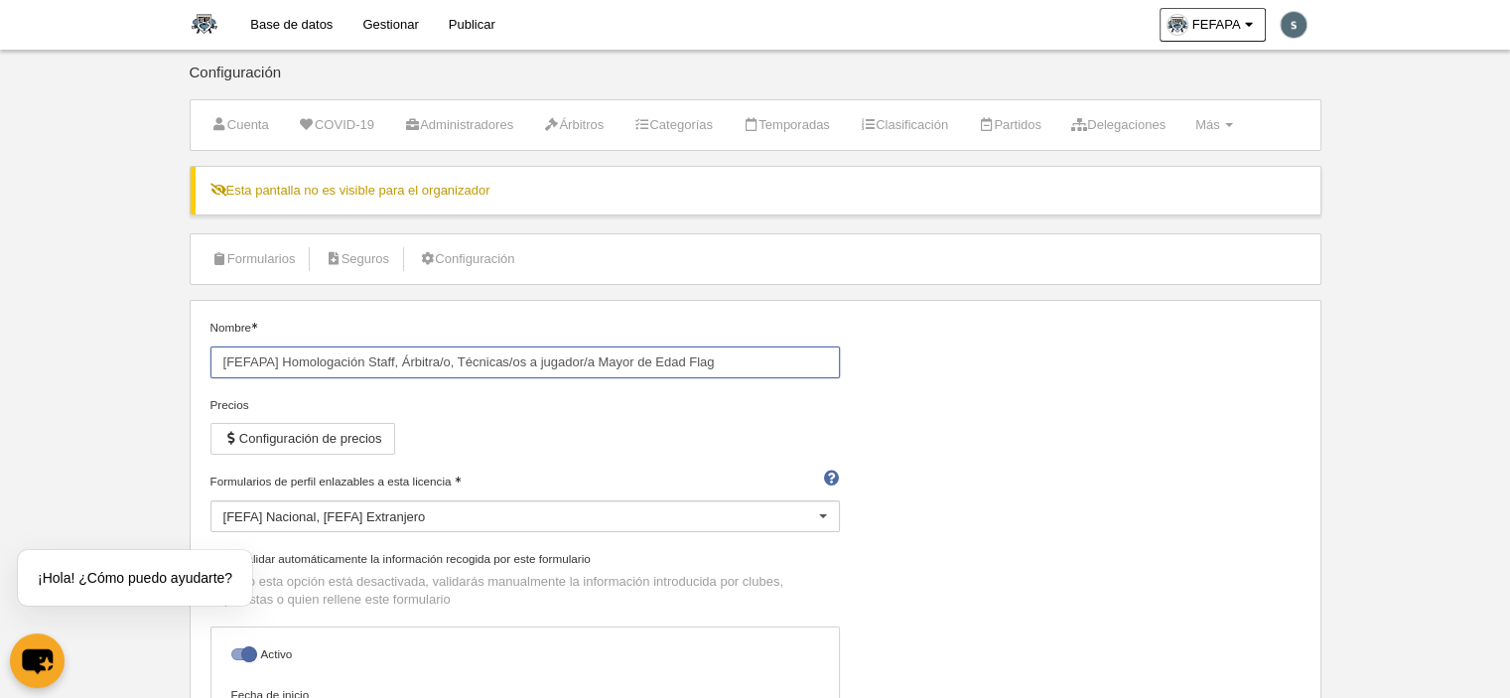
click at [556, 359] on input "[FEFAPA] Homologación Staff, Árbitra/o, Técnicas/os a jugador/a Mayor de Edad F…" at bounding box center [524, 362] width 629 height 32
click at [556, 357] on input "[FEFAPA] Homologación Staff, Árbitra/o, Técnicas/os a jugador/a Mayor de Edad F…" at bounding box center [524, 362] width 629 height 32
click at [557, 356] on input "[FEFAPA] Homologación Staff, Árbitra/o, Técnicas/os a jugador/a Mayor de Edad F…" at bounding box center [524, 362] width 629 height 32
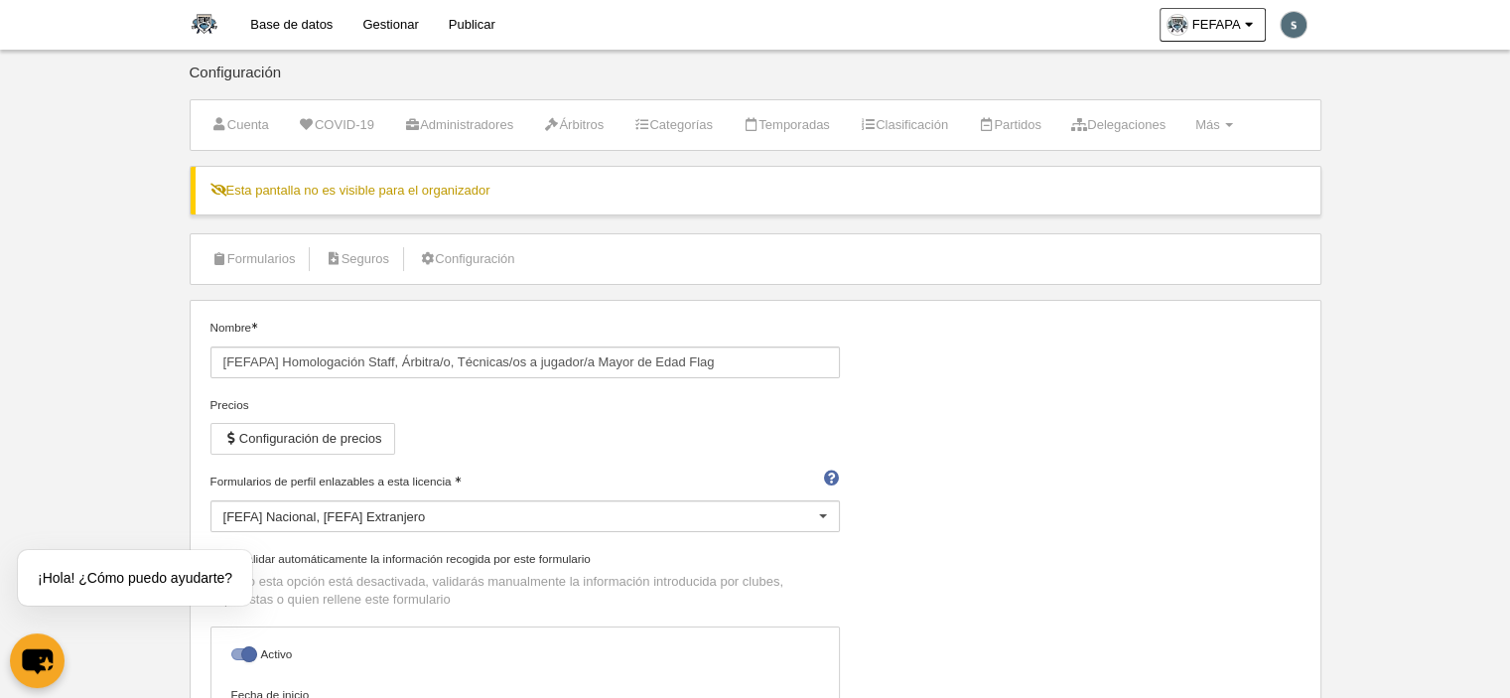
click at [733, 396] on div "Precios" at bounding box center [524, 405] width 629 height 18
click at [268, 256] on link "Formularios" at bounding box center [254, 259] width 106 height 30
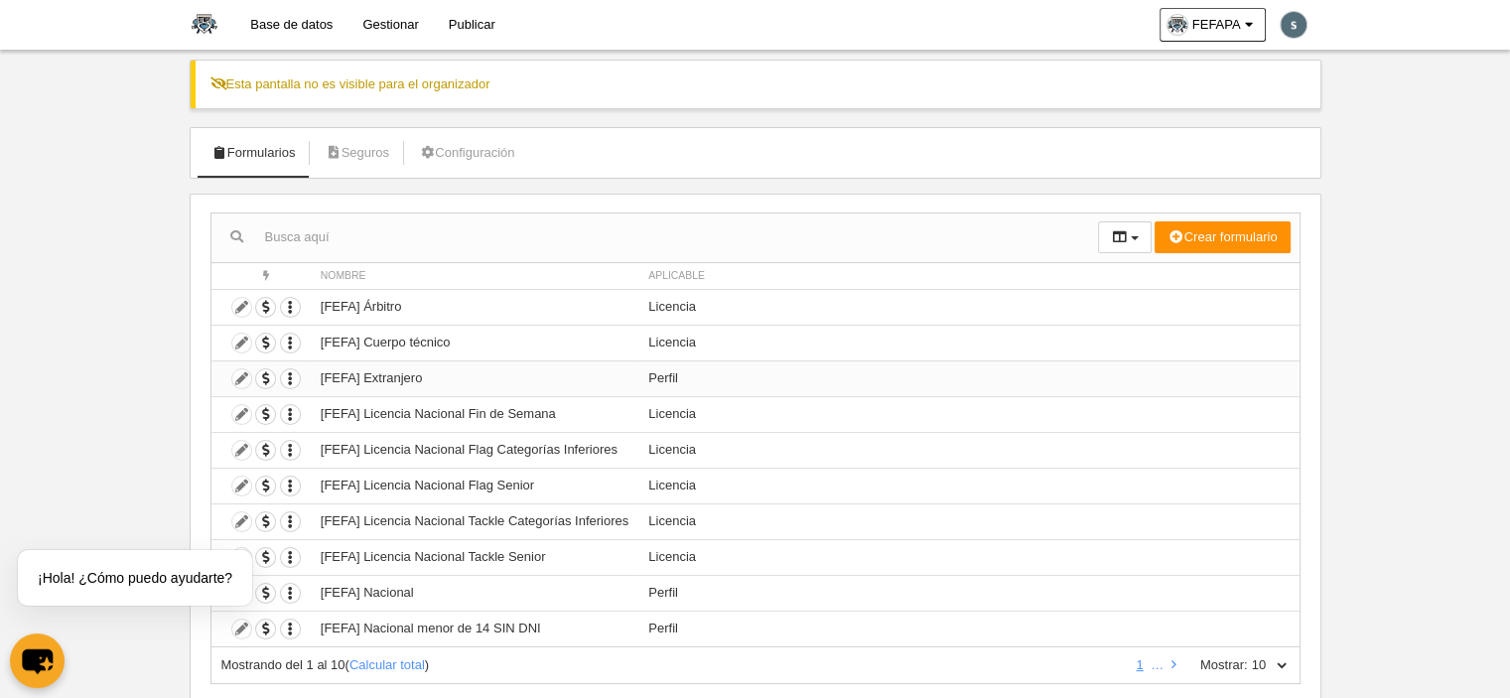
scroll to position [107, 0]
click at [1134, 232] on button "button" at bounding box center [1125, 236] width 54 height 32
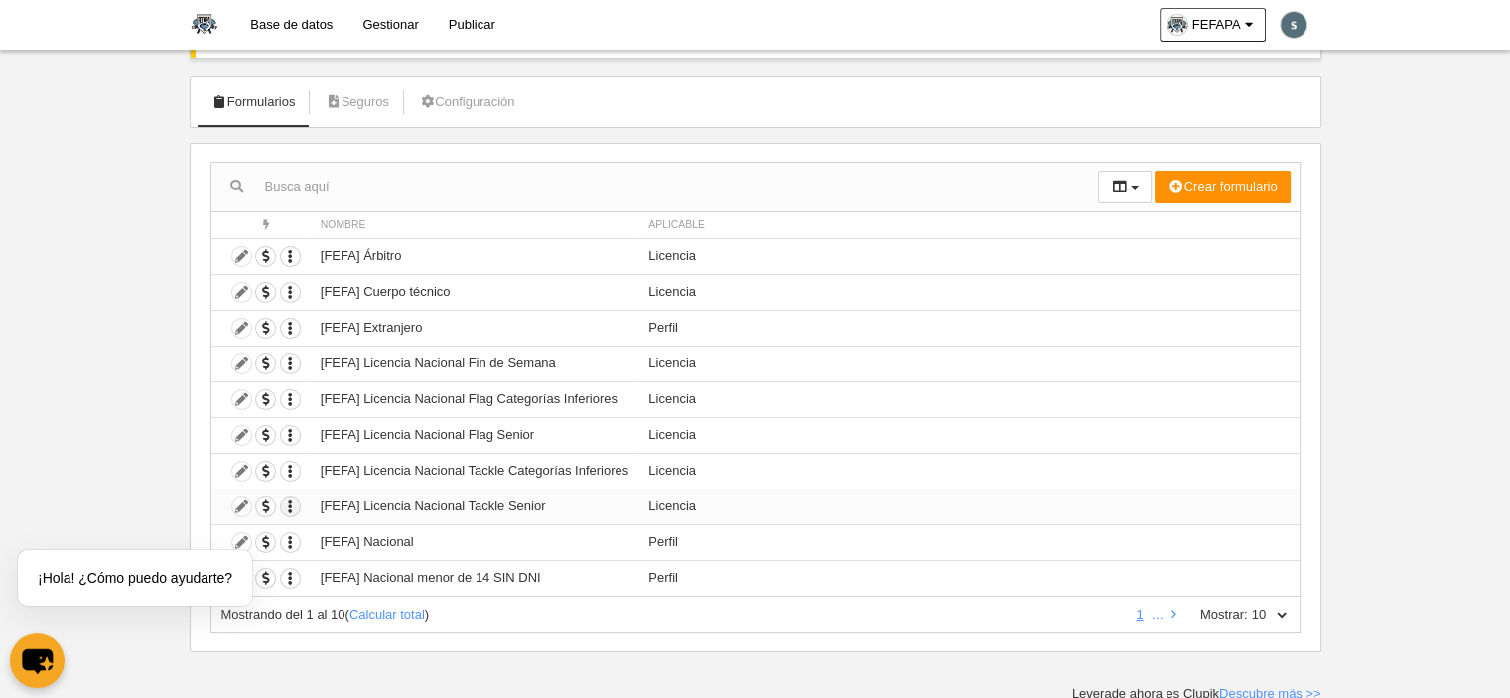
click at [292, 497] on icon "button" at bounding box center [290, 506] width 19 height 19
click at [239, 501] on td at bounding box center [260, 506] width 99 height 36
click at [239, 501] on td "Duplicar formulario Borrar formulario" at bounding box center [260, 506] width 99 height 36
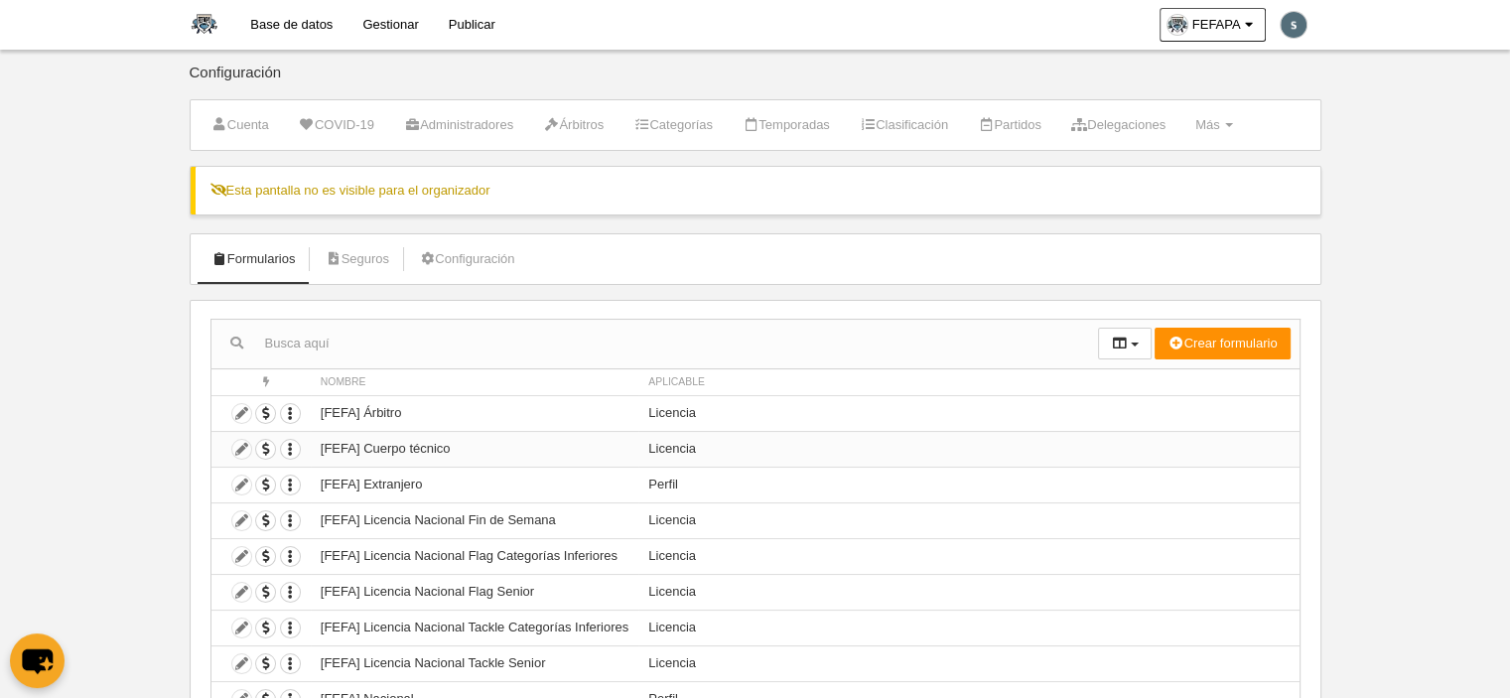
click at [238, 446] on td "Duplicar formulario Borrar formulario" at bounding box center [260, 449] width 99 height 36
click at [233, 448] on td "Duplicar formulario Borrar formulario" at bounding box center [260, 449] width 99 height 36
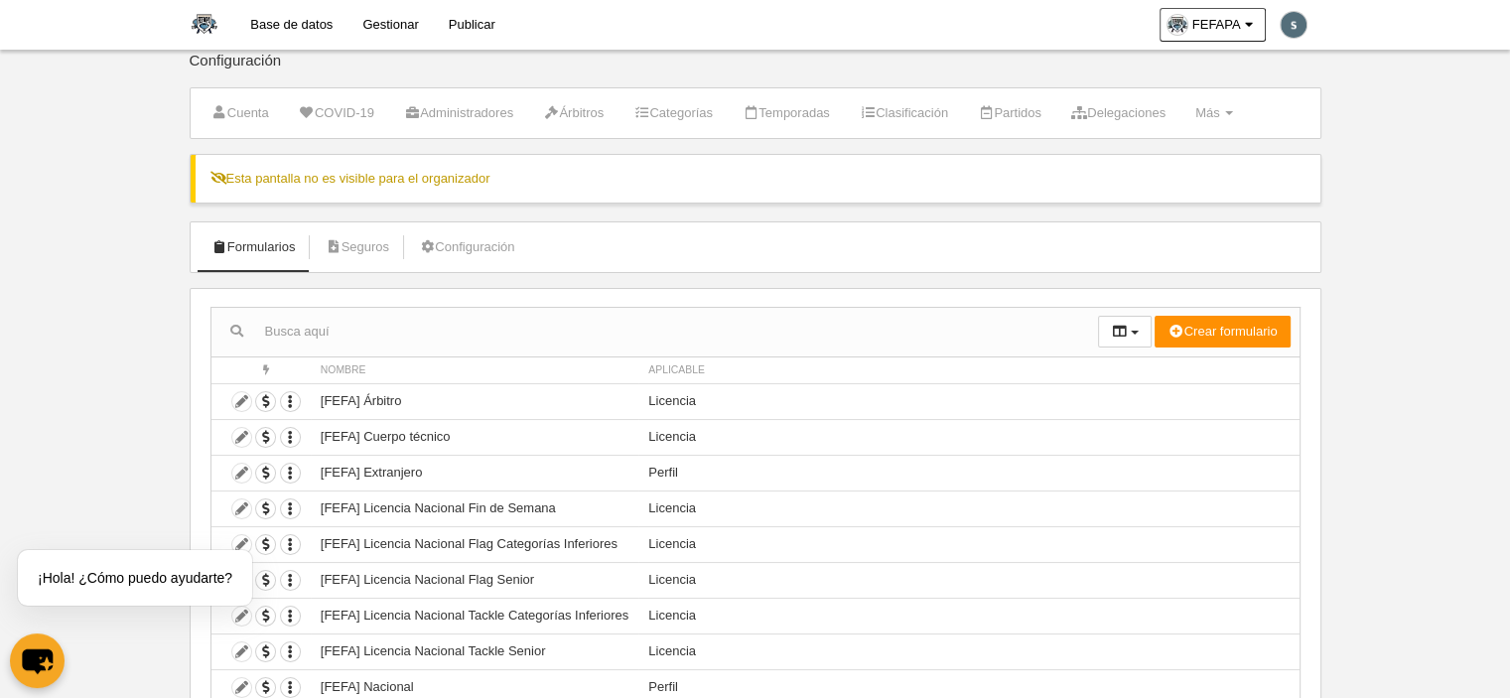
scroll to position [157, 0]
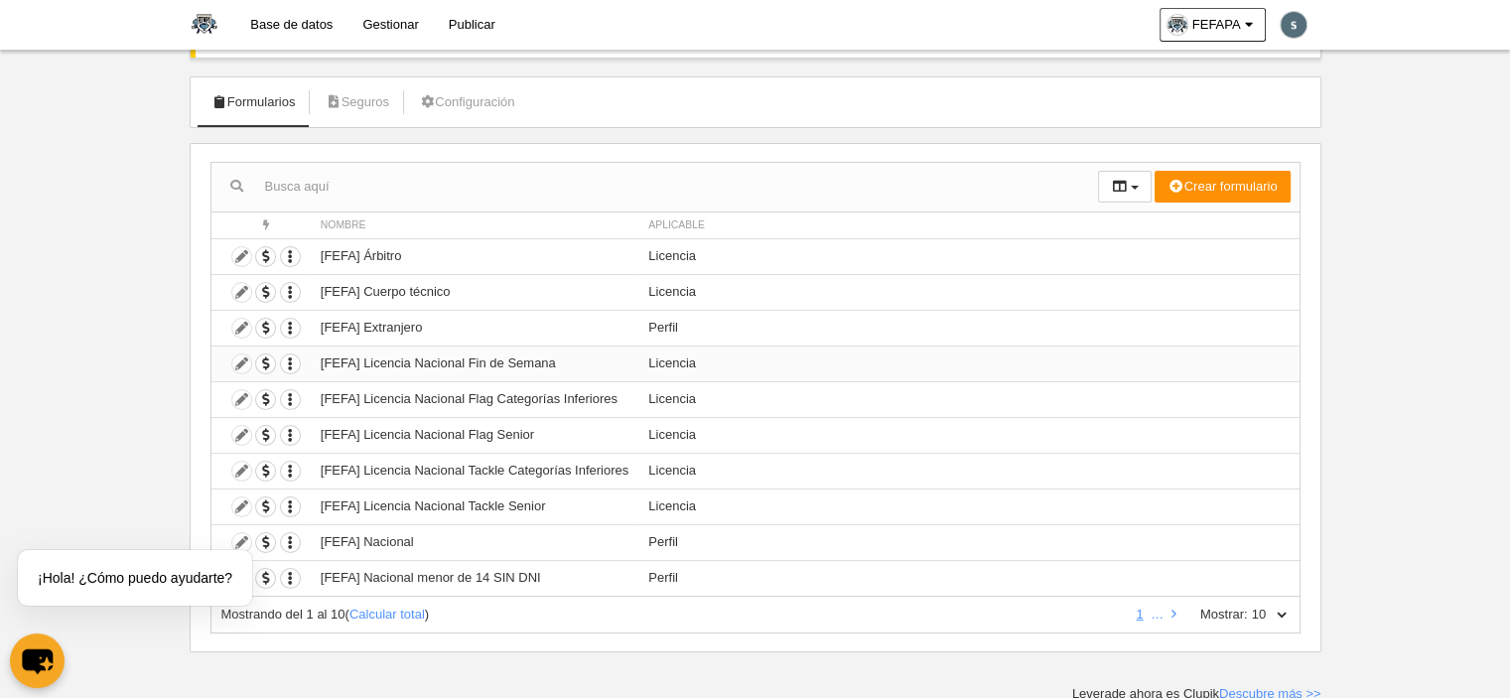
click at [235, 359] on td "Duplicar formulario Borrar formulario" at bounding box center [260, 363] width 99 height 36
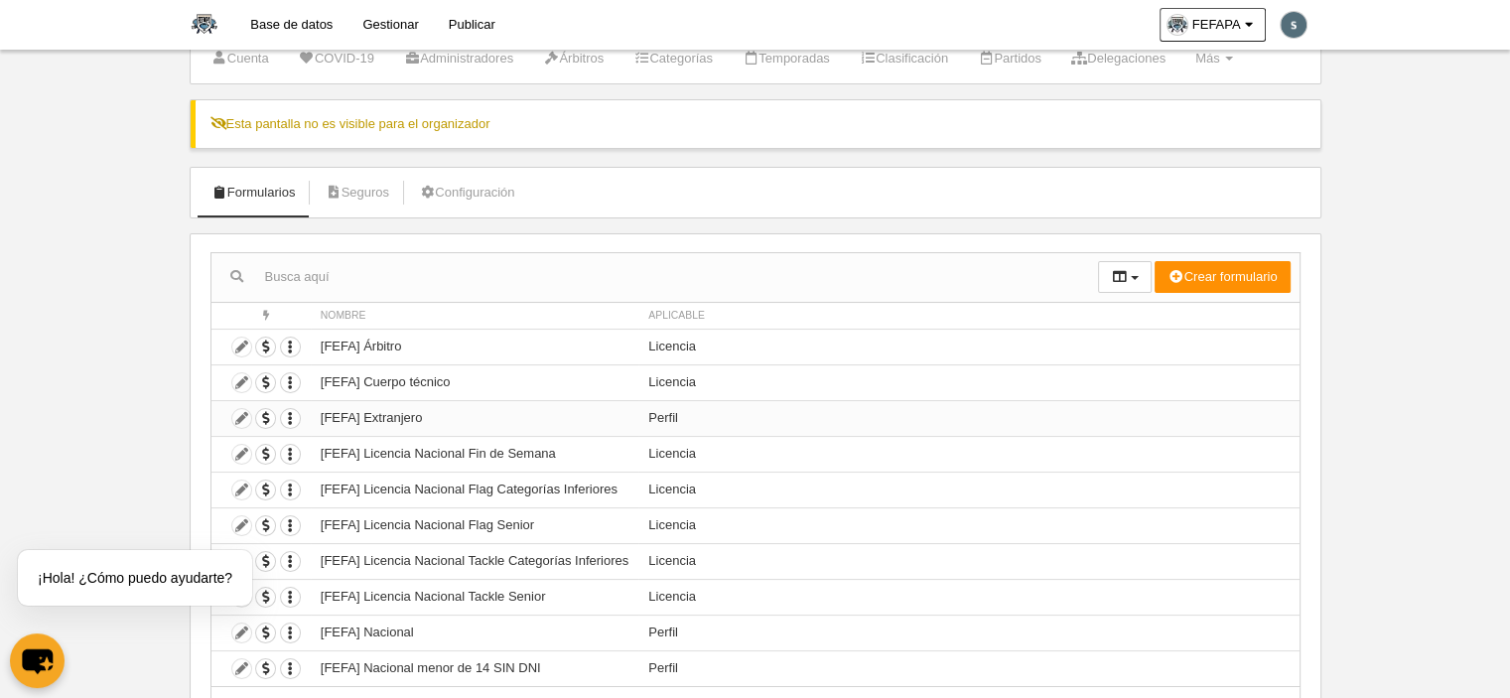
scroll to position [68, 0]
click at [55, 643] on icon "chat-button" at bounding box center [37, 660] width 59 height 59
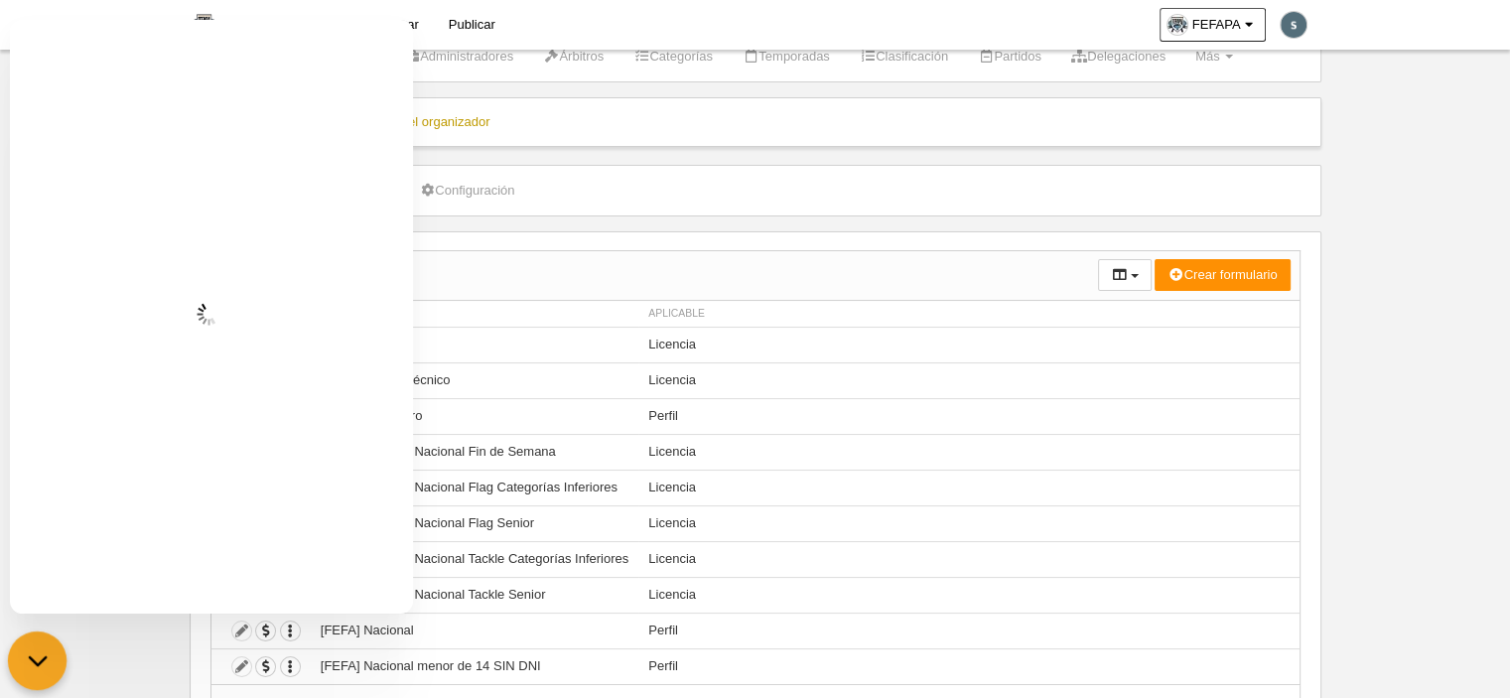
click at [48, 648] on icon "chat-button" at bounding box center [38, 661] width 26 height 26
